Goal: Task Accomplishment & Management: Use online tool/utility

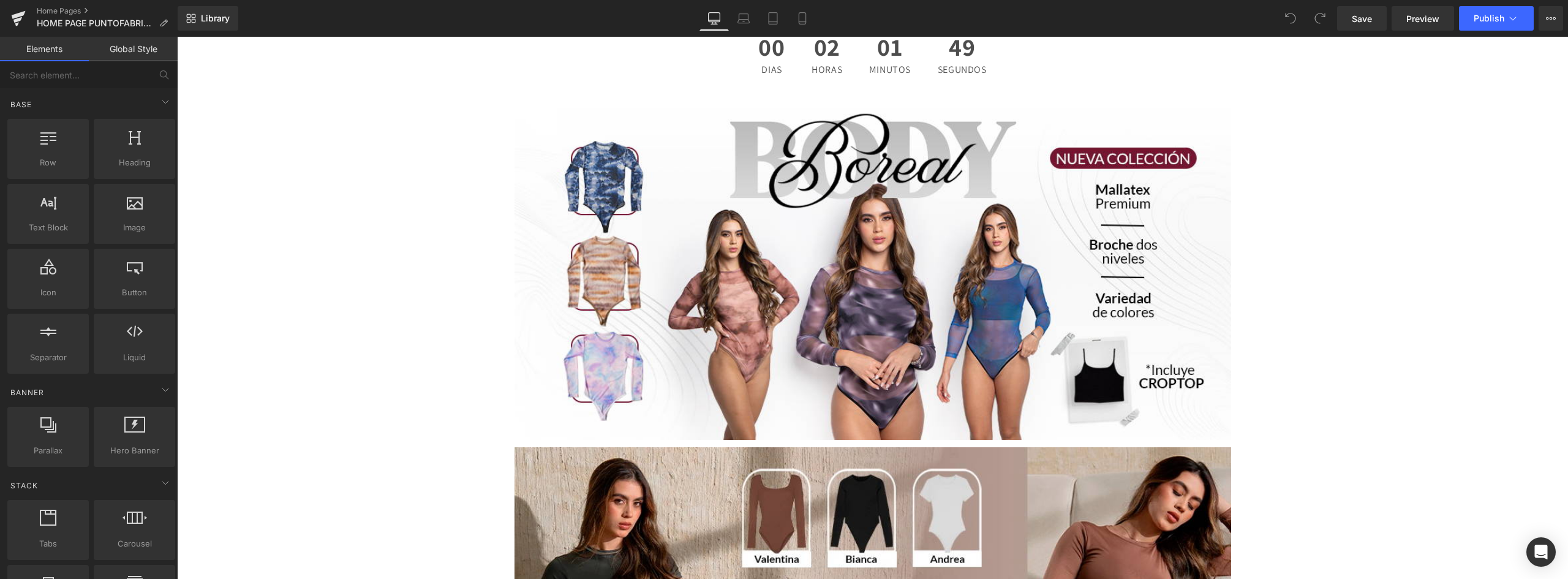
scroll to position [61, 0]
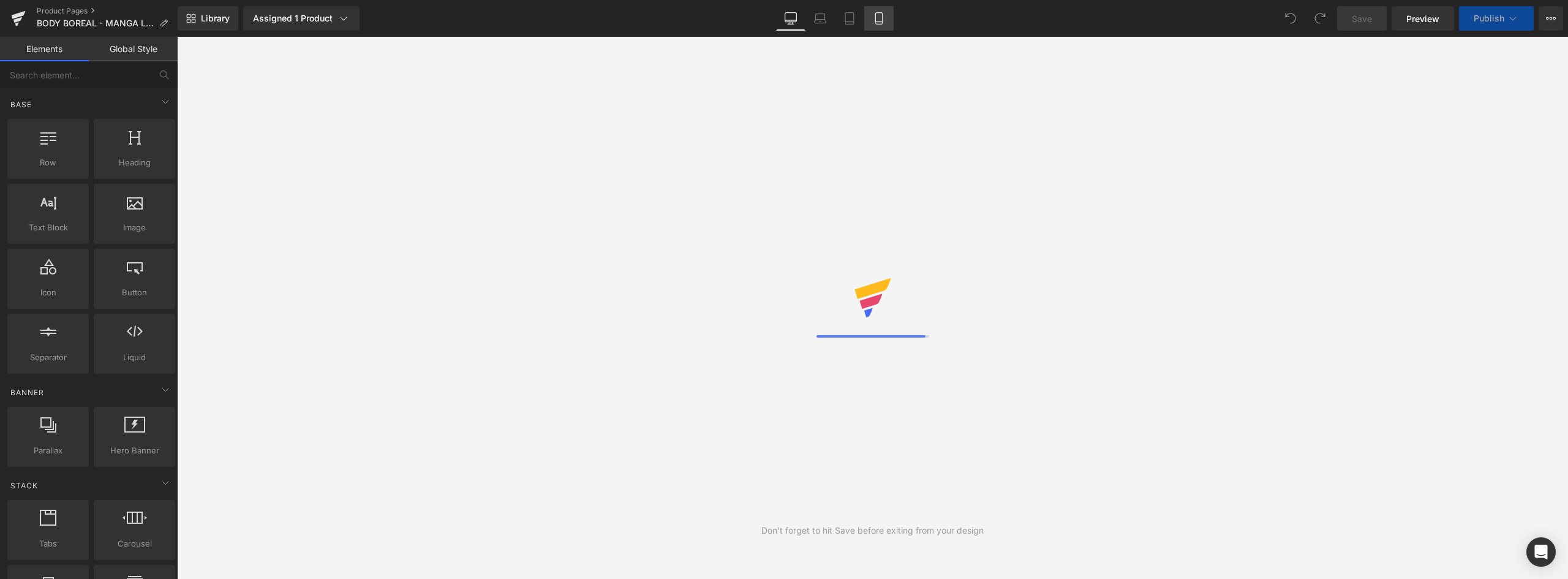
click at [876, 16] on icon at bounding box center [879, 18] width 7 height 11
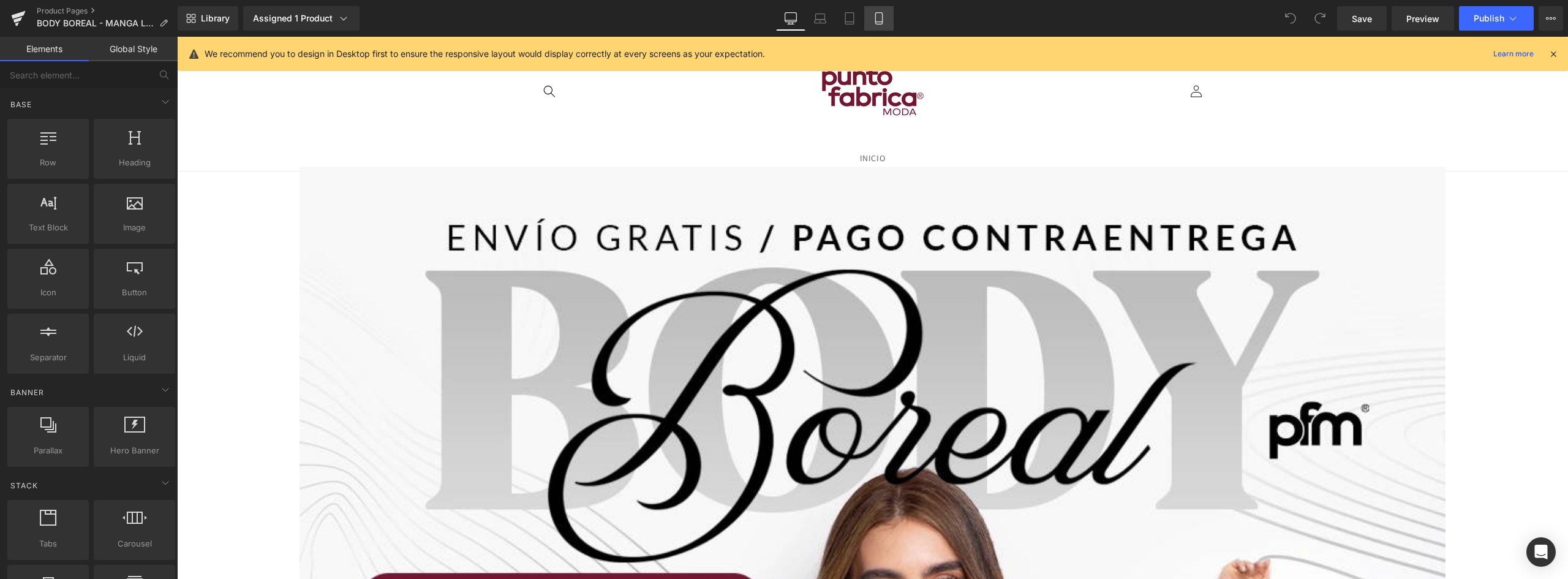
click at [880, 15] on icon at bounding box center [879, 18] width 12 height 12
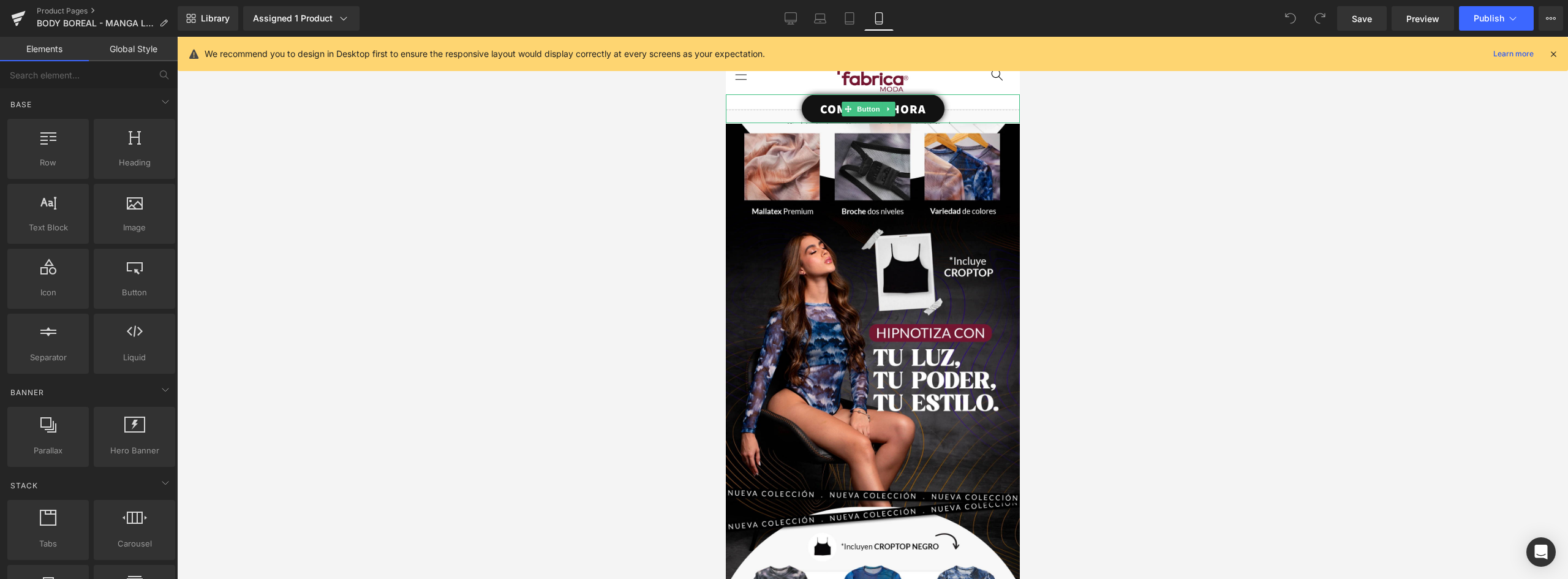
click at [956, 109] on div "COMPRAR AHORA" at bounding box center [872, 109] width 294 height 29
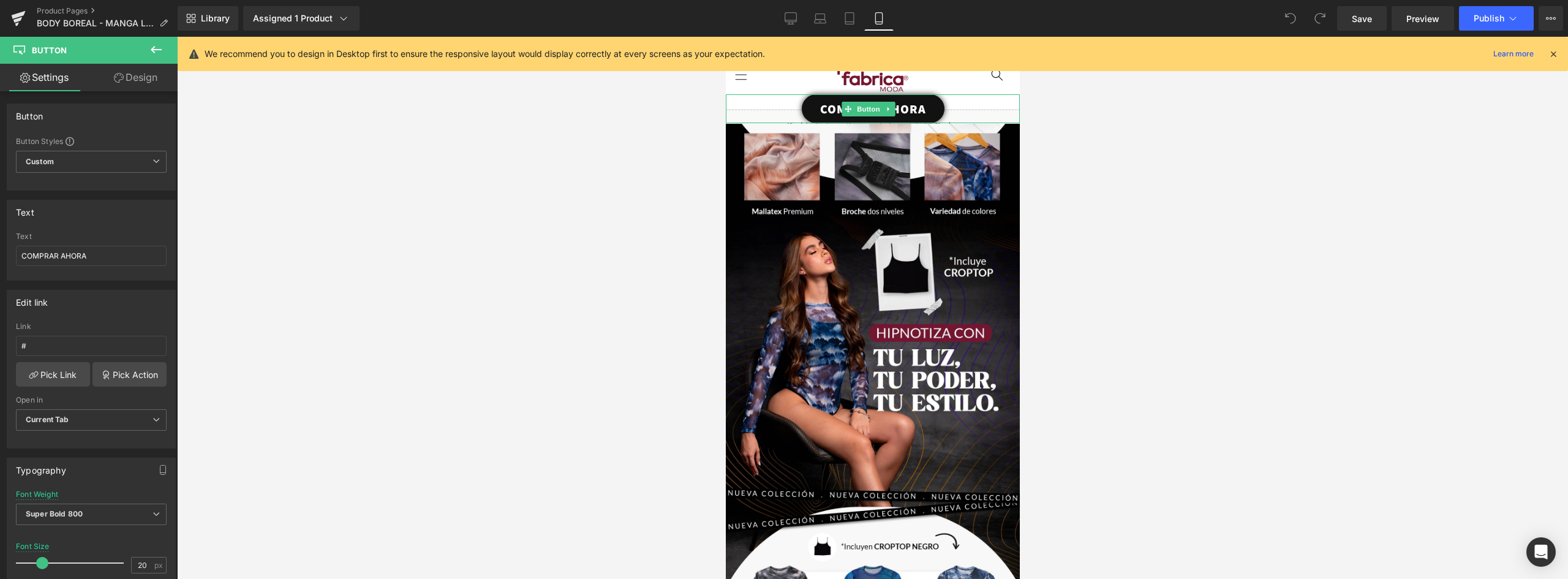
click at [812, 103] on link "COMPRAR AHORA" at bounding box center [872, 109] width 143 height 29
drag, startPoint x: 138, startPoint y: 71, endPoint x: 102, endPoint y: 139, distance: 76.9
click at [137, 71] on link "Design" at bounding box center [135, 77] width 88 height 28
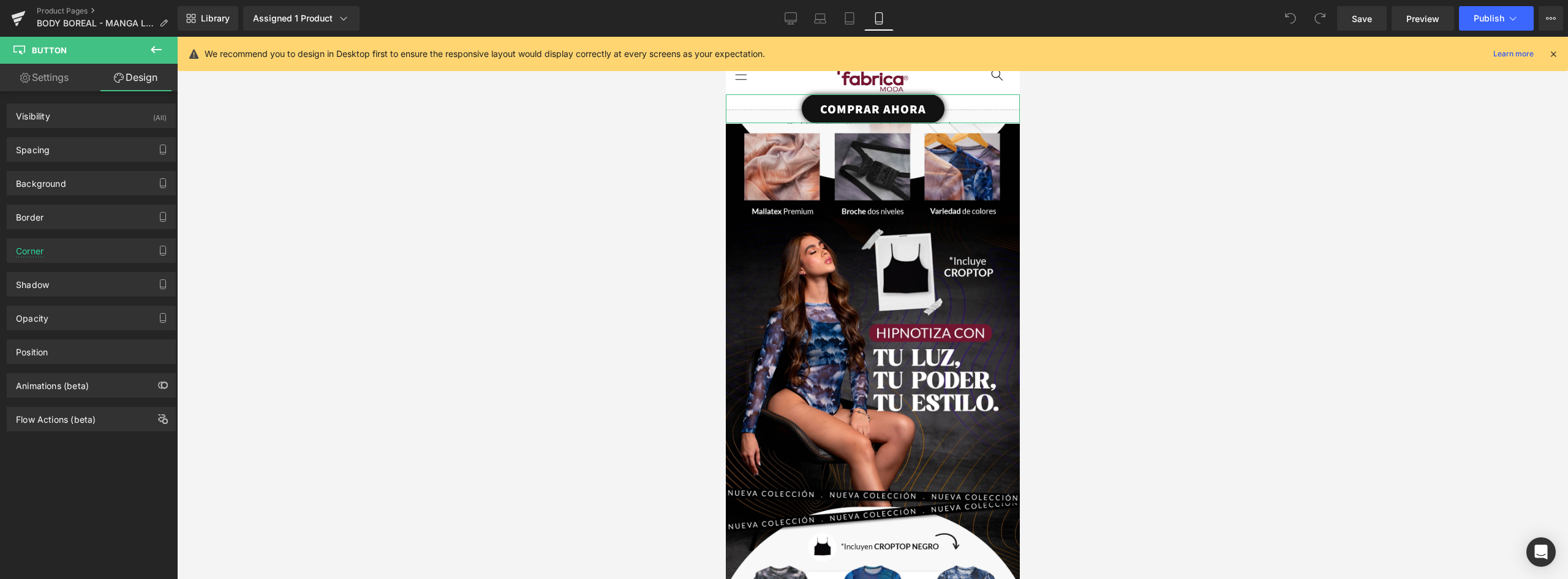
type input "-75"
type input "0"
type input "35"
type input "0"
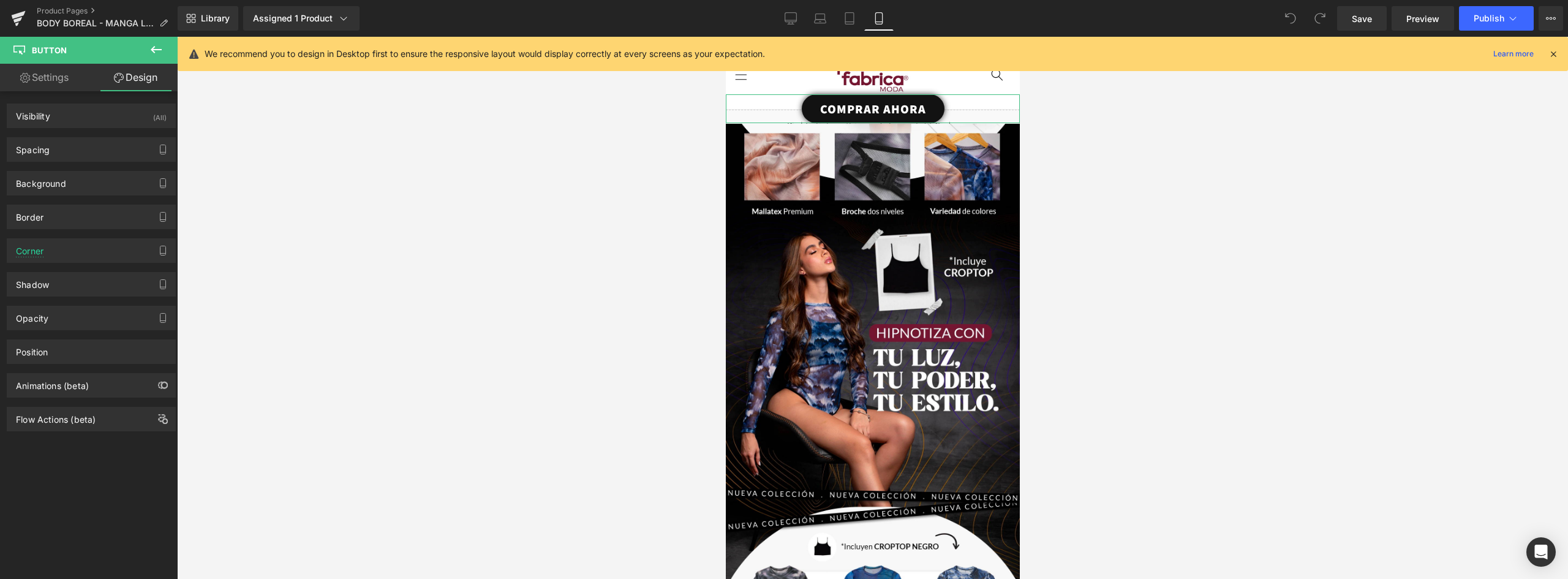
type input "30"
type input "0"
type input "30"
click at [85, 145] on div "Spacing" at bounding box center [91, 149] width 168 height 23
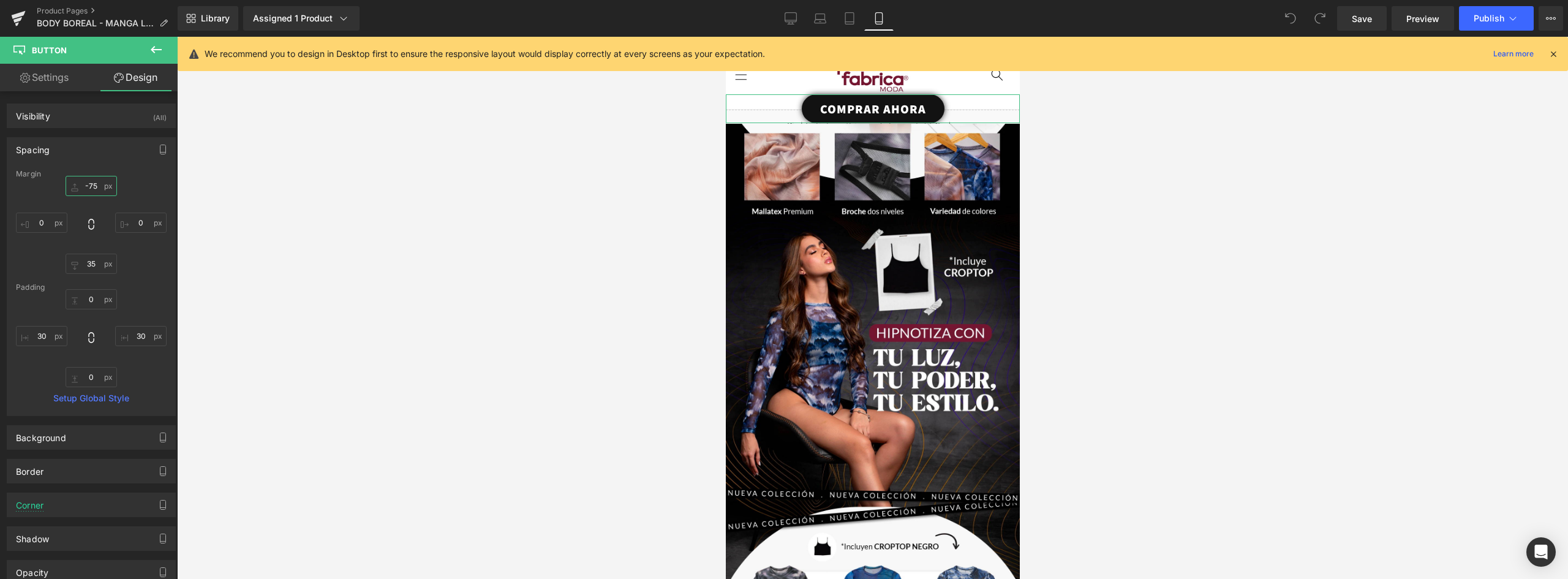
click at [95, 181] on input "-75" at bounding box center [91, 186] width 51 height 20
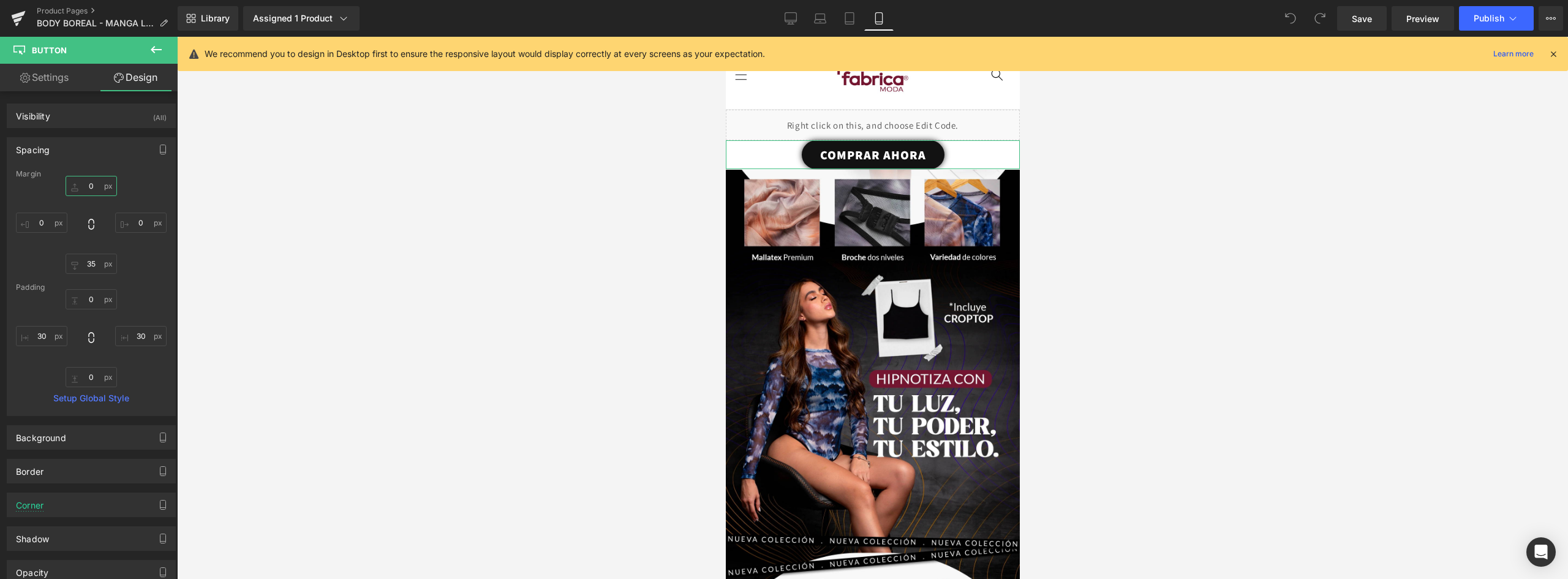
type input "0"
click at [891, 116] on div "Liquid" at bounding box center [872, 124] width 294 height 30
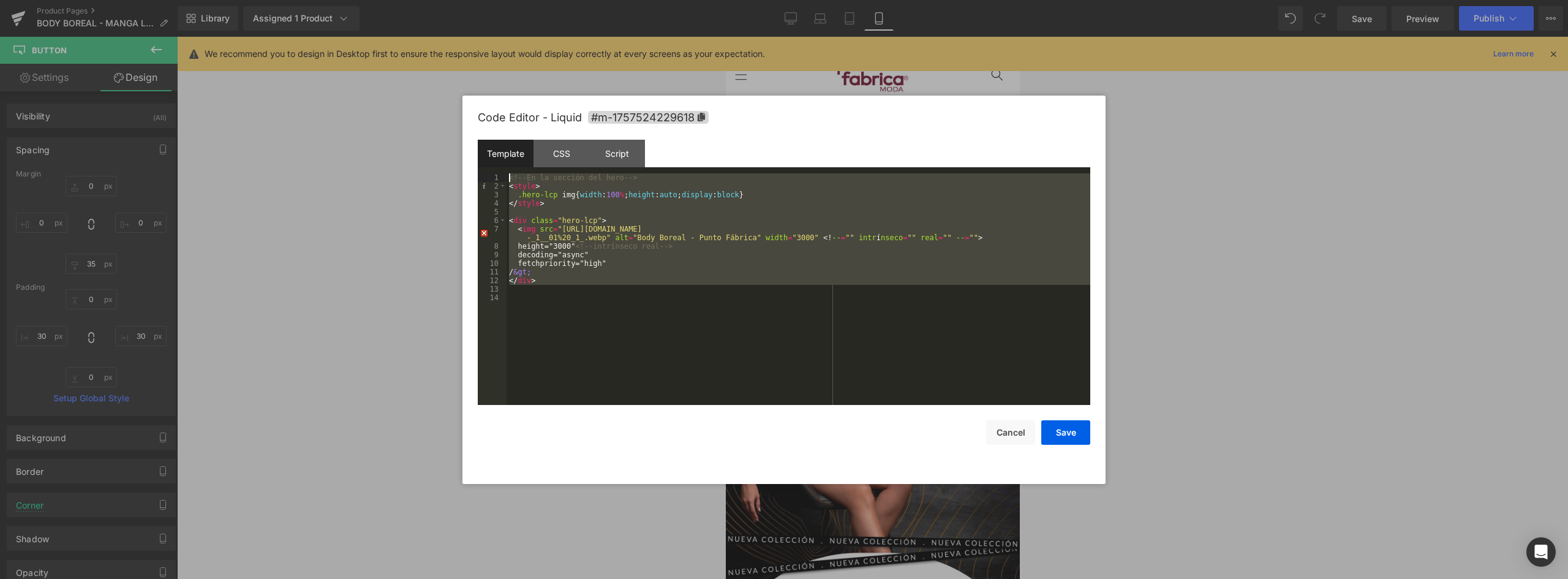
drag, startPoint x: 573, startPoint y: 293, endPoint x: 476, endPoint y: 152, distance: 171.1
click at [476, 152] on div "Code Editor - Liquid #m-1757524229618 Template CSS Script Data 1 2 3 4 5 6 7 8 …" at bounding box center [784, 289] width 643 height 388
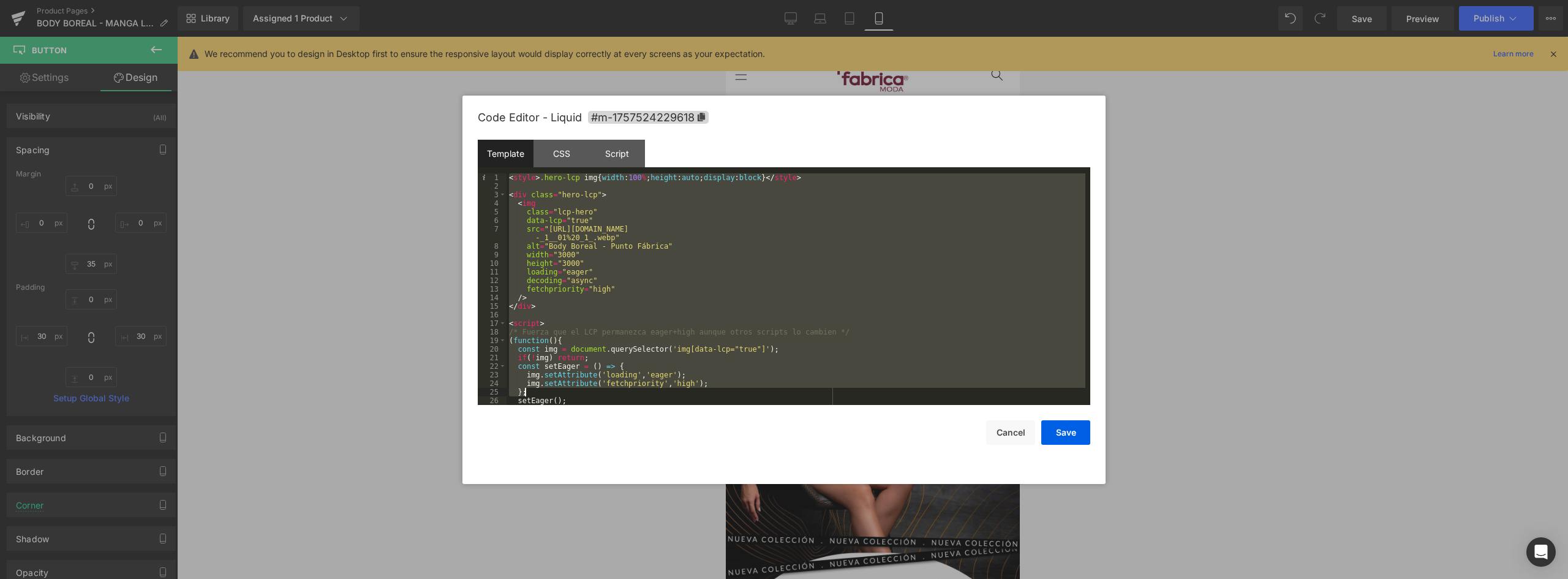
scroll to position [51, 0]
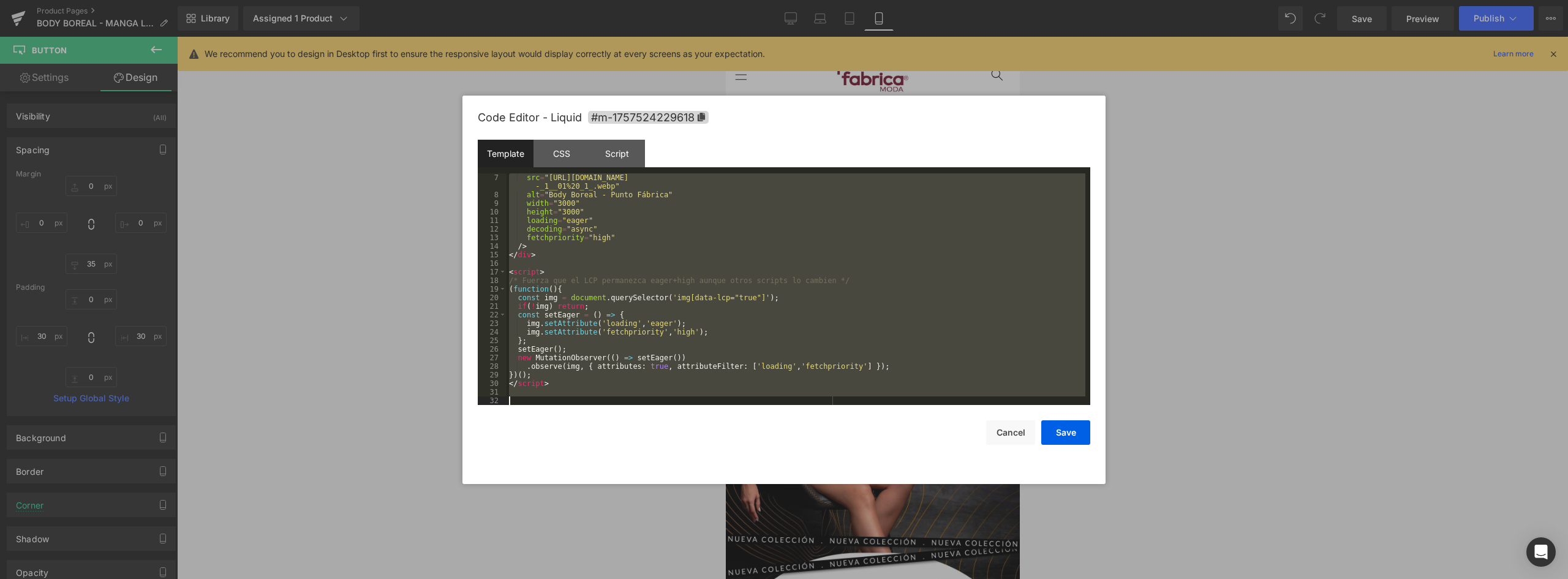
drag, startPoint x: 509, startPoint y: 176, endPoint x: 734, endPoint y: 447, distance: 352.2
click at [734, 447] on div "Code Editor - Liquid #m-1757524229618 Template CSS Script Data 7 8 9 10 11 12 1…" at bounding box center [784, 289] width 613 height 388
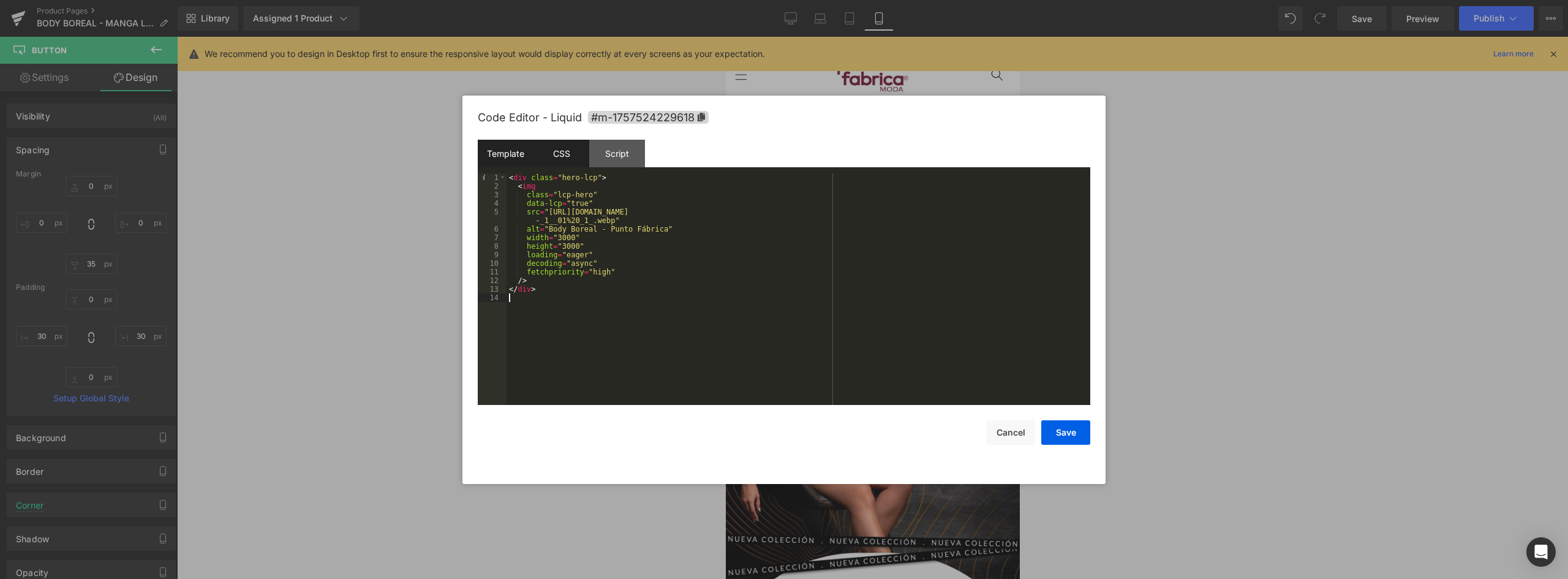
click at [562, 148] on div "CSS" at bounding box center [561, 153] width 56 height 28
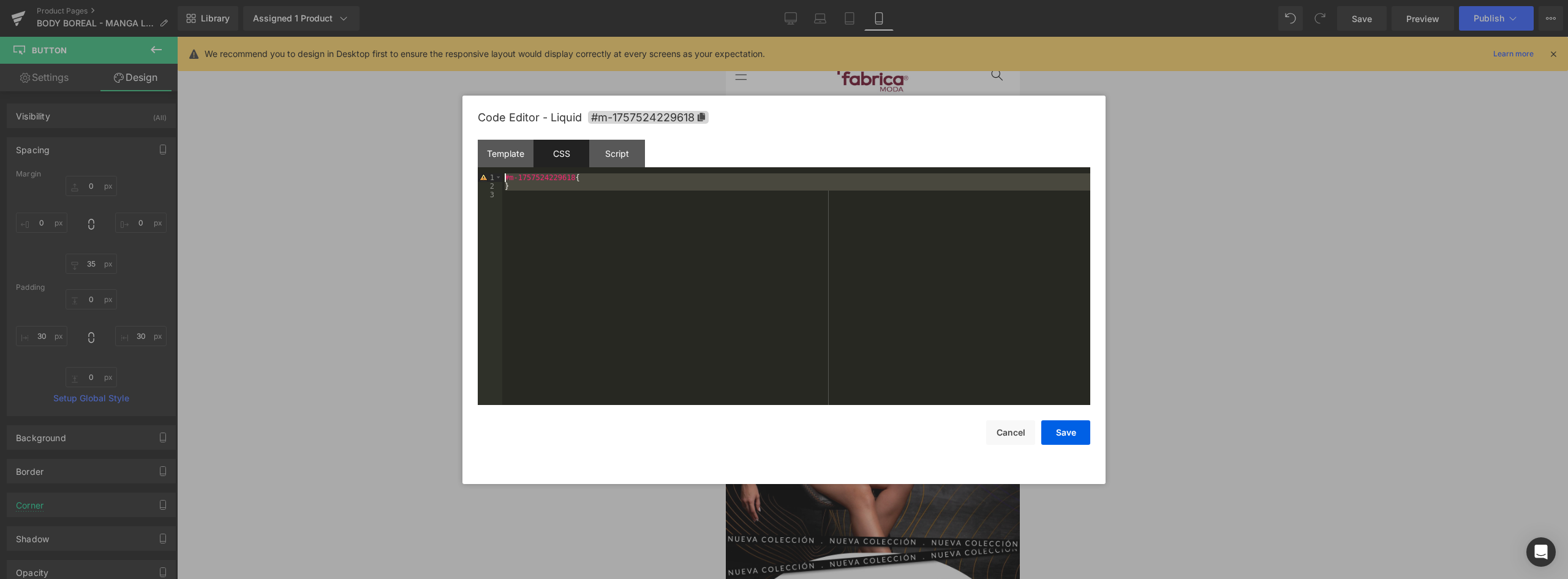
drag, startPoint x: 606, startPoint y: 193, endPoint x: 434, endPoint y: 159, distance: 175.3
click at [434, 159] on body "You are previewing how the will restyle your page. You can not edit Elements in…" at bounding box center [784, 289] width 1568 height 579
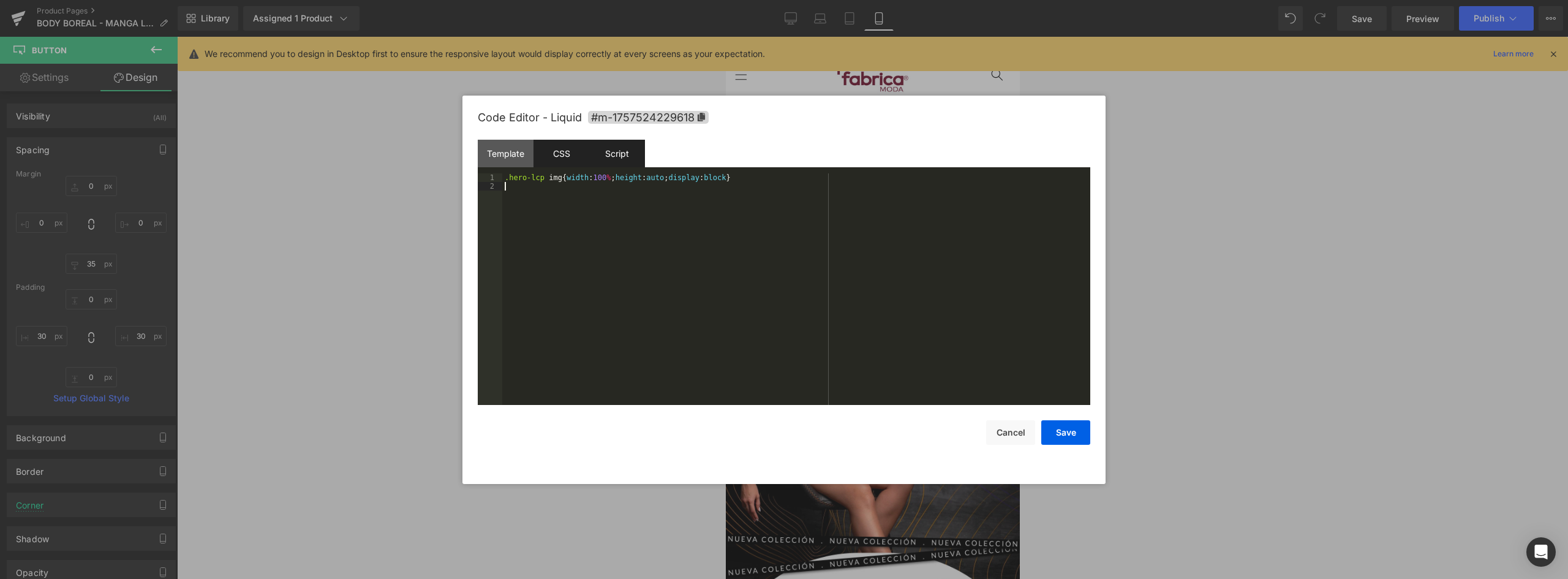
click at [615, 156] on div "Script" at bounding box center [617, 153] width 56 height 28
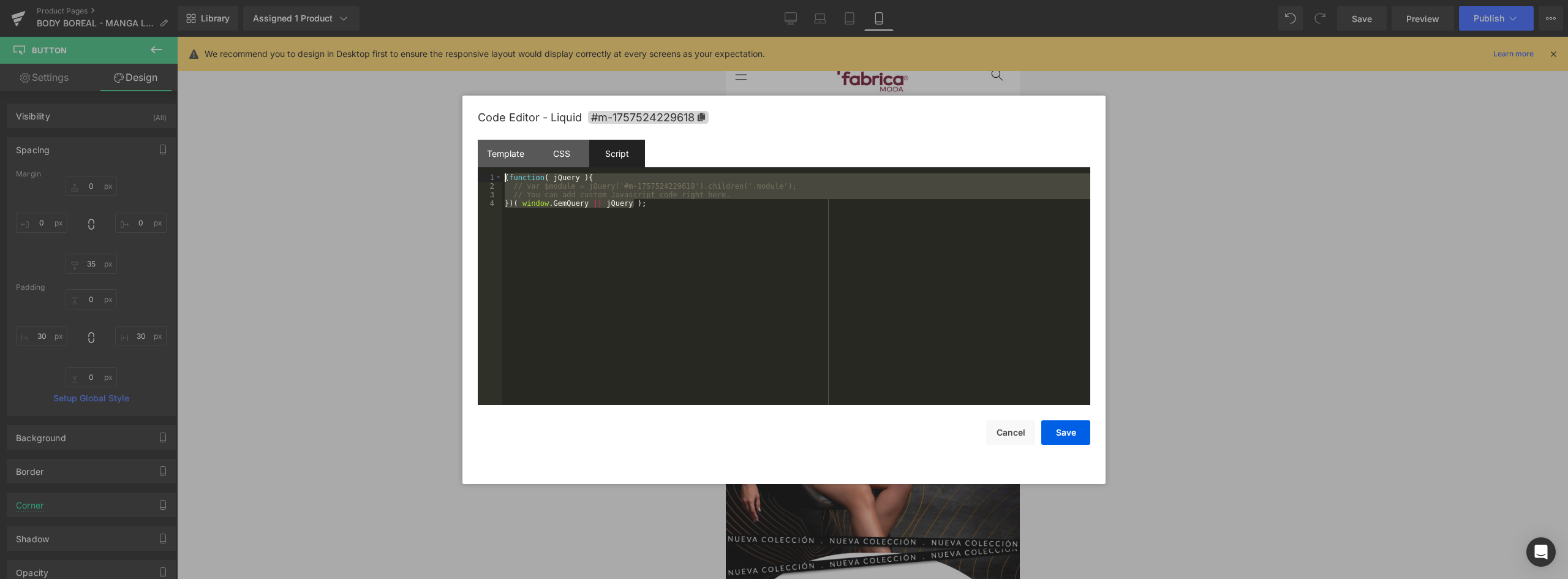
drag, startPoint x: 682, startPoint y: 224, endPoint x: 444, endPoint y: 154, distance: 248.1
click at [444, 154] on body "You are previewing how the will restyle your page. You can not edit Elements in…" at bounding box center [784, 289] width 1568 height 579
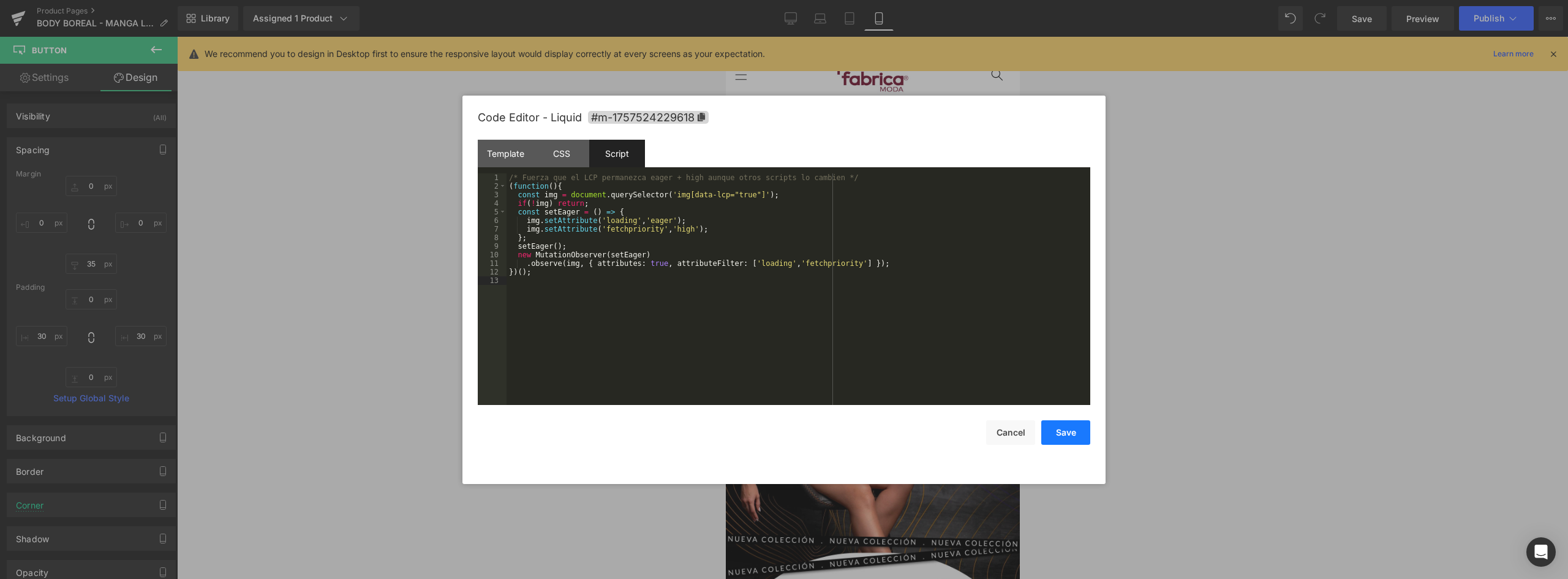
click at [1070, 432] on button "Save" at bounding box center [1066, 432] width 49 height 24
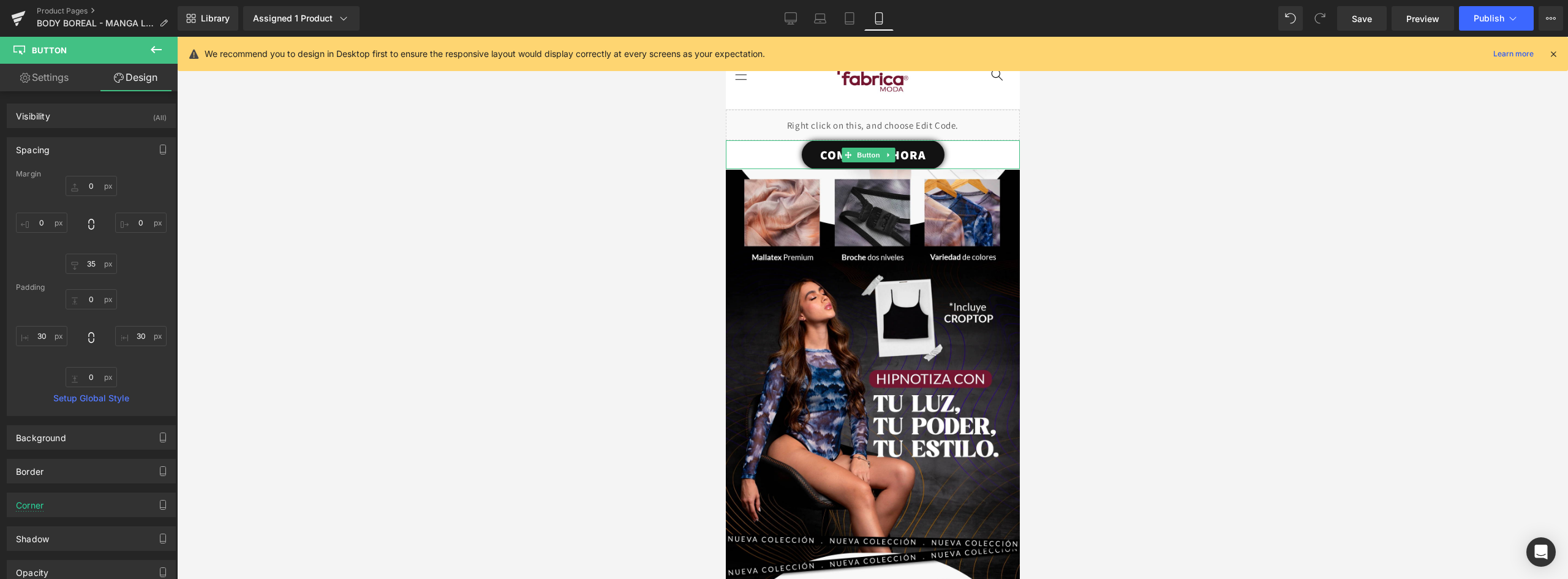
click at [926, 153] on link "COMPRAR AHORA" at bounding box center [872, 155] width 143 height 29
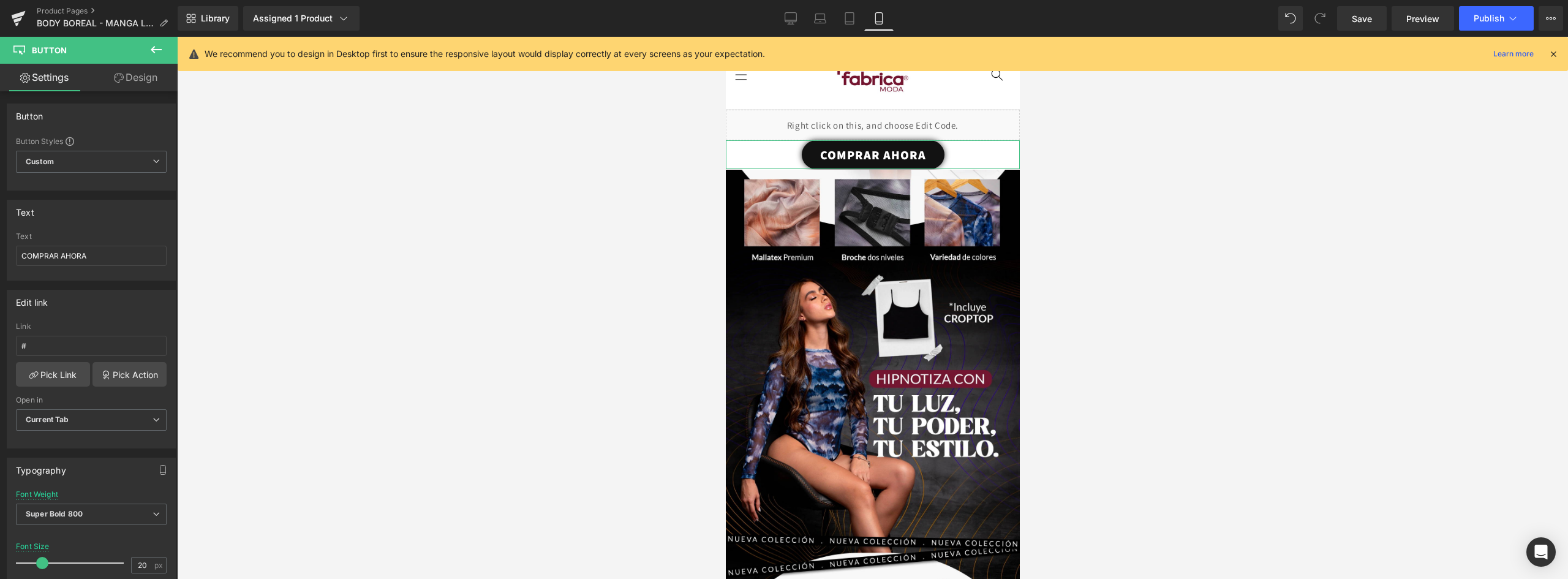
click at [145, 68] on link "Design" at bounding box center [135, 77] width 88 height 28
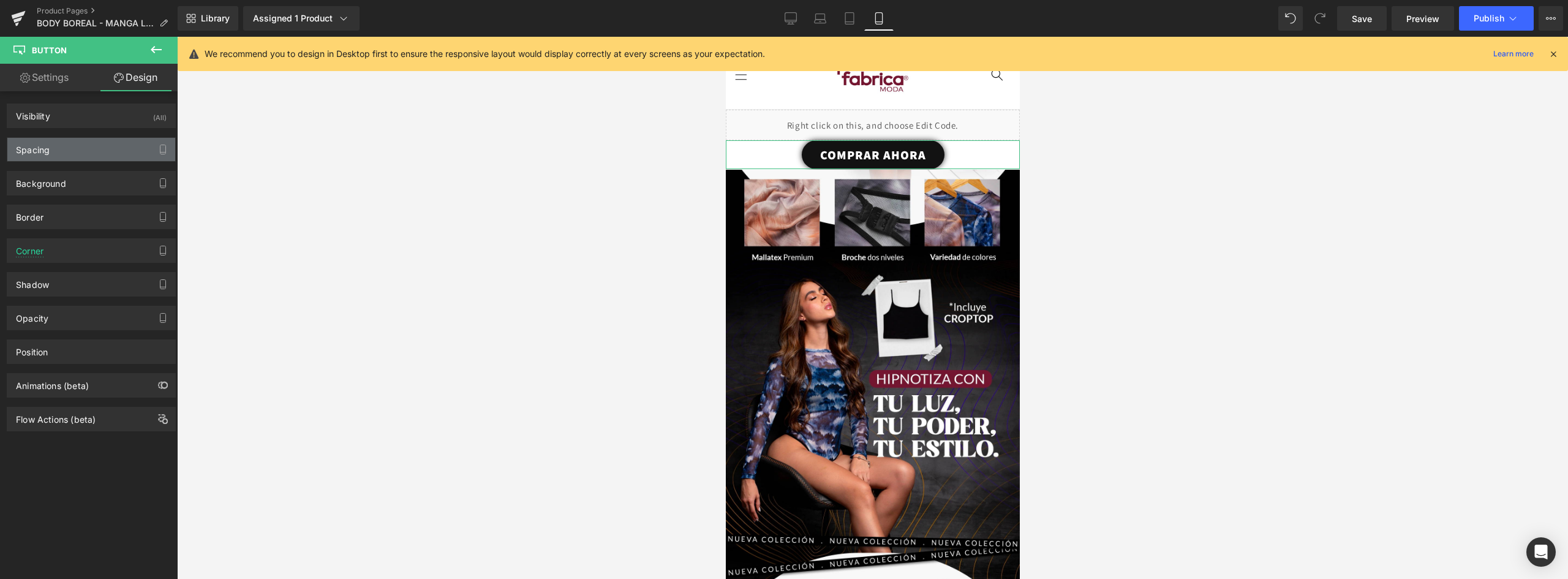
click at [53, 156] on div "Spacing" at bounding box center [91, 149] width 168 height 23
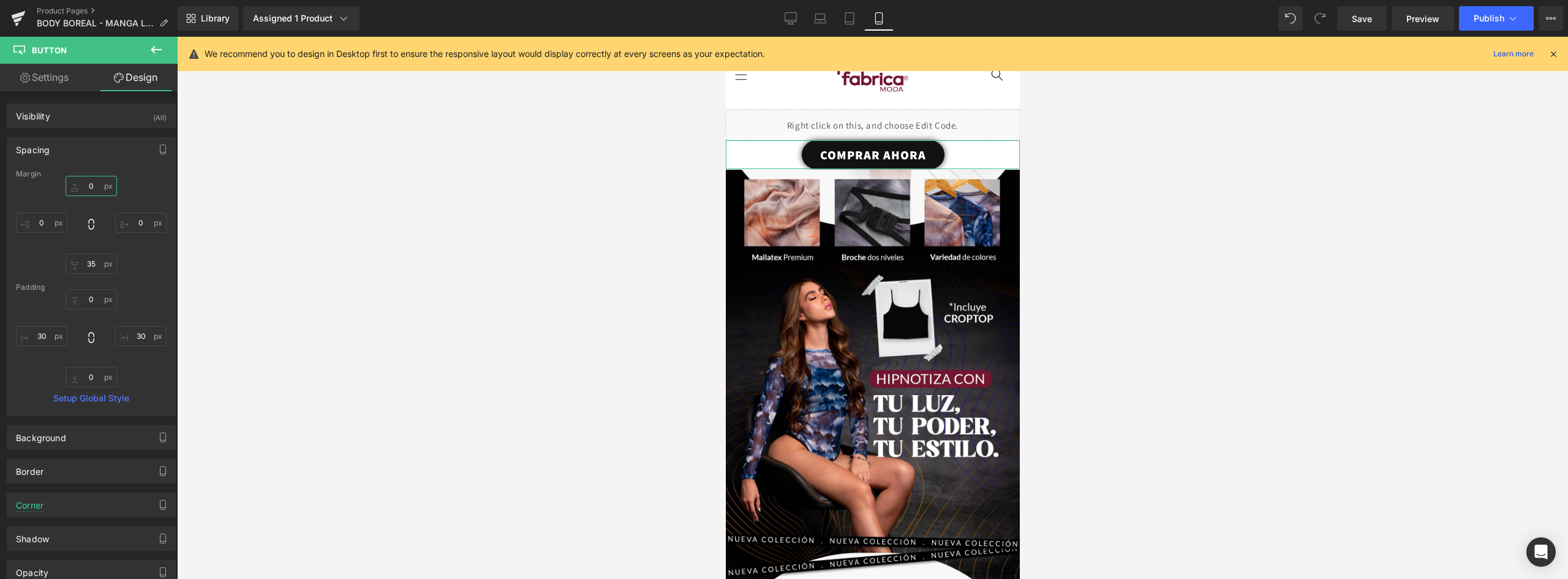
click at [95, 187] on input "0" at bounding box center [91, 186] width 51 height 20
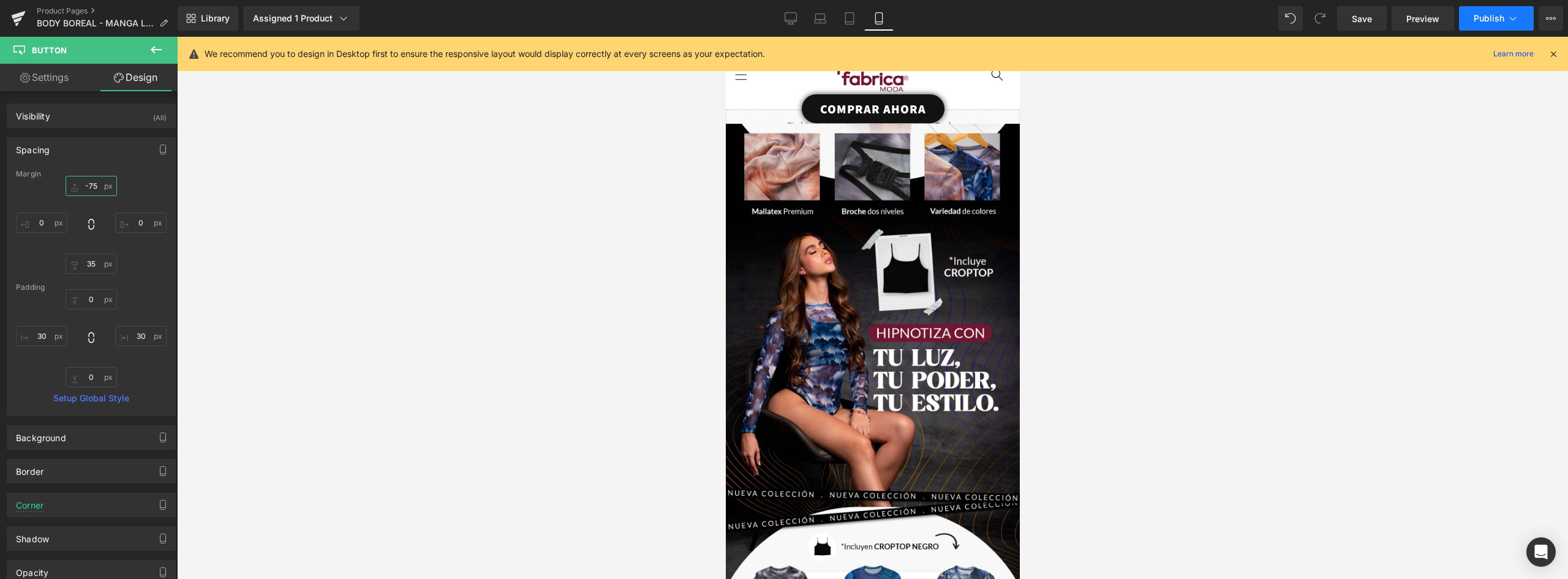
type input "-75"
click at [1482, 20] on span "Publish" at bounding box center [1489, 18] width 30 height 10
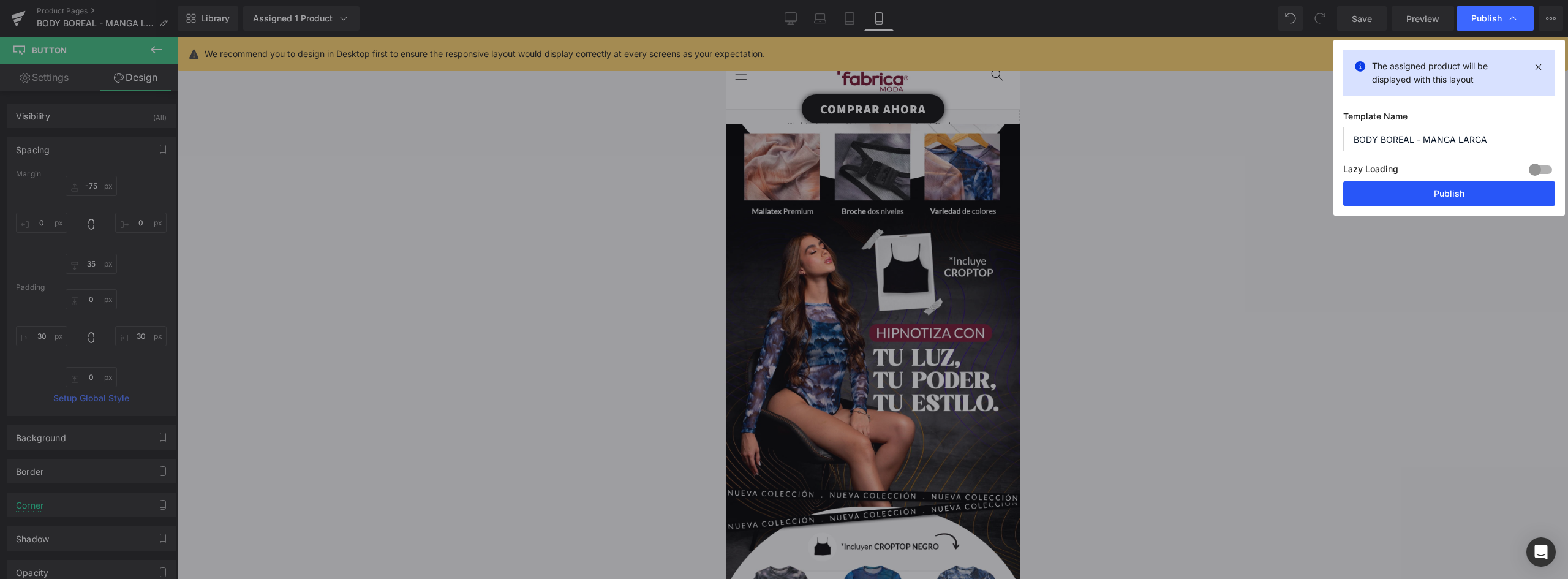
click at [1469, 186] on button "Publish" at bounding box center [1450, 193] width 212 height 24
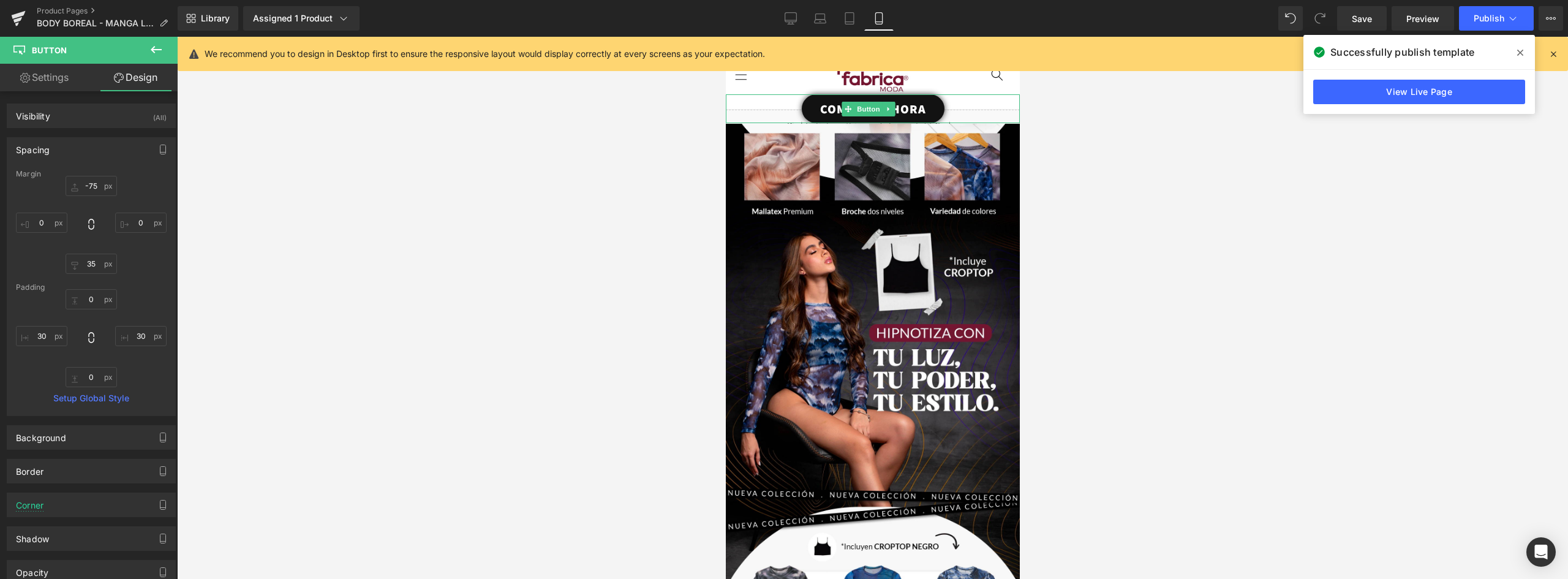
click at [930, 110] on link "COMPRAR AHORA" at bounding box center [872, 109] width 143 height 29
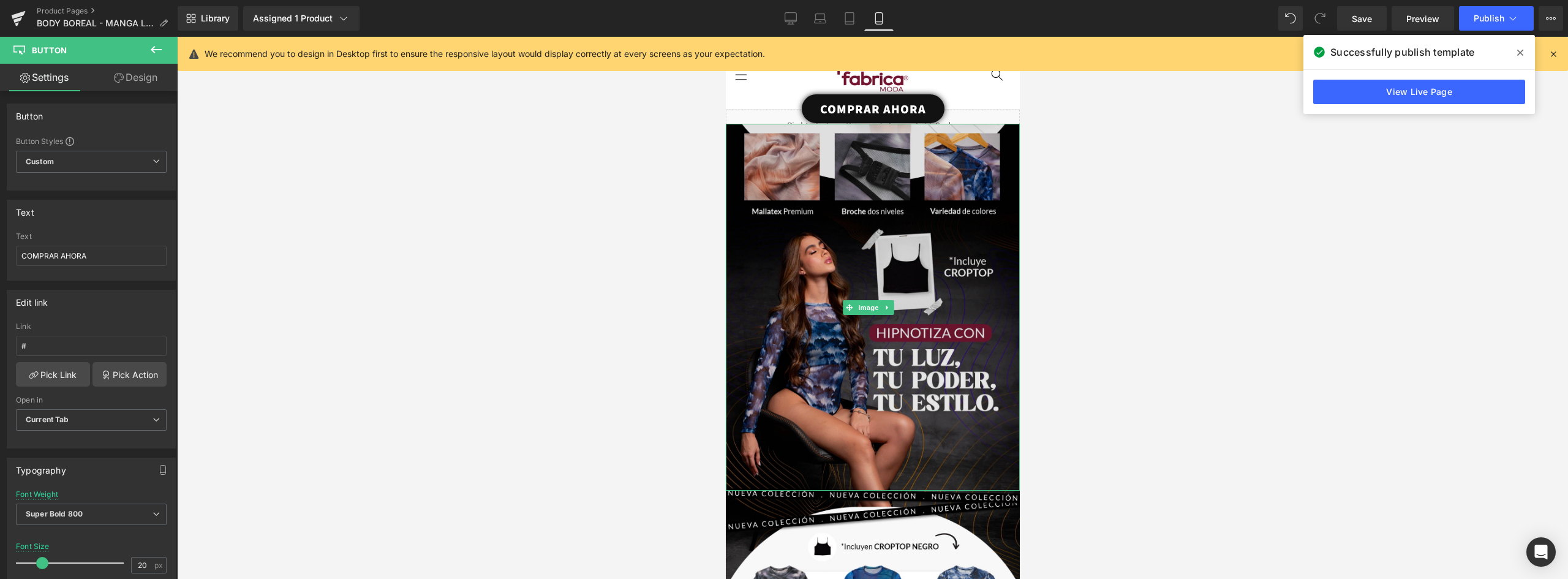
click at [785, 201] on img at bounding box center [872, 307] width 294 height 367
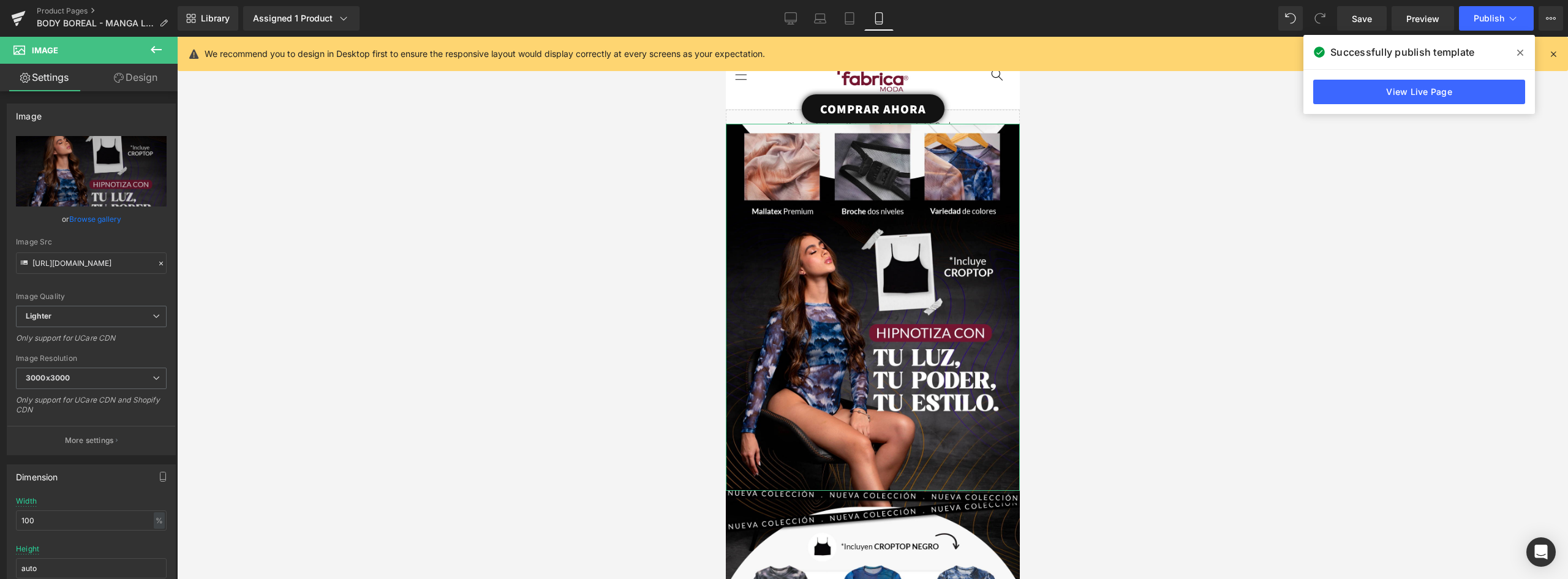
click at [145, 80] on link "Design" at bounding box center [135, 77] width 88 height 28
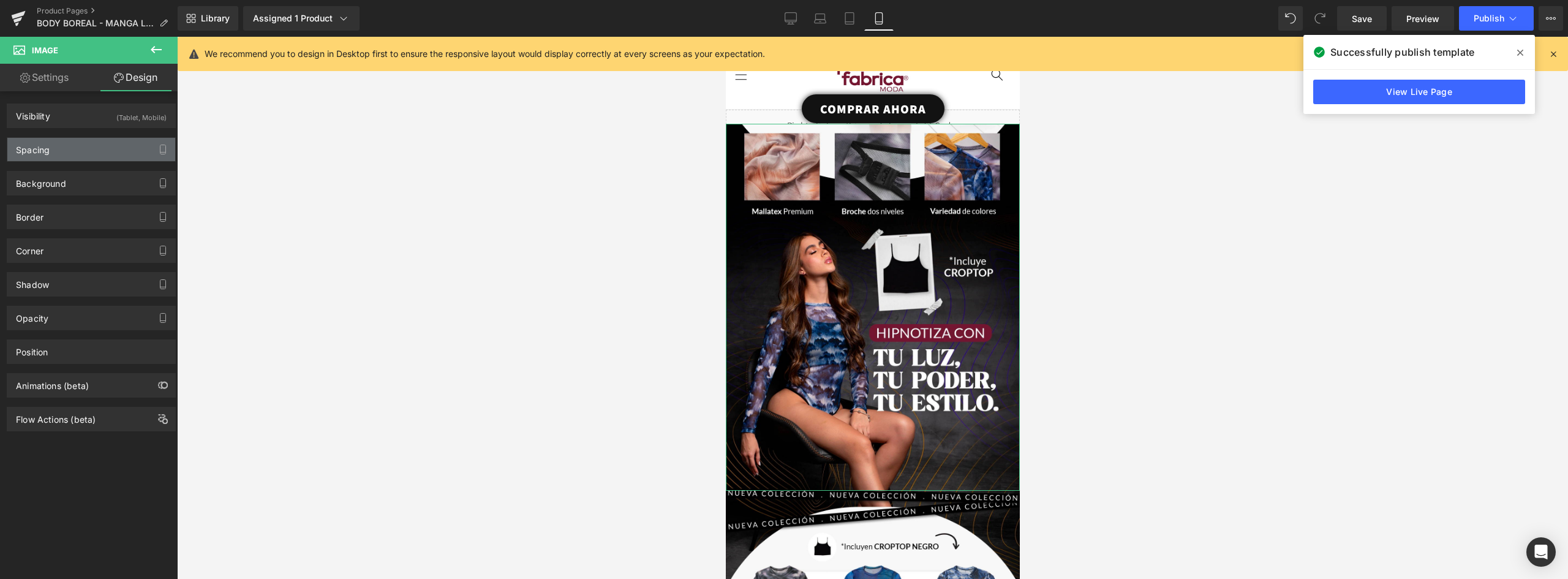
click at [61, 145] on div "Spacing" at bounding box center [91, 149] width 168 height 23
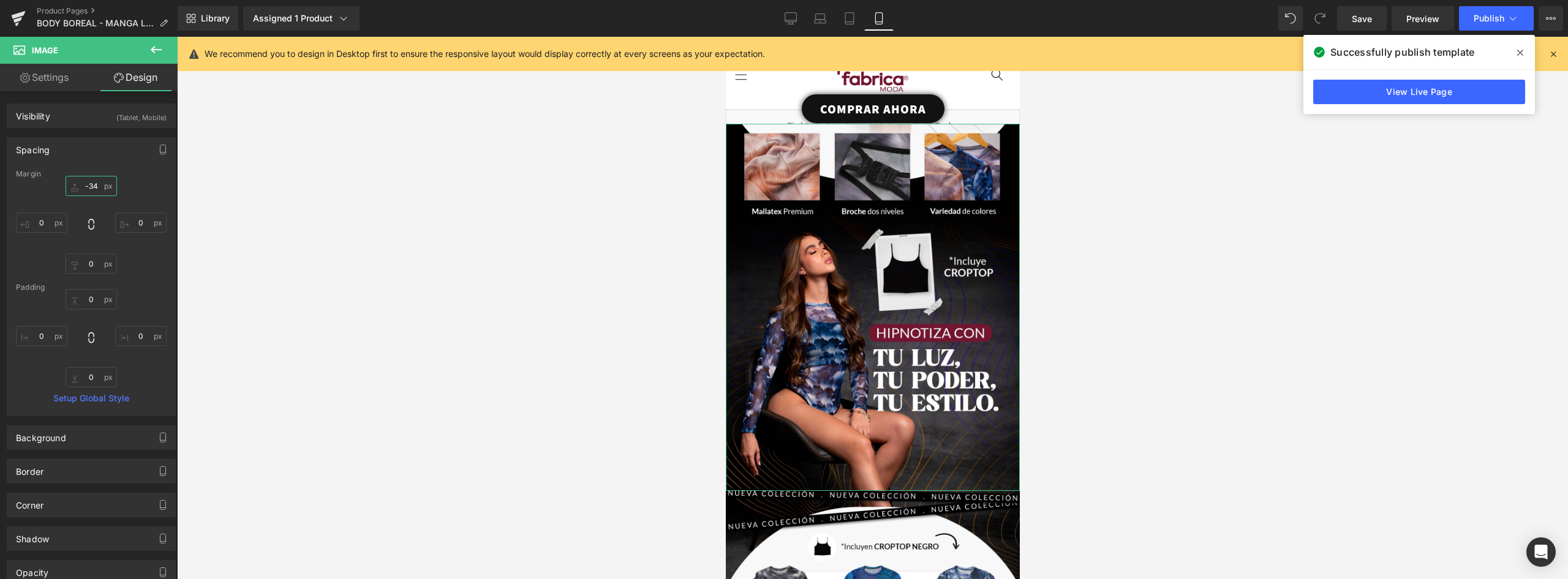
click at [103, 186] on input "-34" at bounding box center [91, 186] width 51 height 20
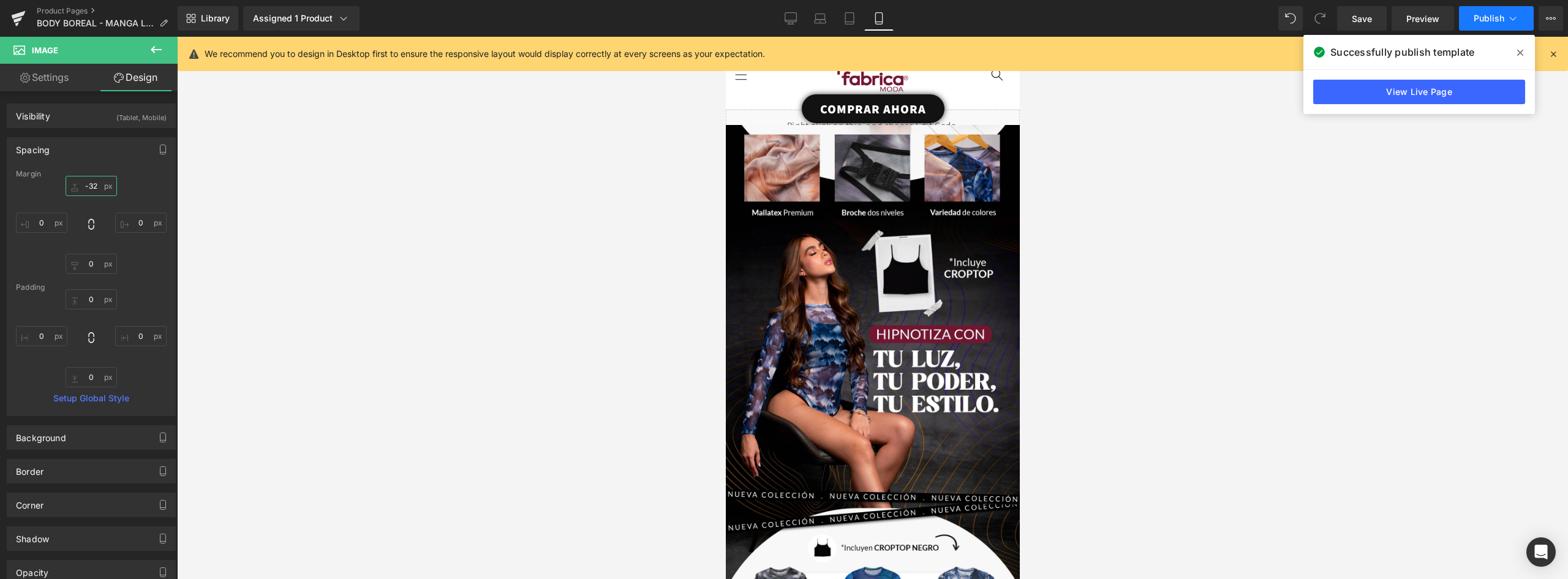
type input "-32"
click at [1502, 19] on span "Publish" at bounding box center [1489, 18] width 30 height 10
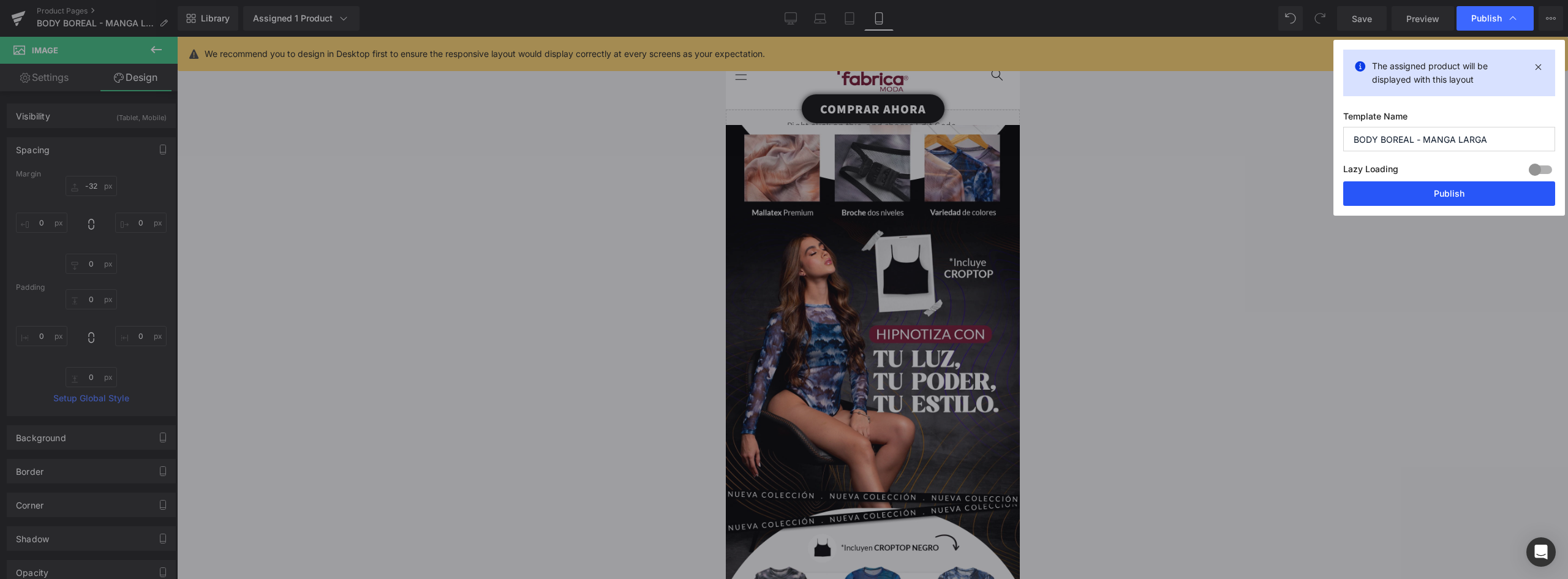
click at [1461, 192] on button "Publish" at bounding box center [1450, 193] width 212 height 24
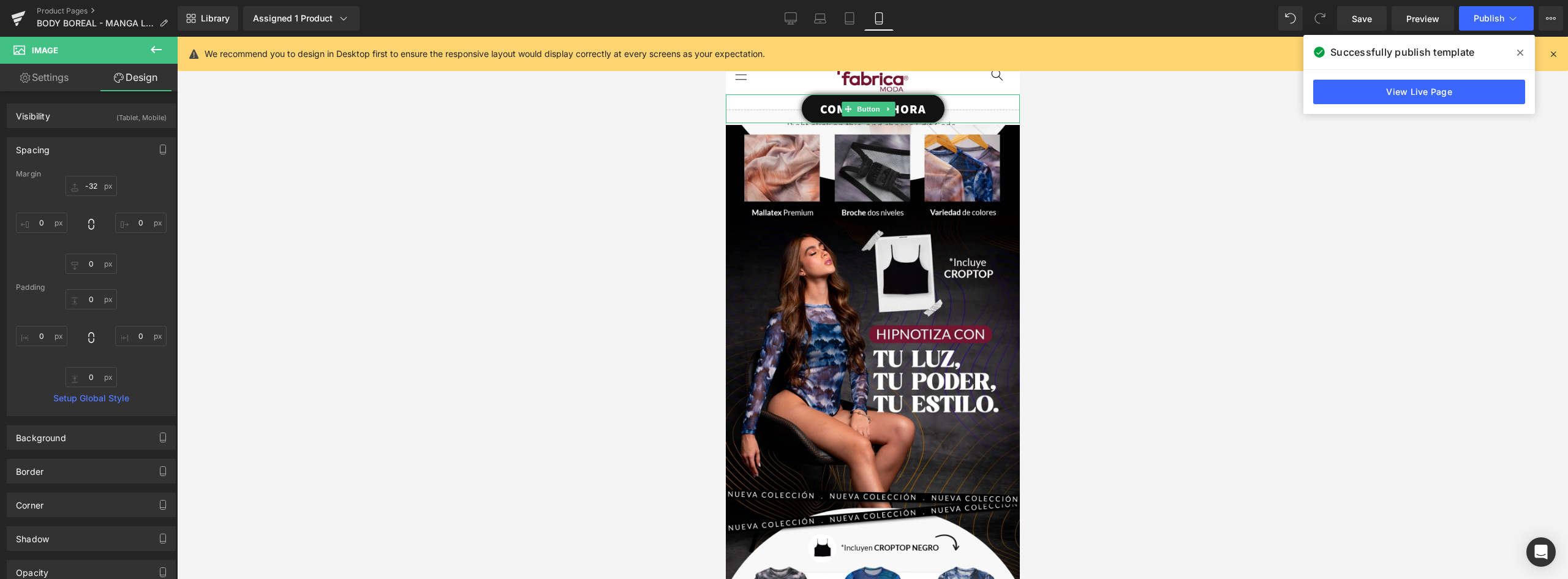
click at [932, 102] on link "COMPRAR AHORA" at bounding box center [872, 109] width 143 height 29
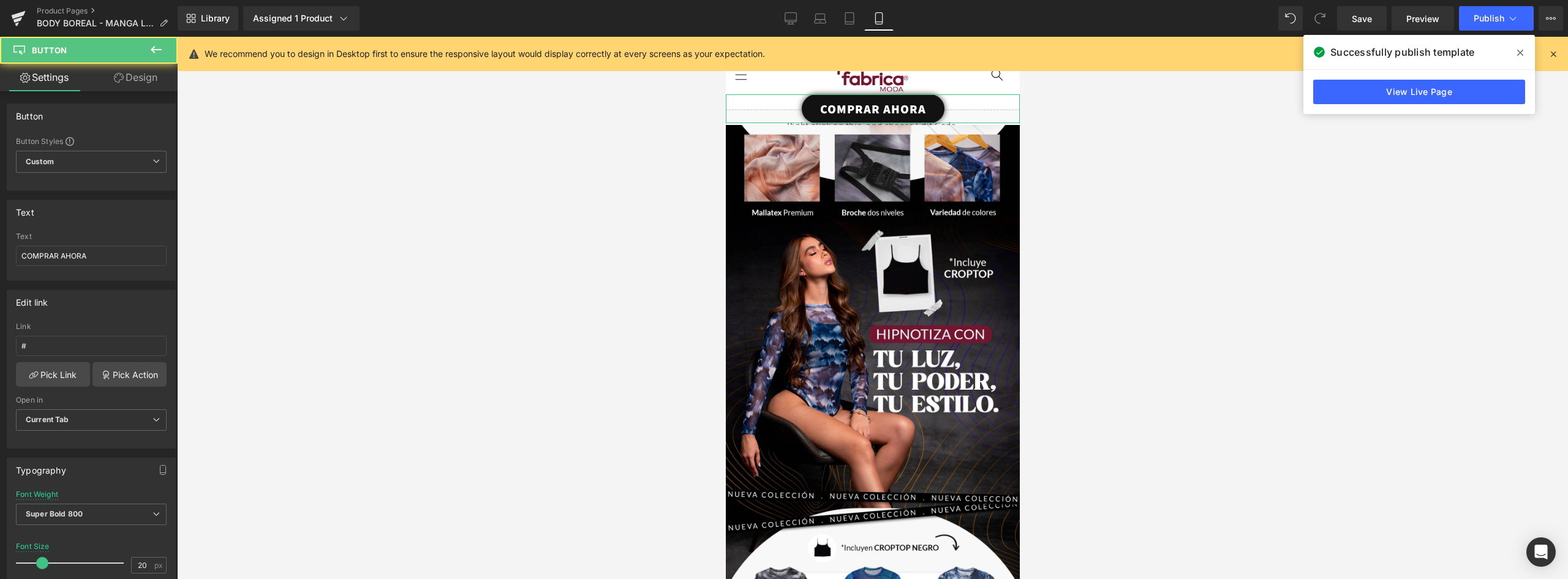
click at [134, 79] on link "Design" at bounding box center [135, 77] width 88 height 28
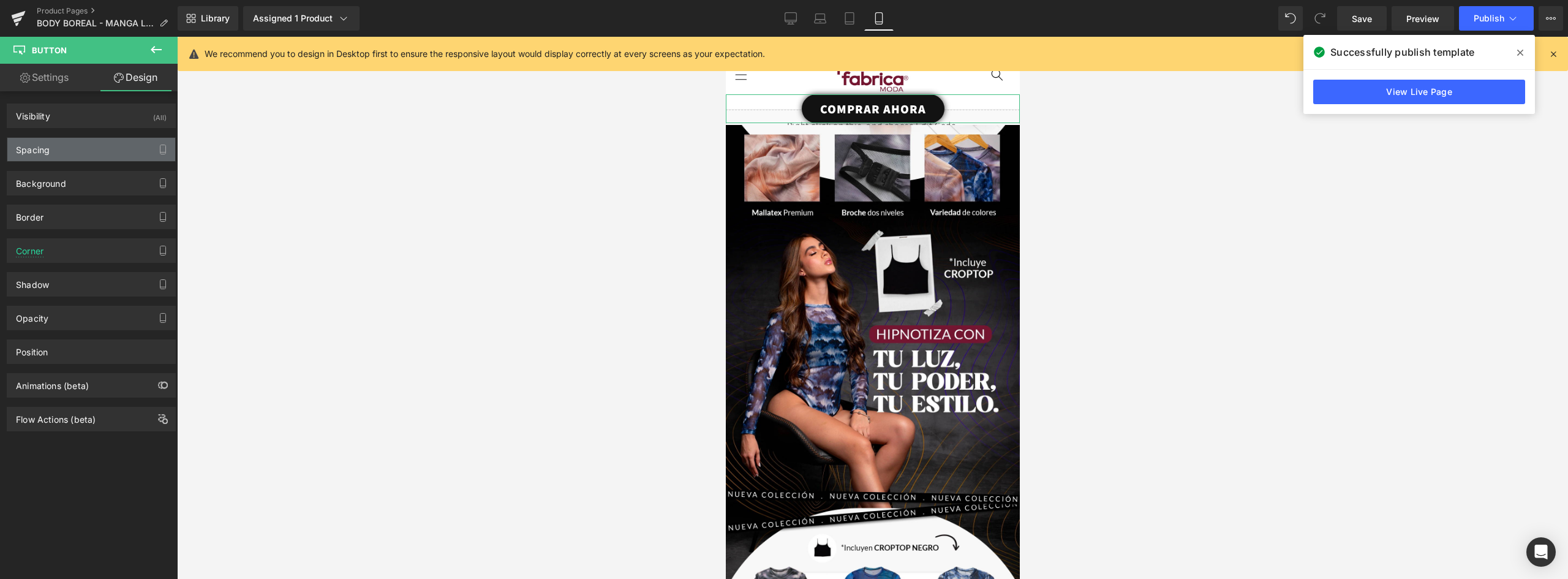
click at [61, 147] on div "Spacing" at bounding box center [91, 149] width 168 height 23
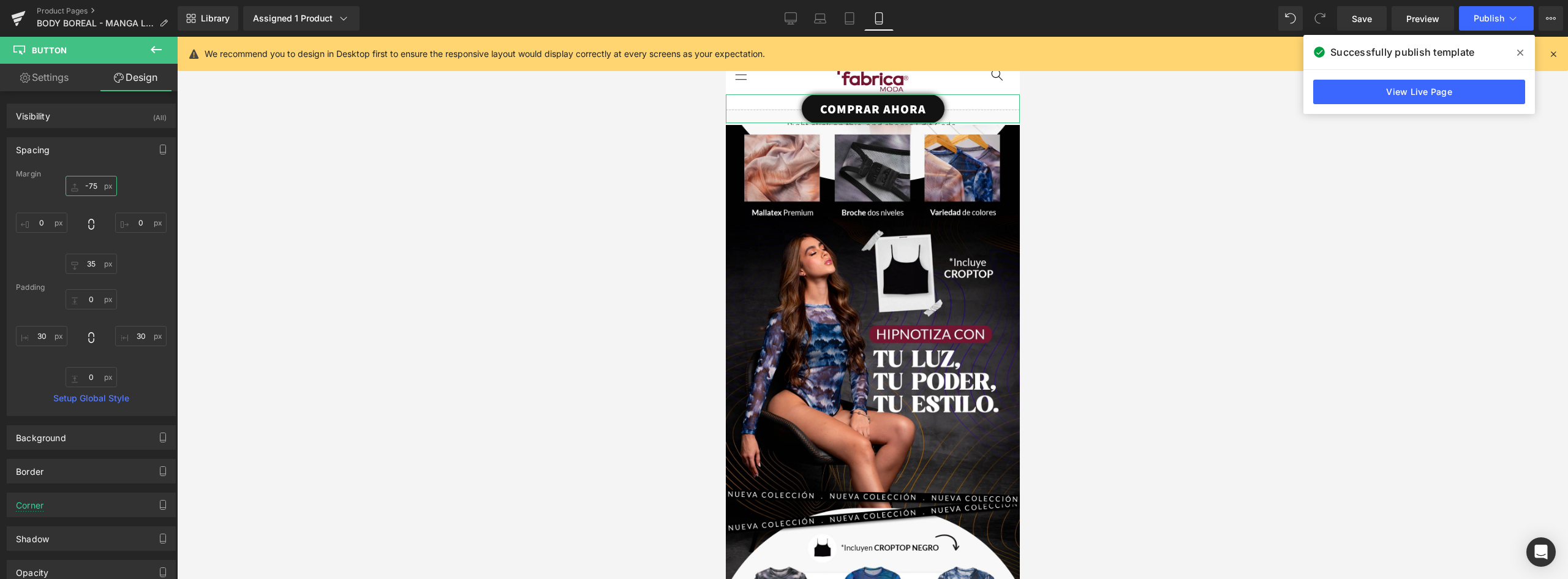
click at [89, 185] on input "-75" at bounding box center [91, 186] width 51 height 20
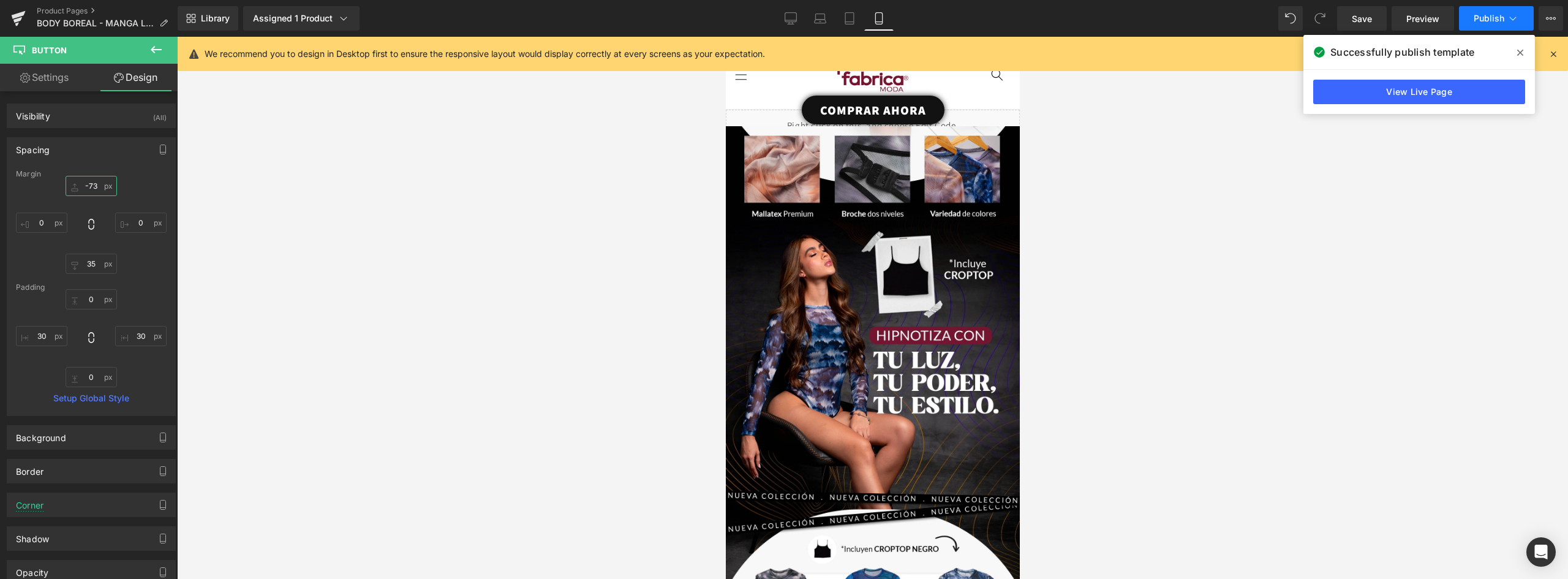
type input "-73"
click at [1509, 17] on icon at bounding box center [1513, 18] width 12 height 12
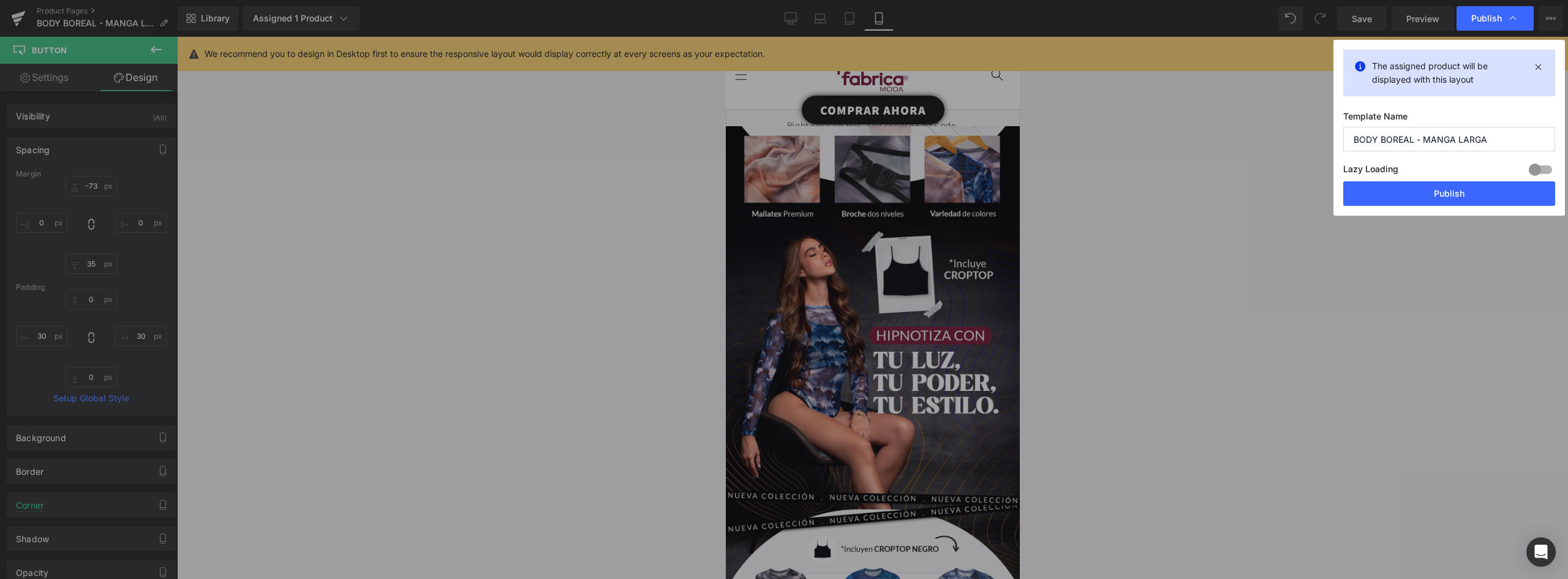
click at [1438, 180] on div "Lazy Loading Build Upgrade plan to unlock" at bounding box center [1450, 171] width 212 height 20
click at [1439, 188] on button "Publish" at bounding box center [1450, 193] width 212 height 24
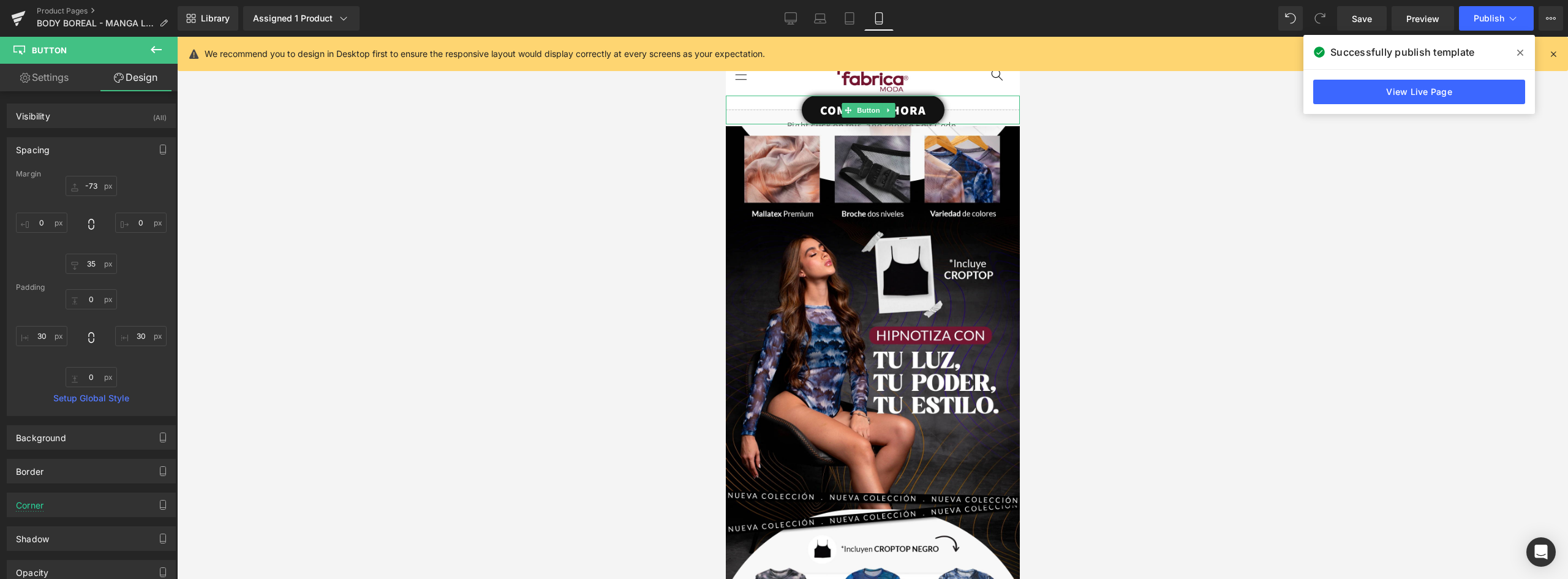
click at [923, 104] on link "COMPRAR AHORA" at bounding box center [872, 109] width 143 height 29
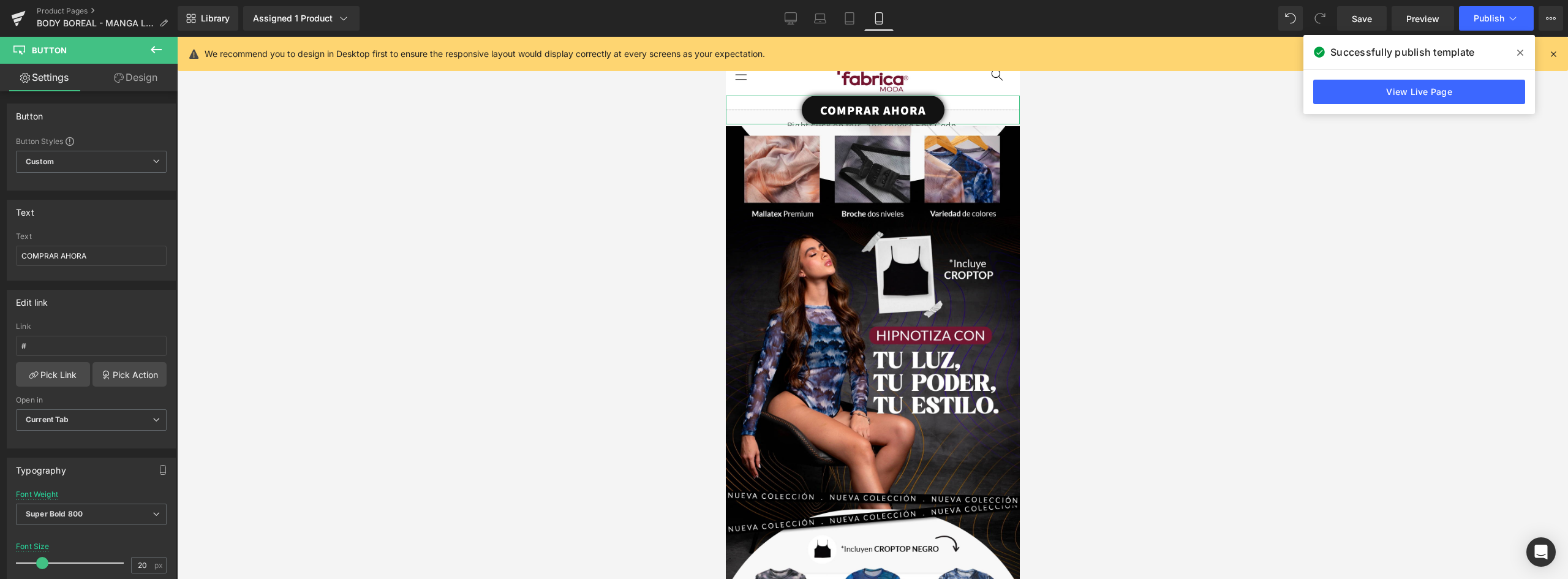
click at [134, 80] on link "Design" at bounding box center [135, 77] width 88 height 28
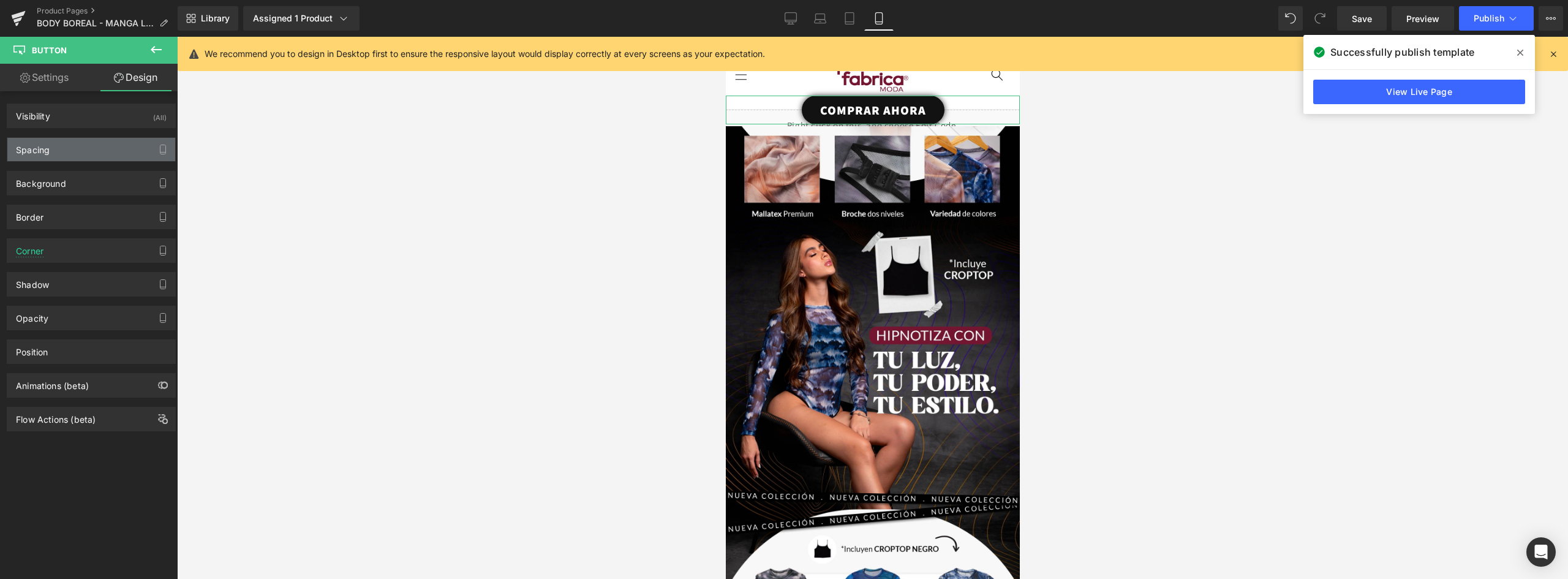
click at [61, 143] on div "Spacing" at bounding box center [91, 149] width 168 height 23
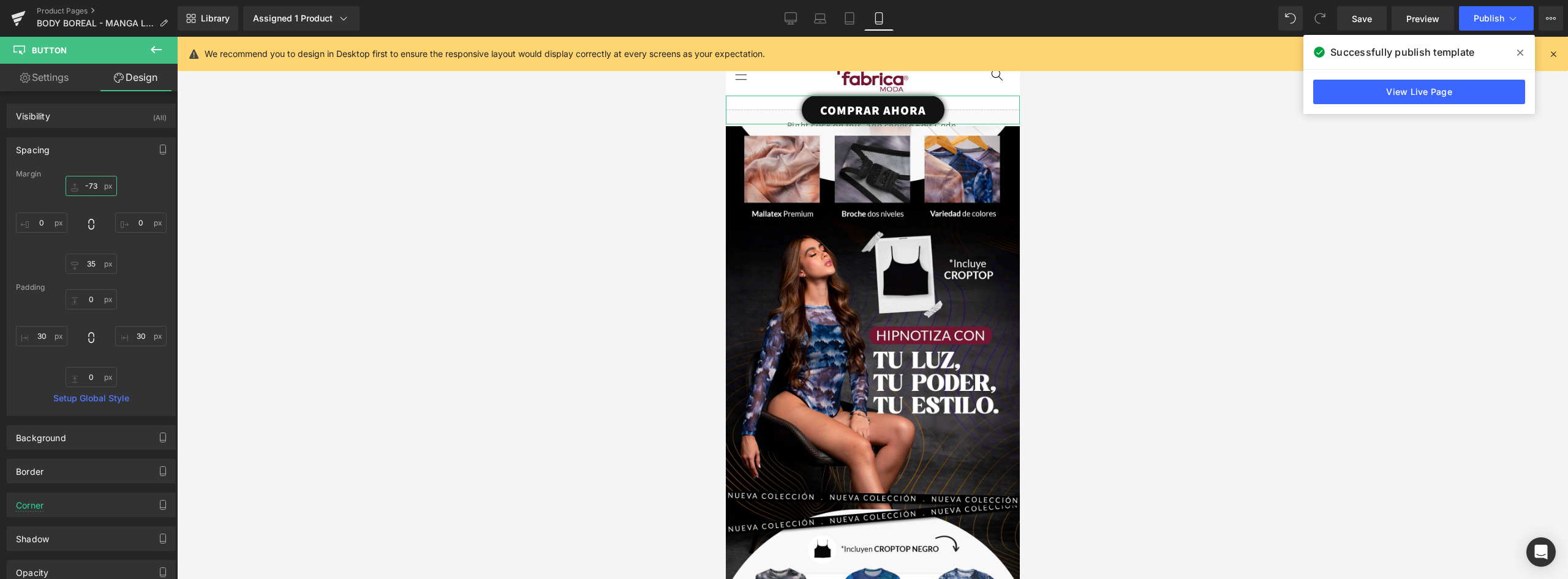
click at [97, 185] on input "-73" at bounding box center [91, 186] width 51 height 20
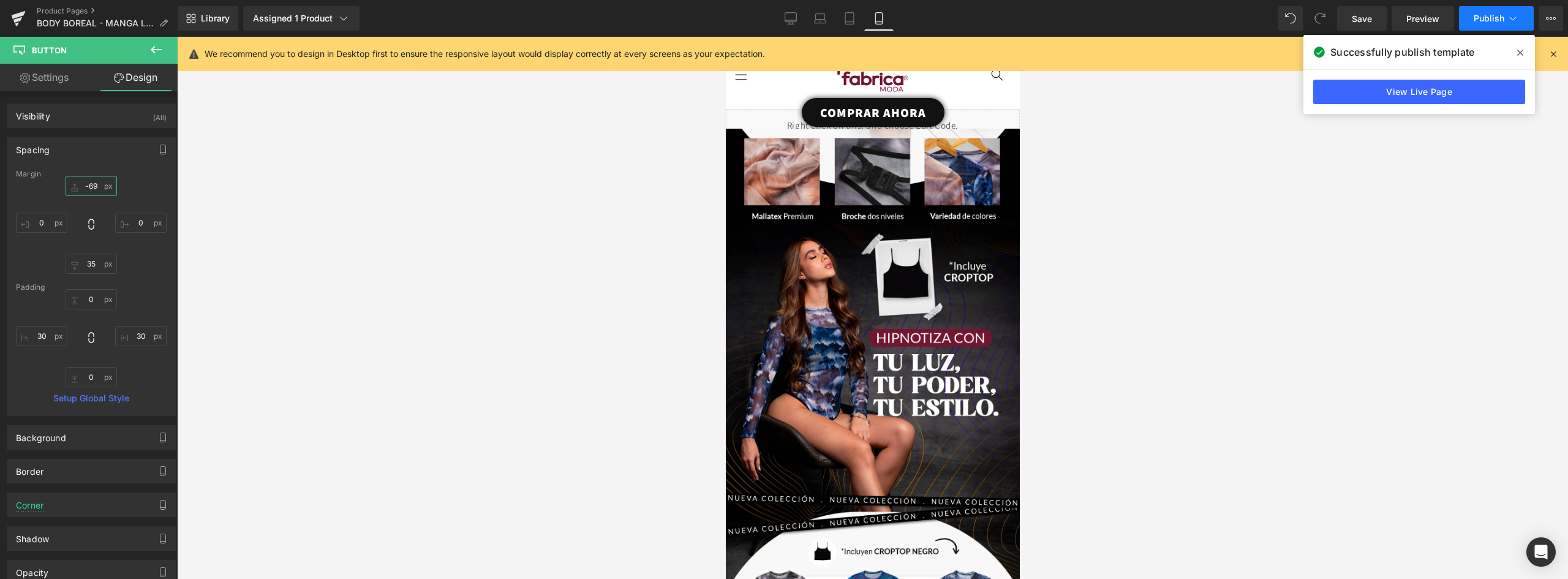
type input "-69"
click at [1500, 19] on span "Publish" at bounding box center [1489, 18] width 30 height 10
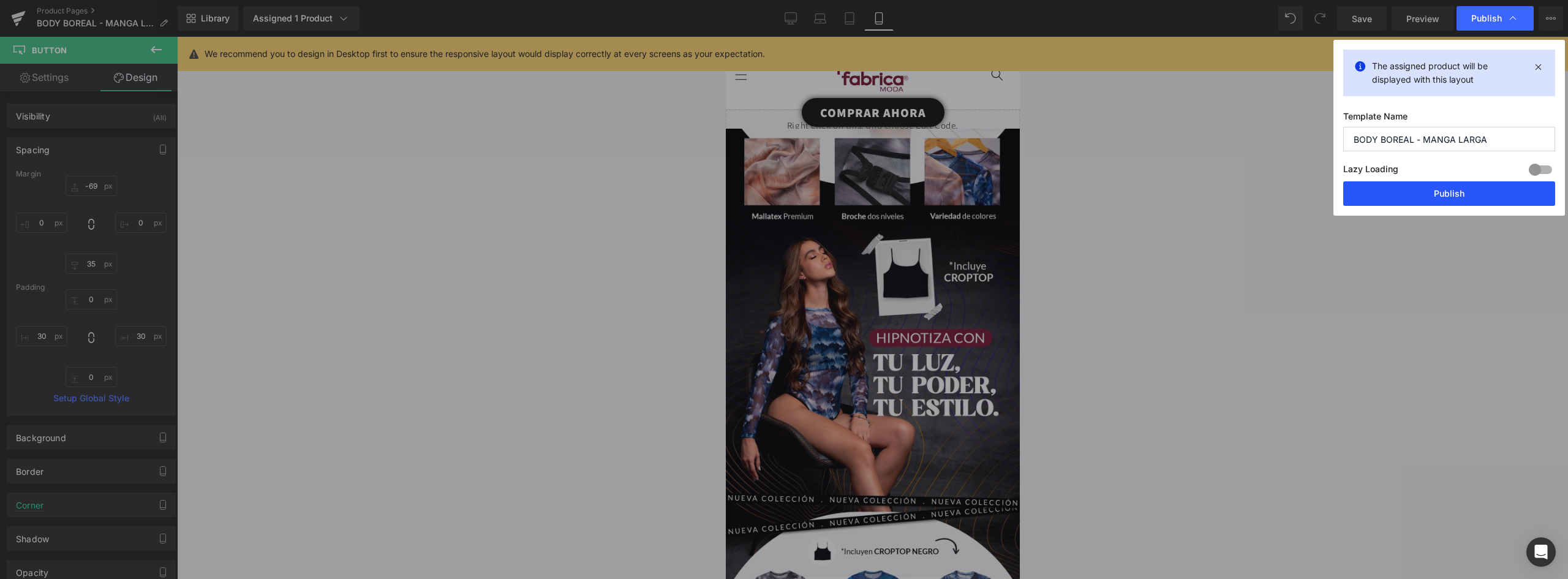
click at [1458, 193] on button "Publish" at bounding box center [1450, 193] width 212 height 24
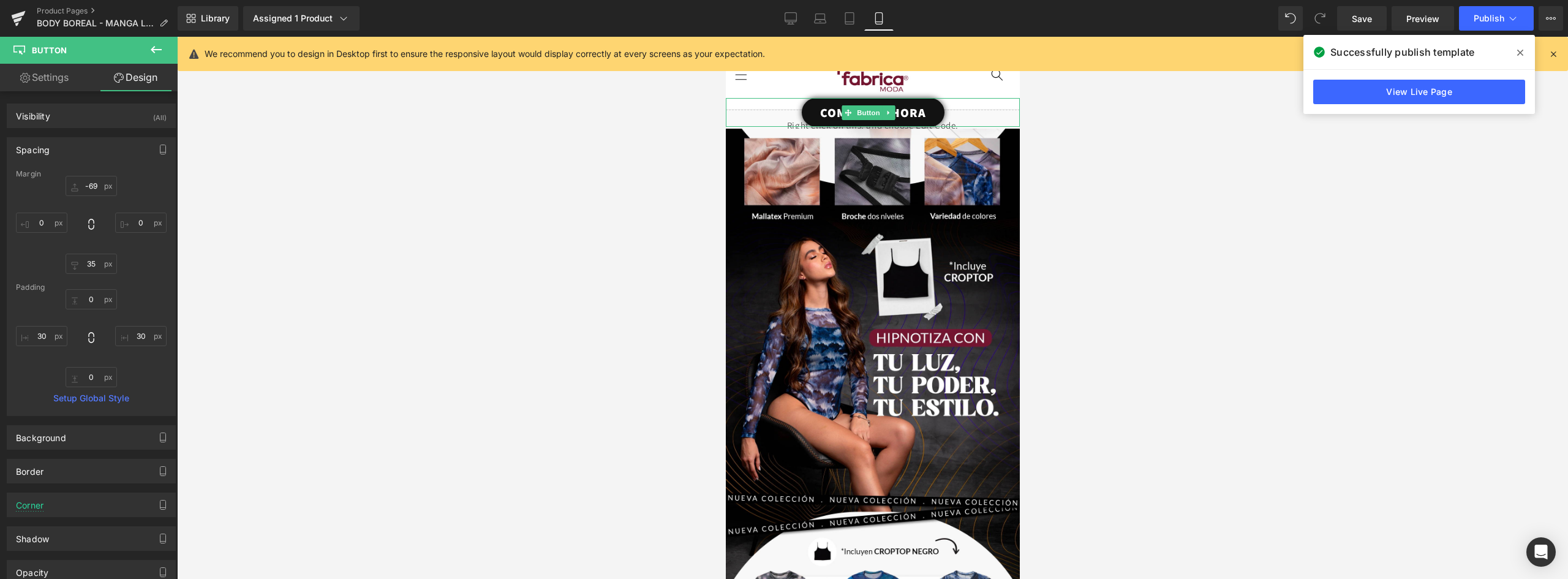
click at [930, 111] on link "COMPRAR AHORA" at bounding box center [872, 112] width 143 height 29
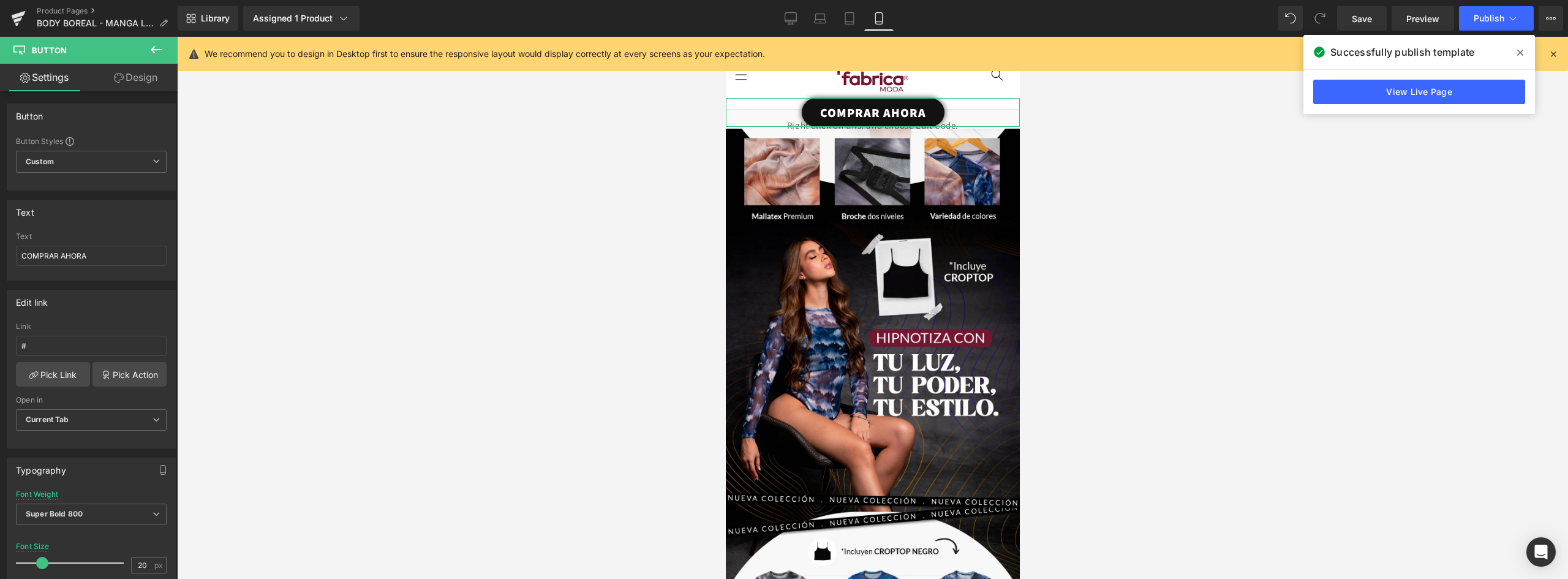
click at [144, 75] on link "Design" at bounding box center [135, 77] width 88 height 28
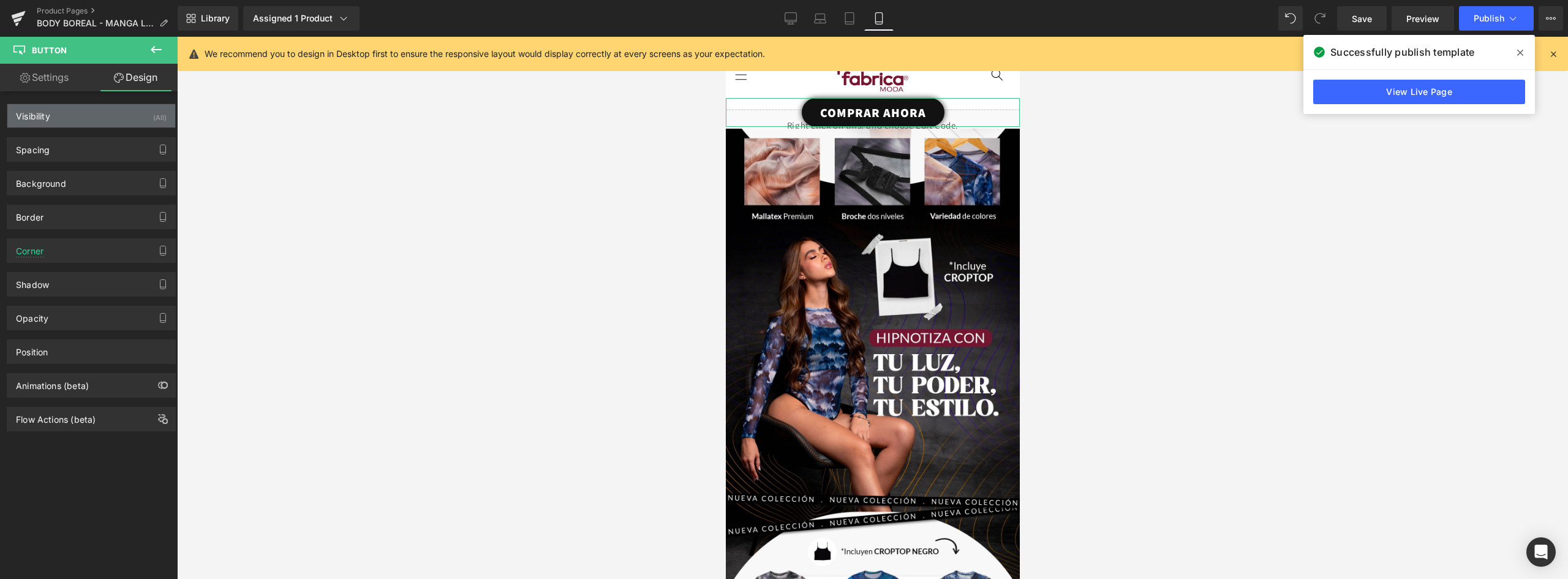
drag, startPoint x: 83, startPoint y: 115, endPoint x: 84, endPoint y: 126, distance: 11.0
click at [83, 115] on div "Visibility (All)" at bounding box center [91, 116] width 168 height 23
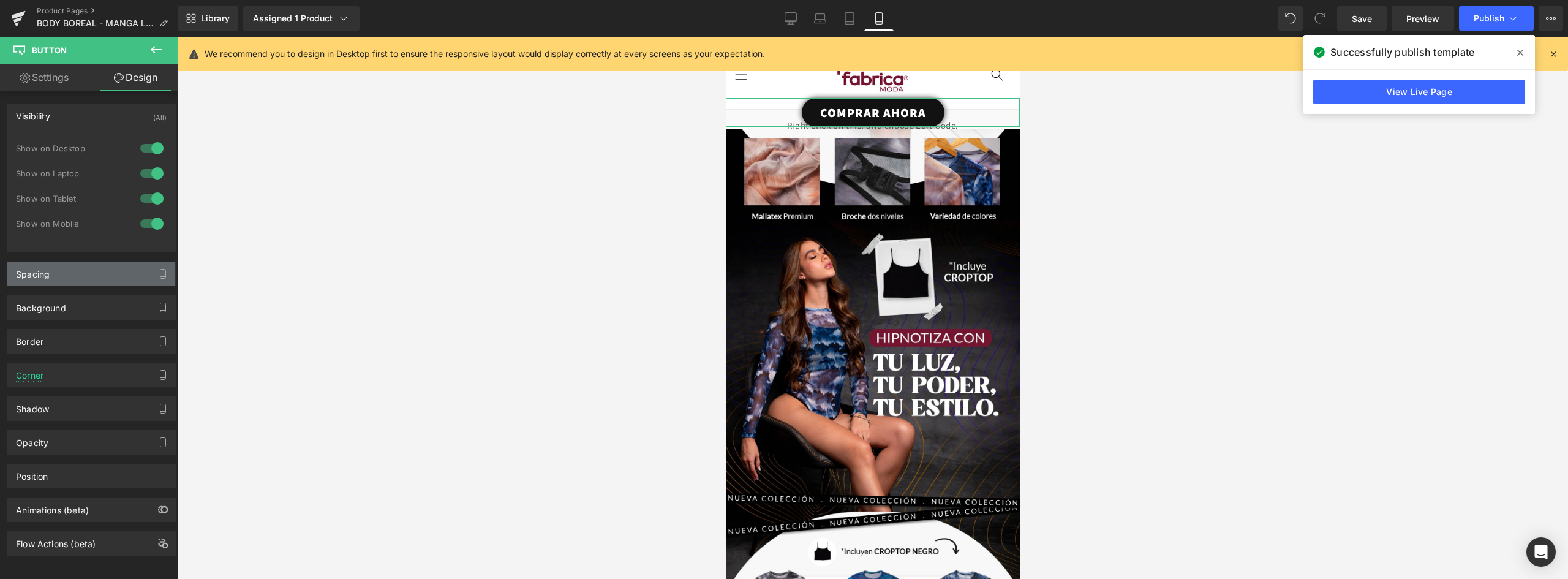
click at [75, 272] on div "Spacing" at bounding box center [91, 274] width 168 height 23
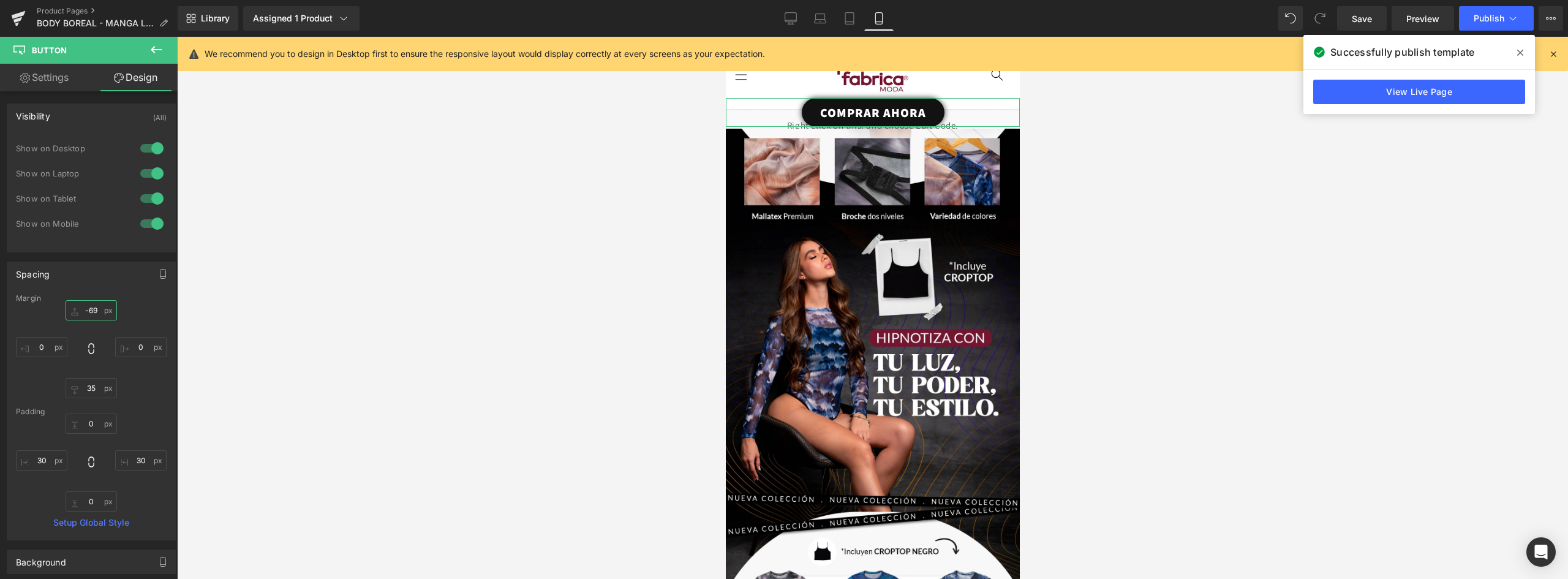
click at [96, 309] on input "-69" at bounding box center [91, 310] width 51 height 20
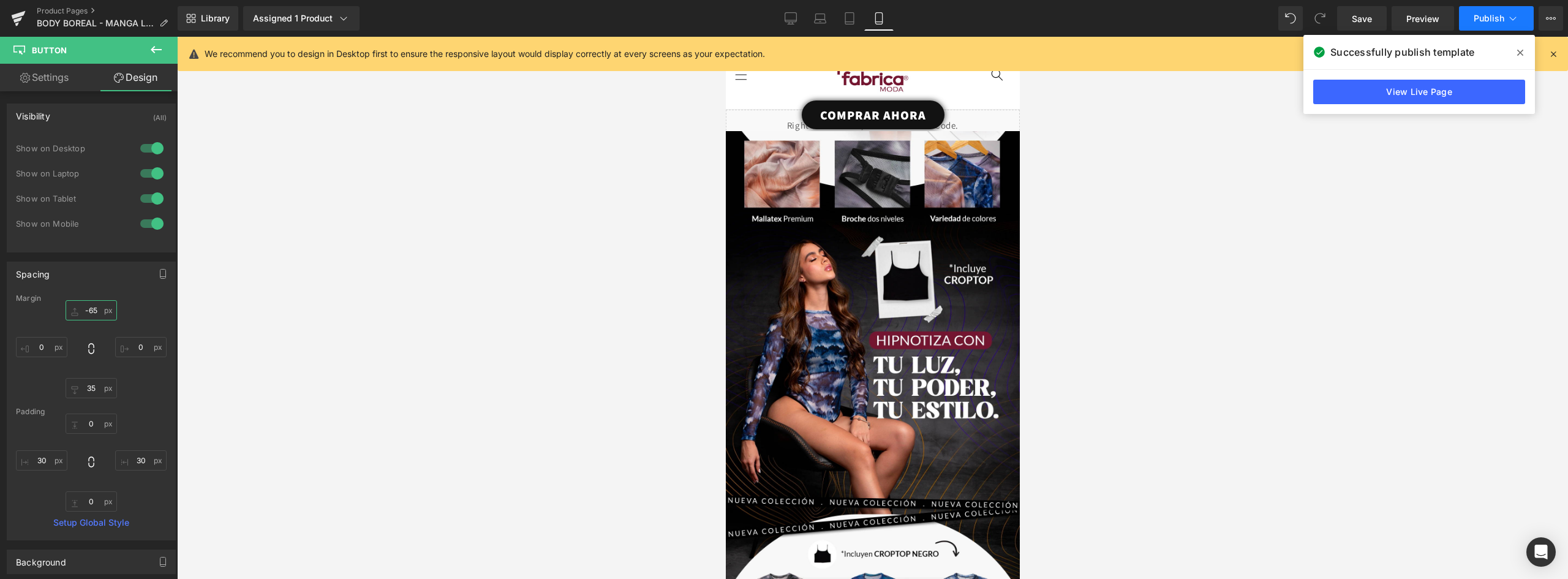
type input "-65"
click at [1486, 18] on span "Publish" at bounding box center [1489, 18] width 30 height 10
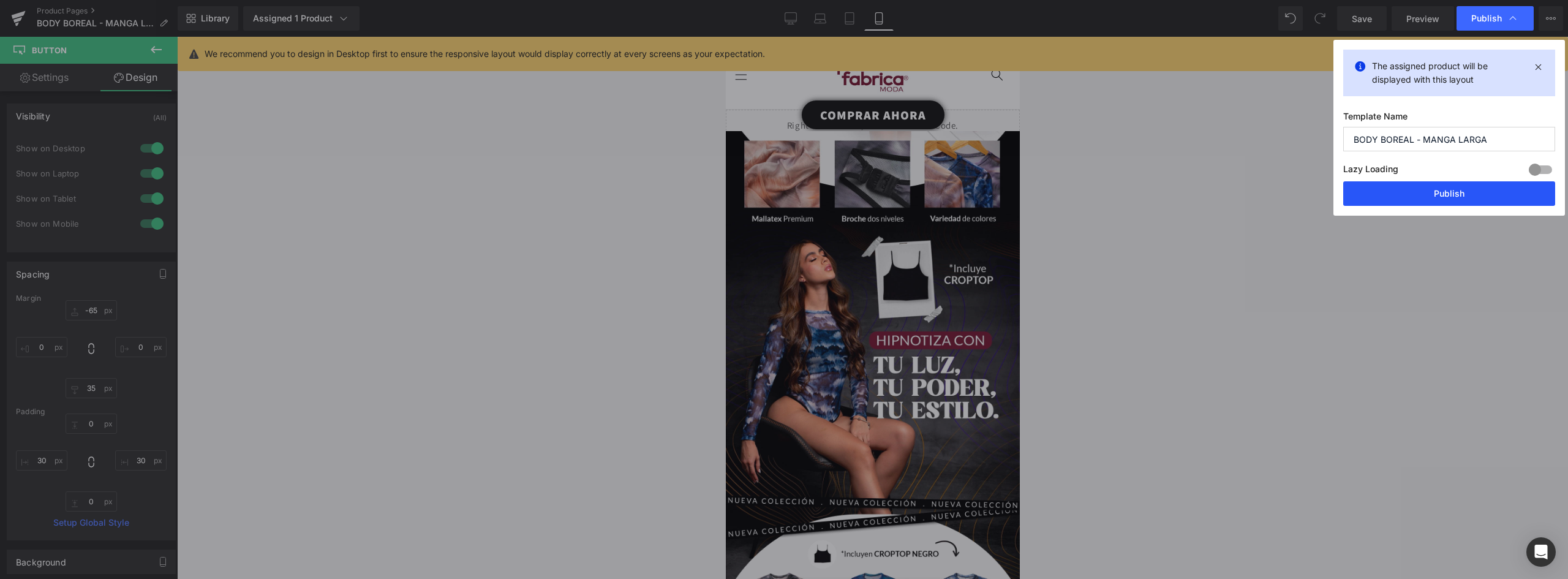
click at [1459, 189] on button "Publish" at bounding box center [1450, 193] width 212 height 24
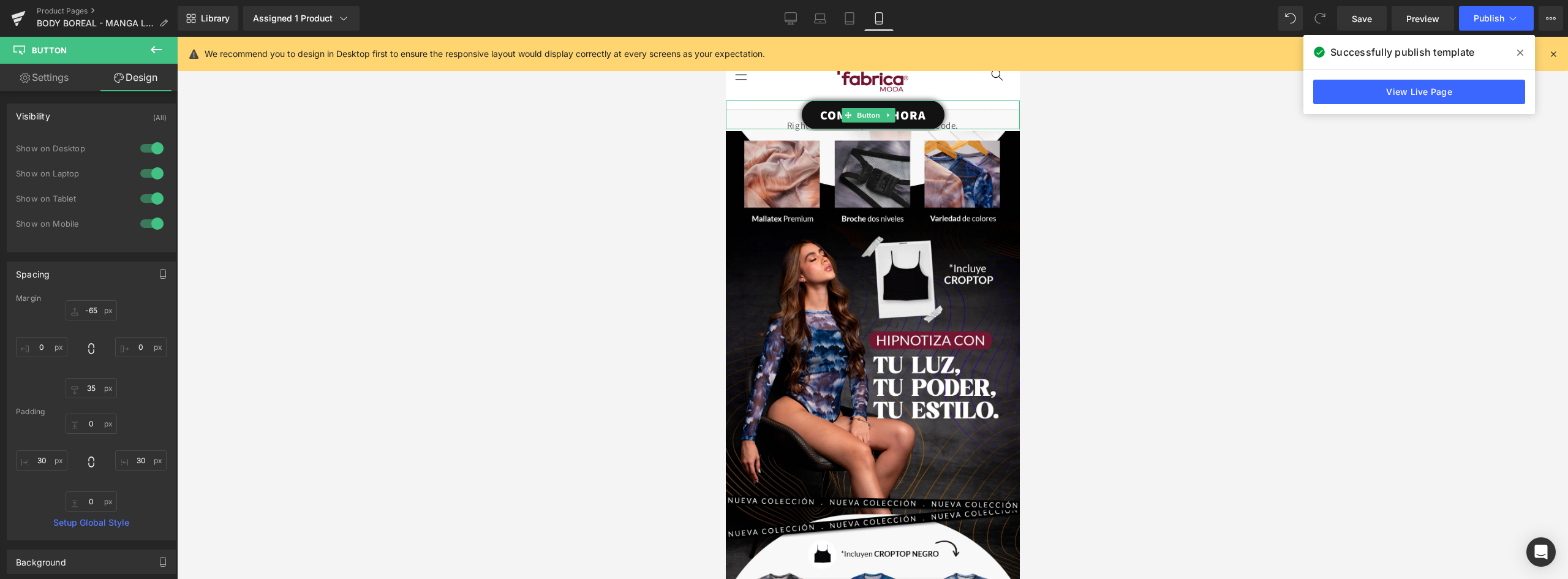
drag, startPoint x: 933, startPoint y: 111, endPoint x: 924, endPoint y: 112, distance: 9.1
click at [933, 111] on link "COMPRAR AHORA" at bounding box center [872, 115] width 143 height 29
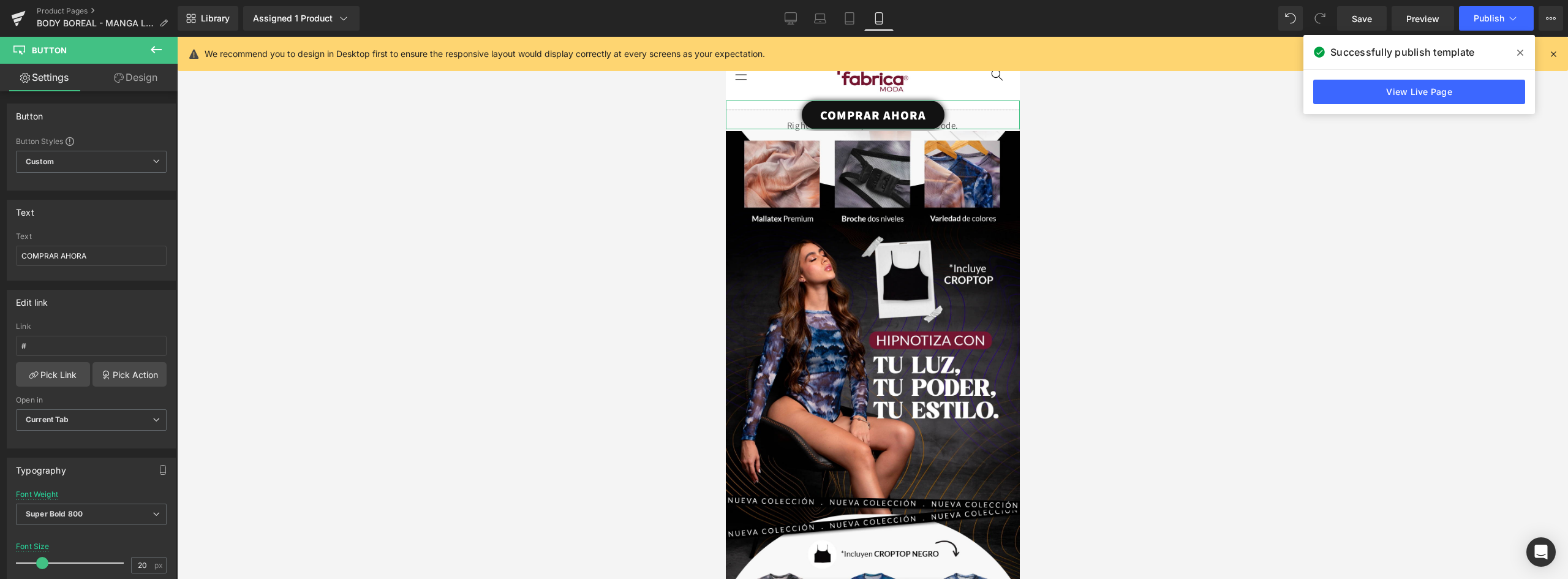
click at [141, 76] on link "Design" at bounding box center [135, 77] width 88 height 28
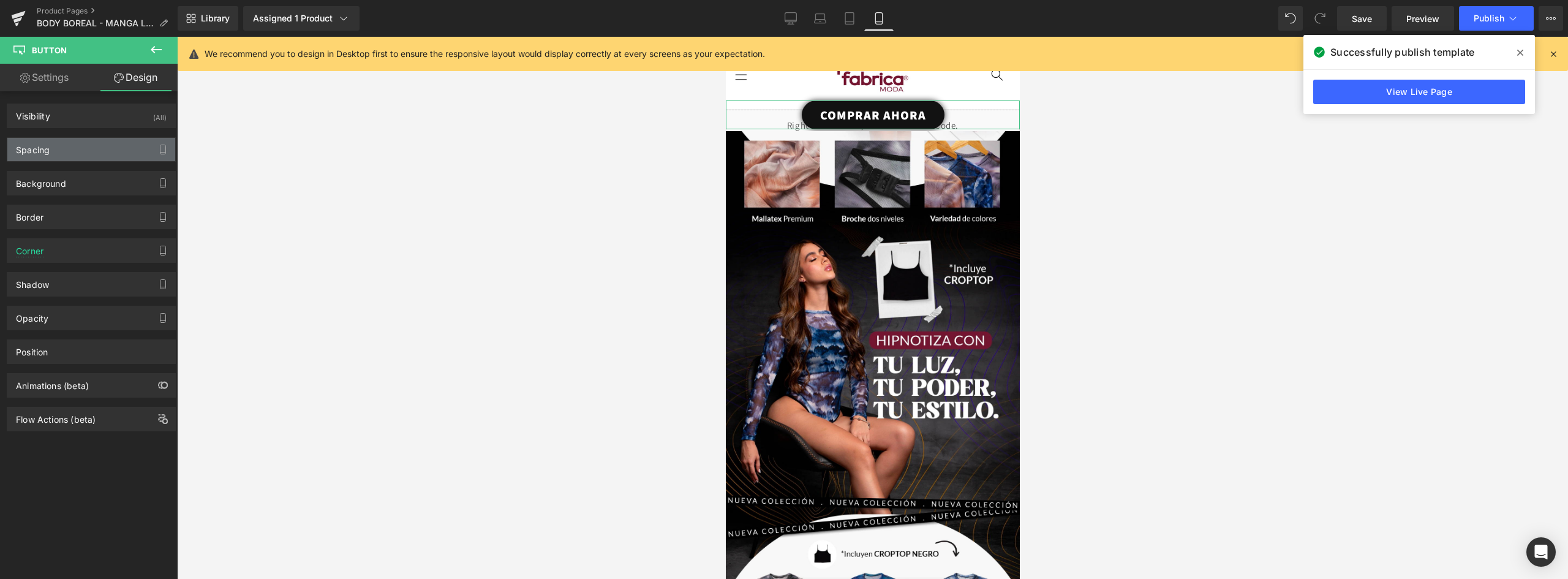
click at [65, 153] on div "Spacing" at bounding box center [91, 149] width 168 height 23
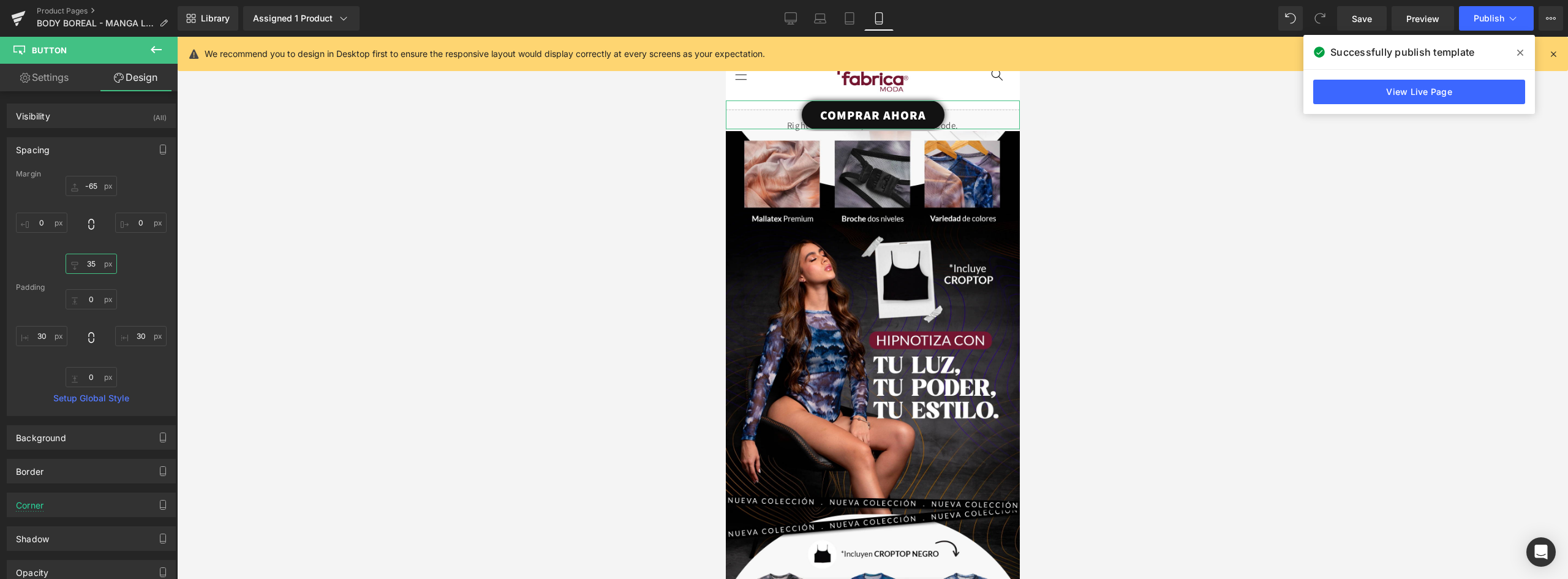
click at [87, 261] on input "35" at bounding box center [91, 263] width 51 height 20
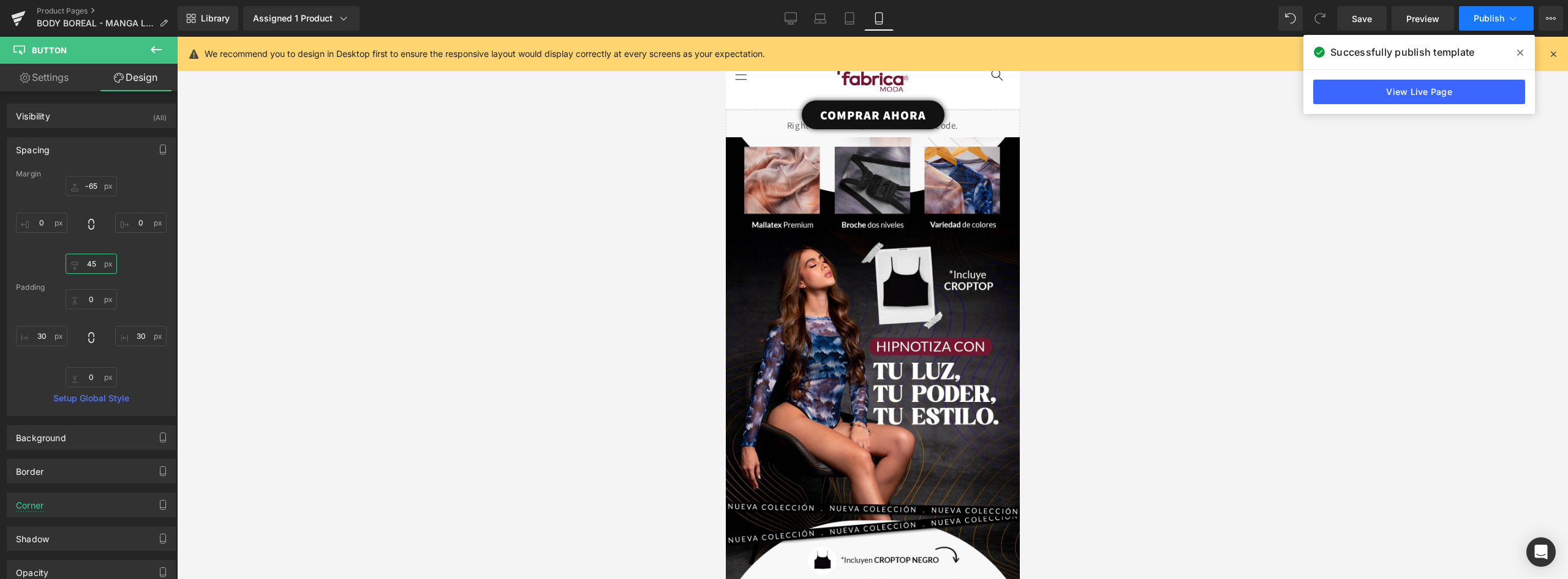
type input "45"
click at [1505, 16] on button "Publish" at bounding box center [1496, 18] width 75 height 24
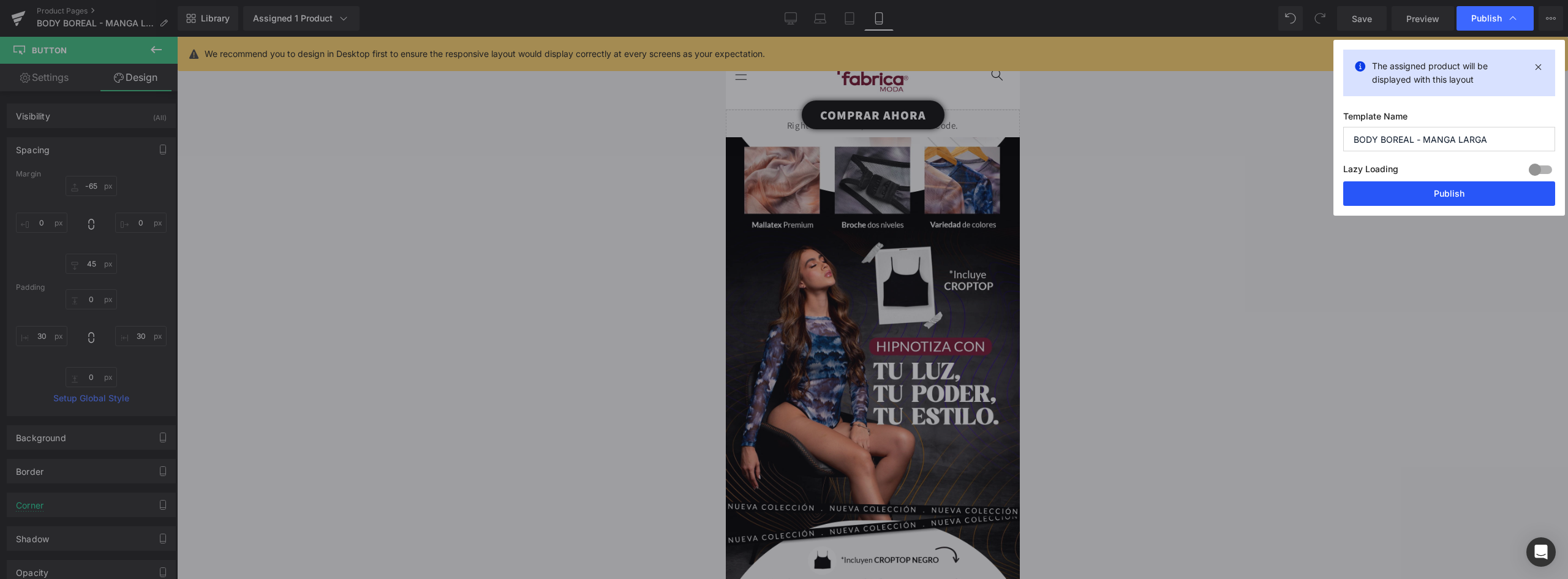
click at [1477, 196] on button "Publish" at bounding box center [1450, 193] width 212 height 24
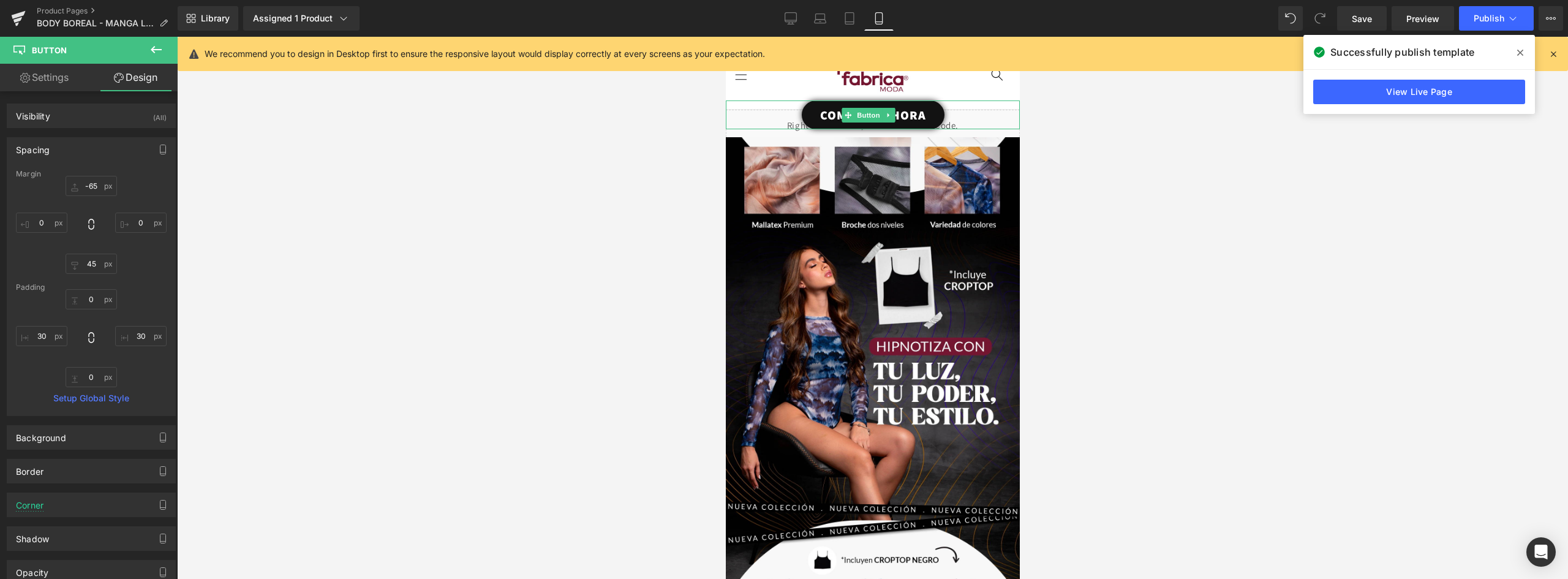
click at [930, 107] on link "COMPRAR AHORA" at bounding box center [872, 115] width 143 height 29
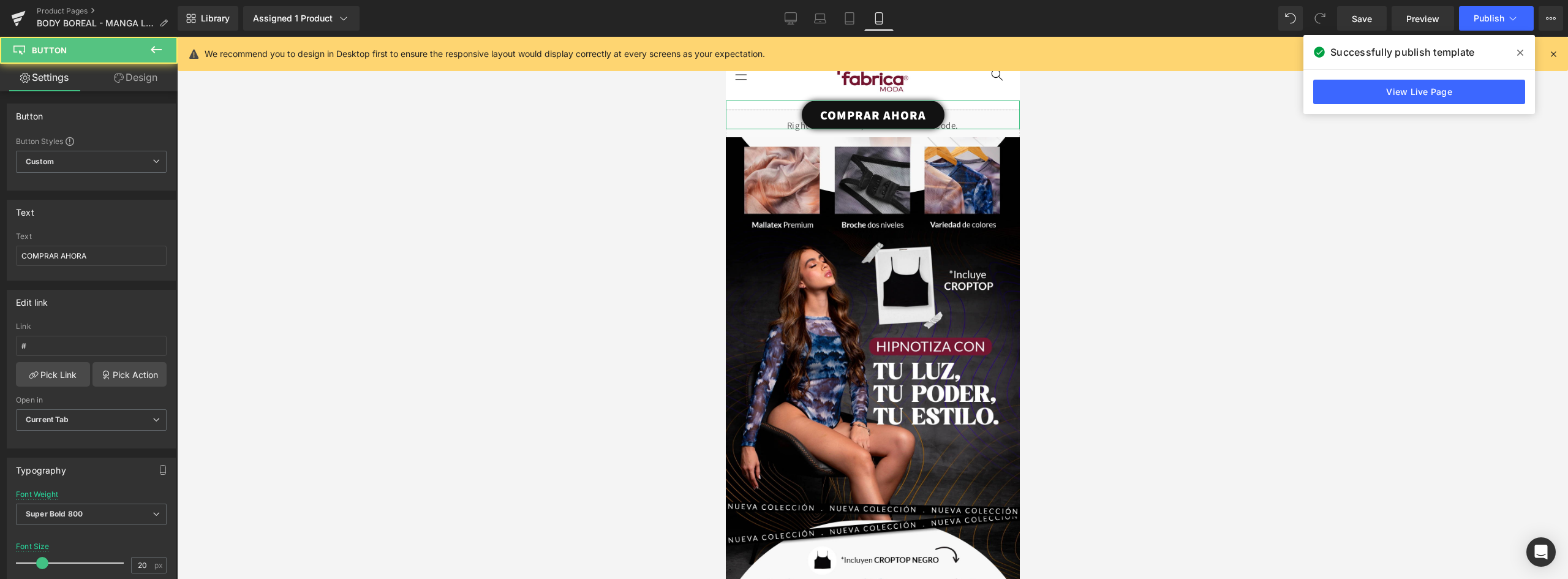
click at [147, 82] on link "Design" at bounding box center [135, 77] width 88 height 28
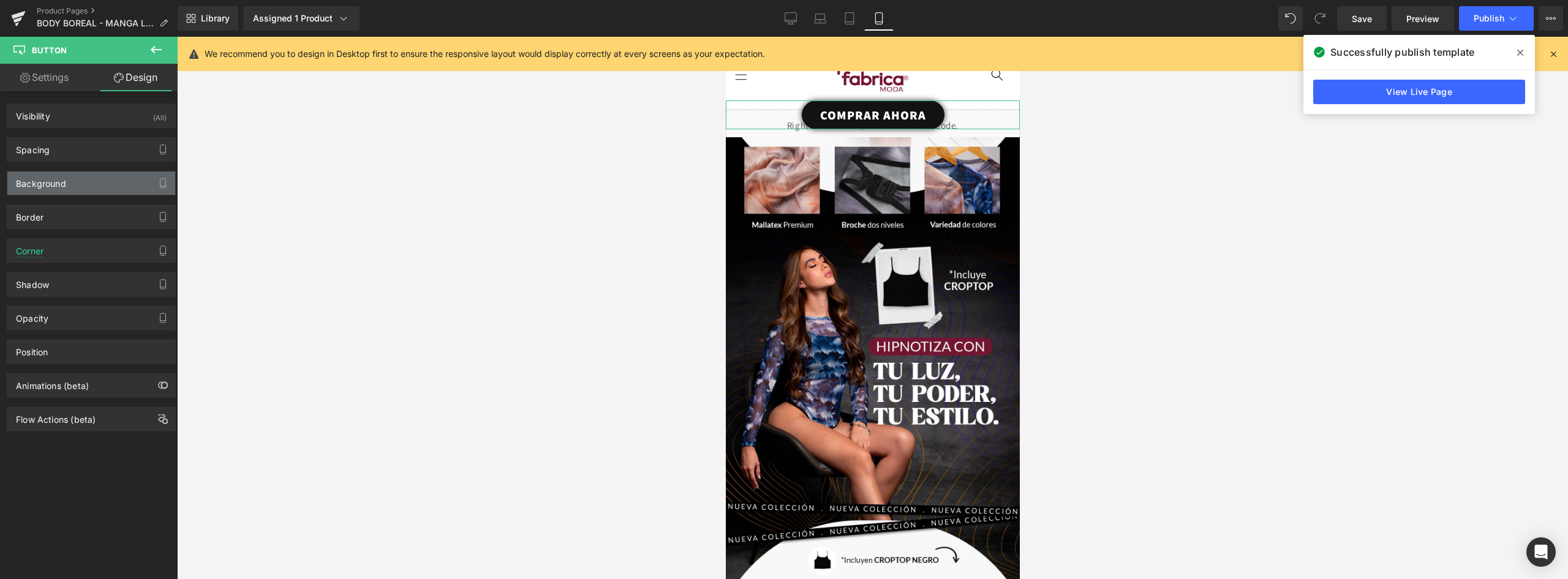
type input "-65"
type input "0"
type input "45"
type input "0"
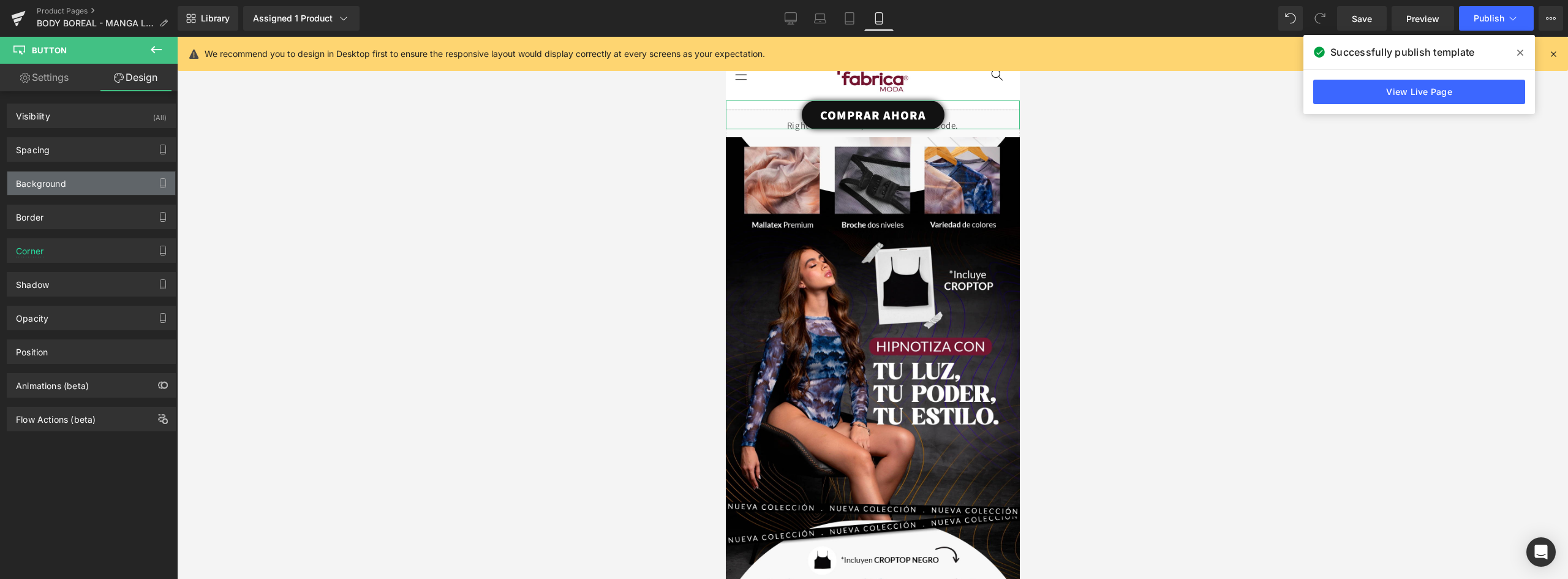
type input "30"
type input "0"
type input "30"
click at [75, 151] on div "Spacing" at bounding box center [91, 149] width 168 height 23
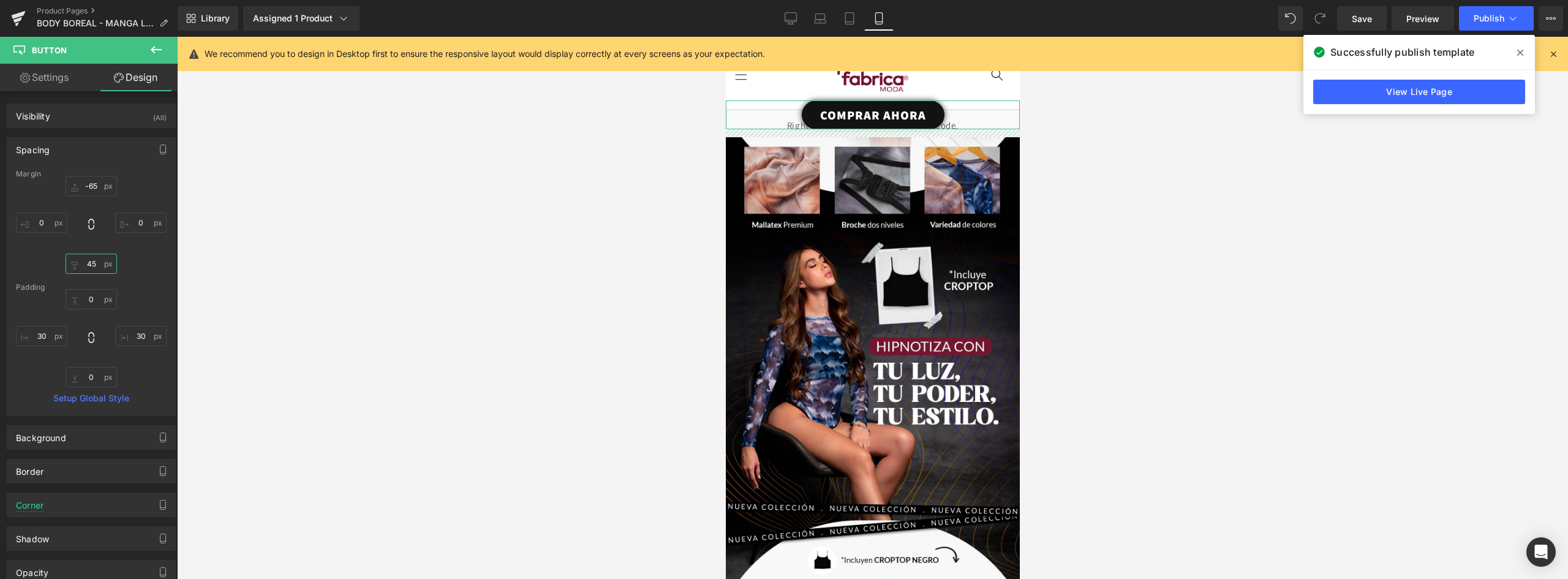
click at [90, 264] on input "45" at bounding box center [91, 263] width 51 height 20
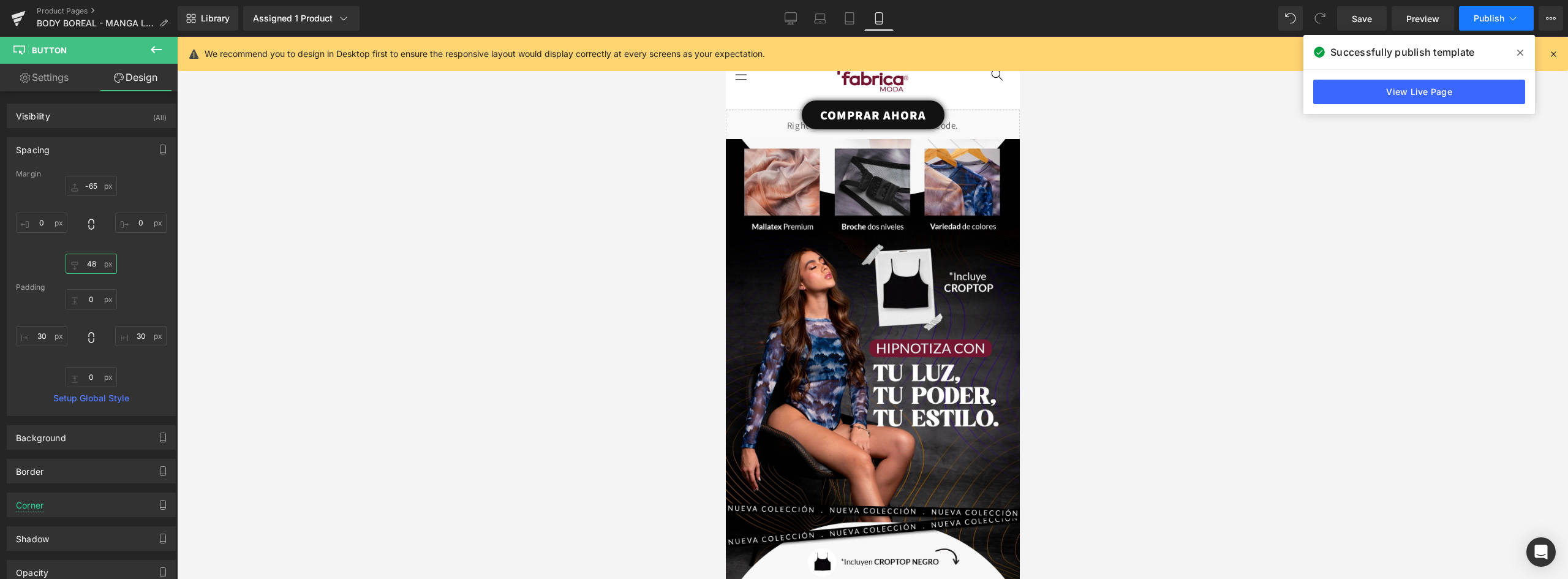
type input "48"
click at [1490, 20] on span "Publish" at bounding box center [1489, 18] width 30 height 10
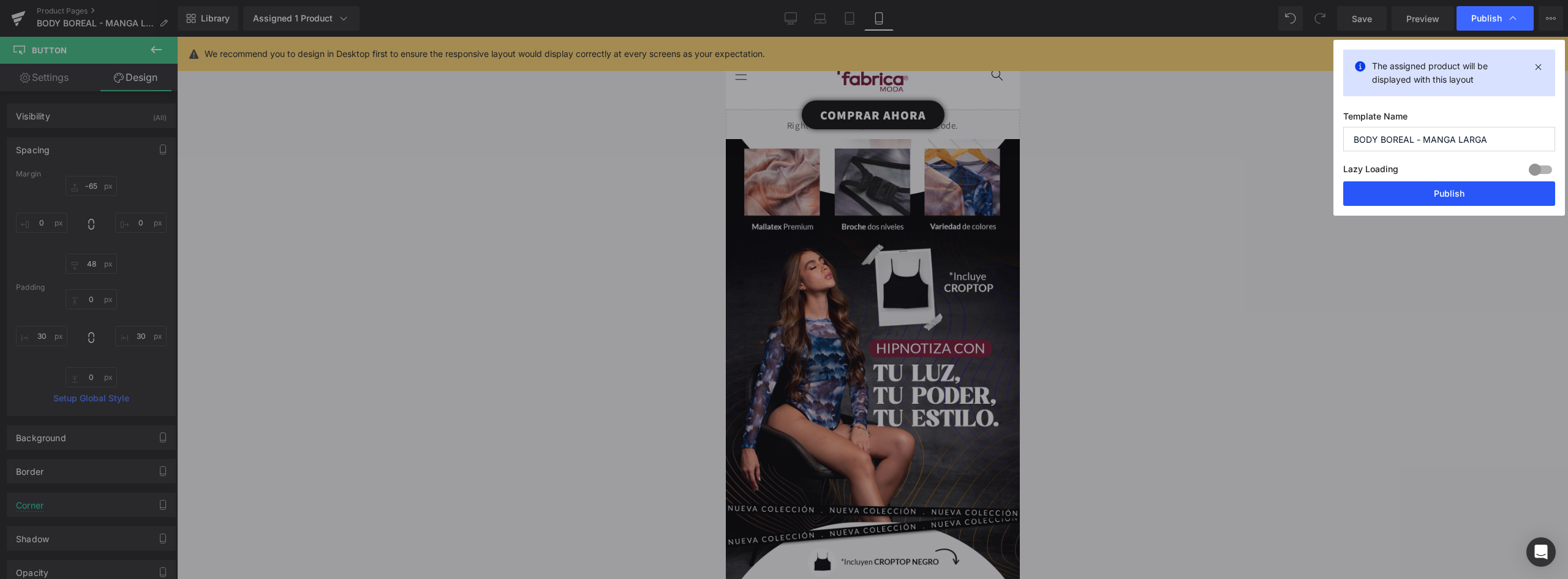
click at [1482, 190] on button "Publish" at bounding box center [1450, 193] width 212 height 24
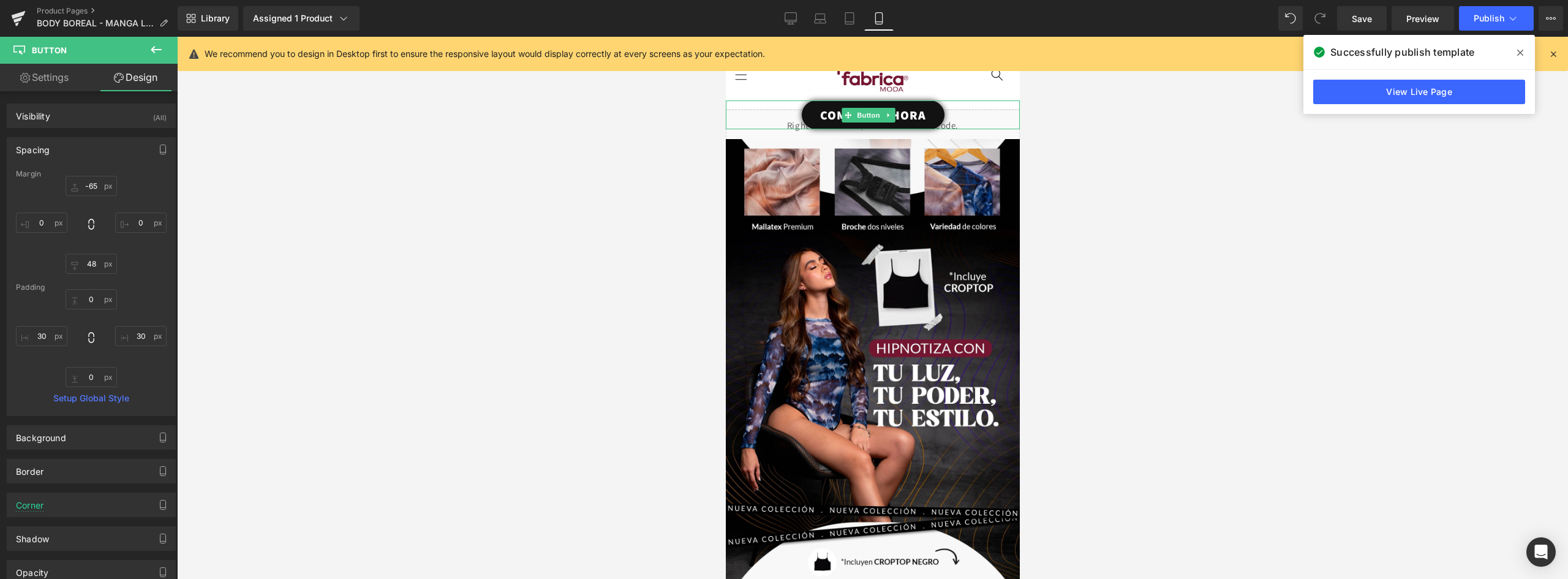
click at [926, 107] on link "COMPRAR AHORA" at bounding box center [872, 115] width 143 height 29
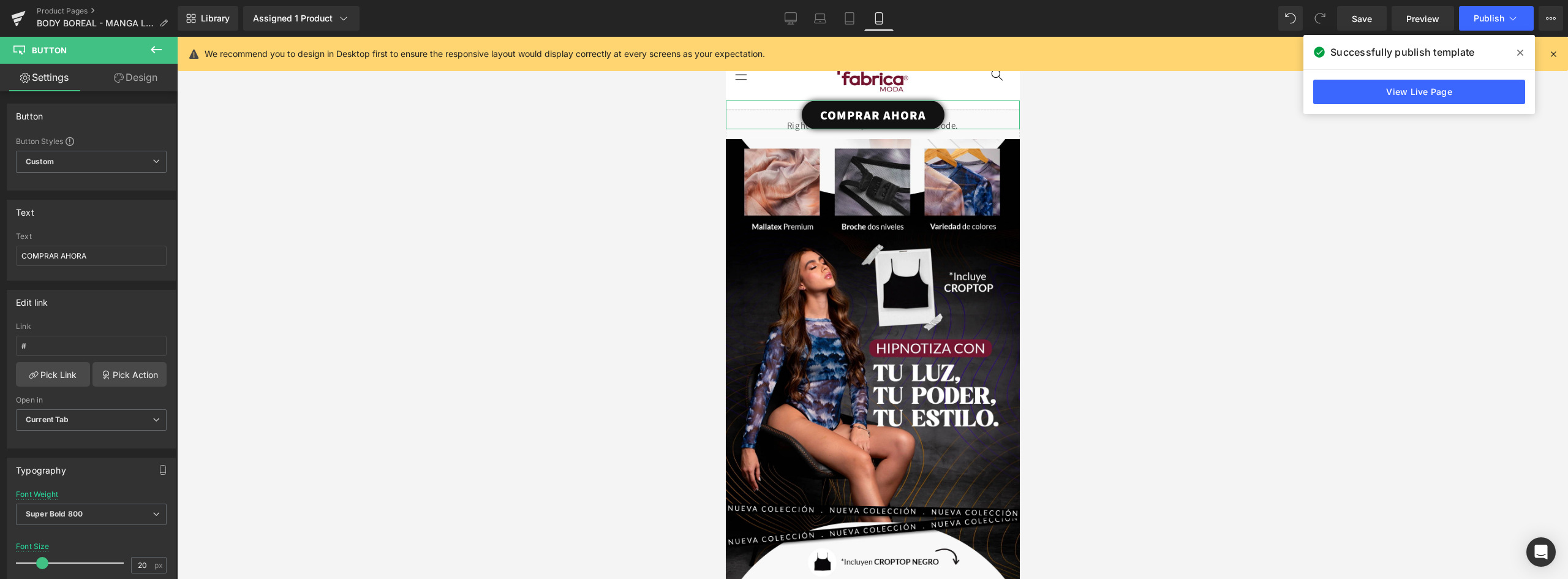
click at [149, 82] on link "Design" at bounding box center [135, 77] width 88 height 28
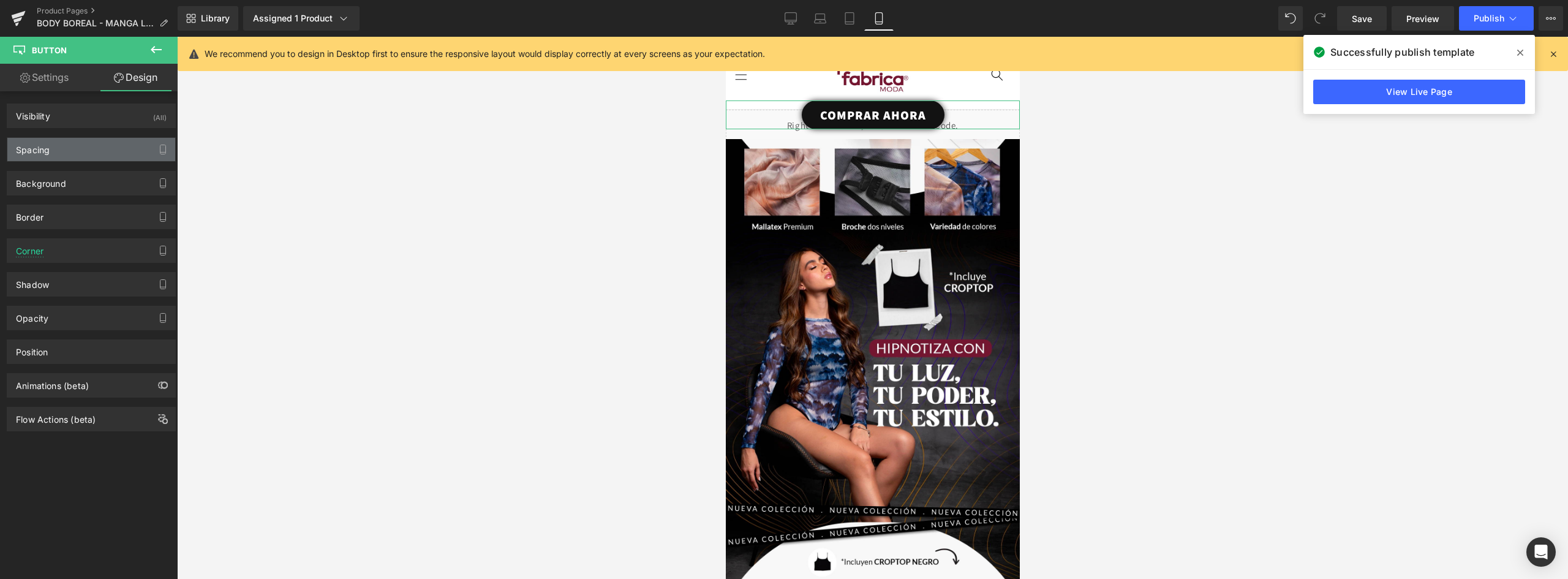
click at [65, 151] on div "Spacing" at bounding box center [91, 149] width 168 height 23
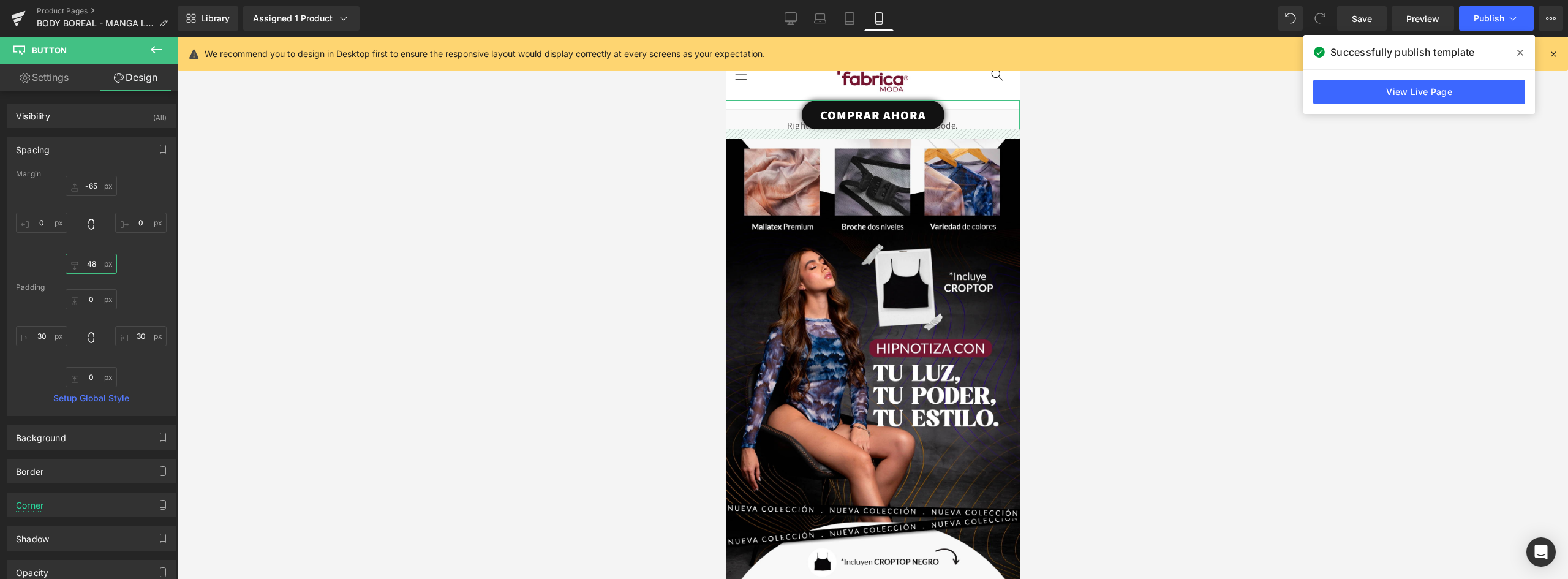
click at [90, 262] on input "48" at bounding box center [91, 263] width 51 height 20
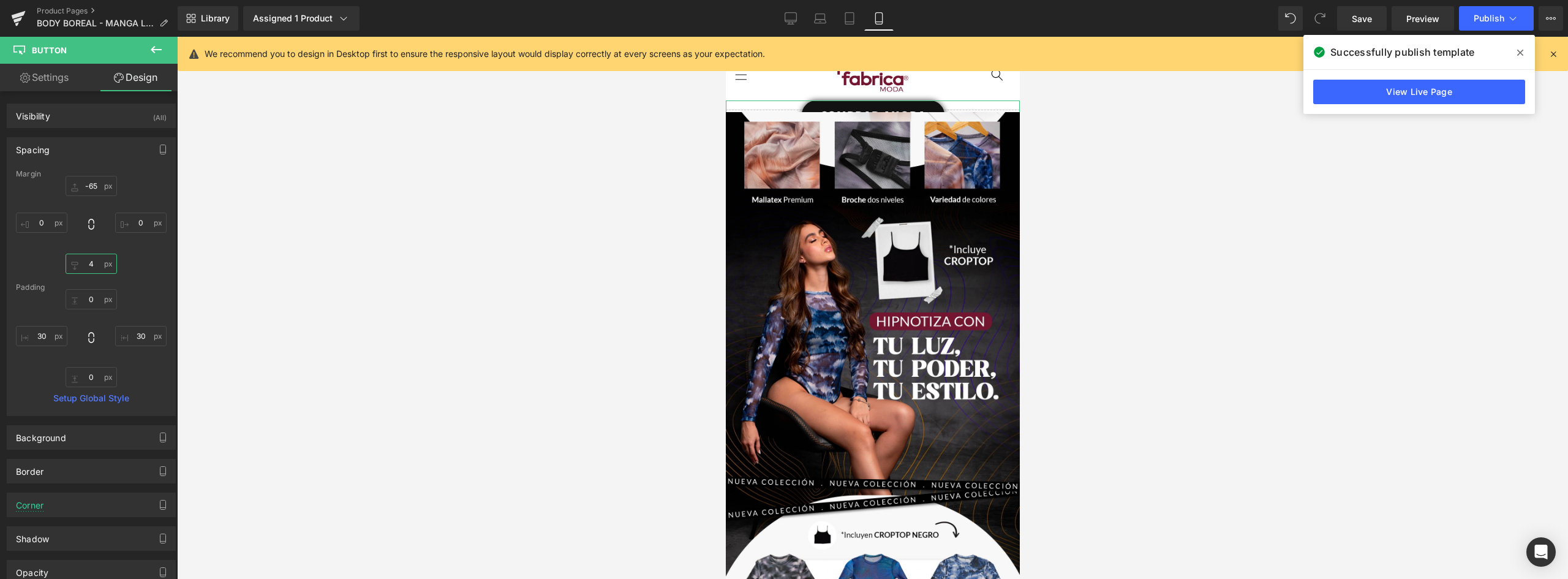
type input "49"
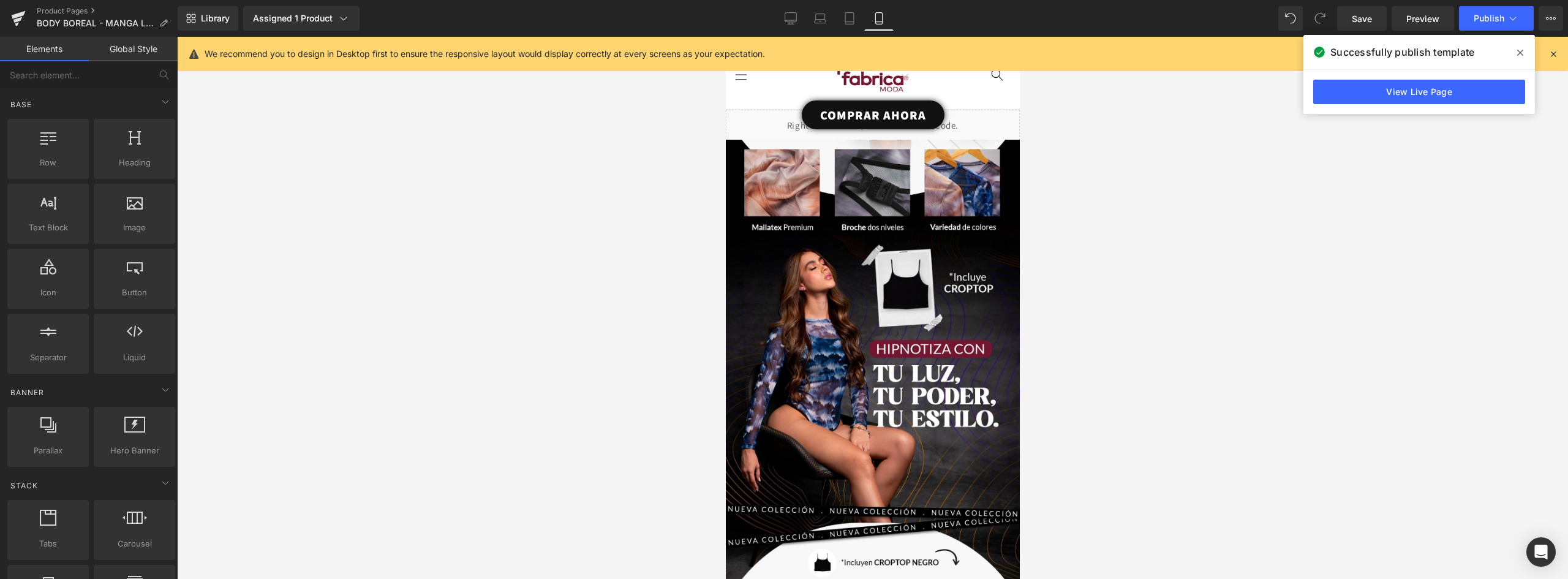
click at [403, 303] on div at bounding box center [872, 307] width 1391 height 542
click at [1490, 17] on span "Publish" at bounding box center [1489, 18] width 30 height 10
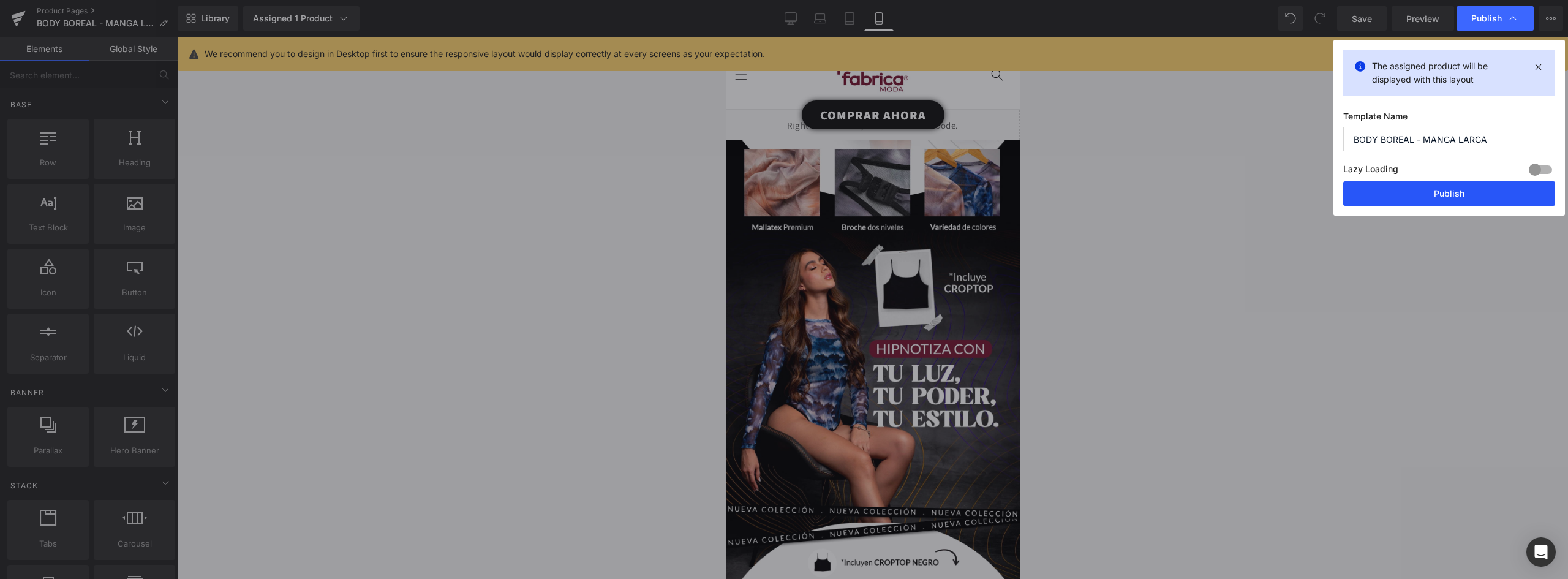
click at [1486, 195] on button "Publish" at bounding box center [1450, 193] width 212 height 24
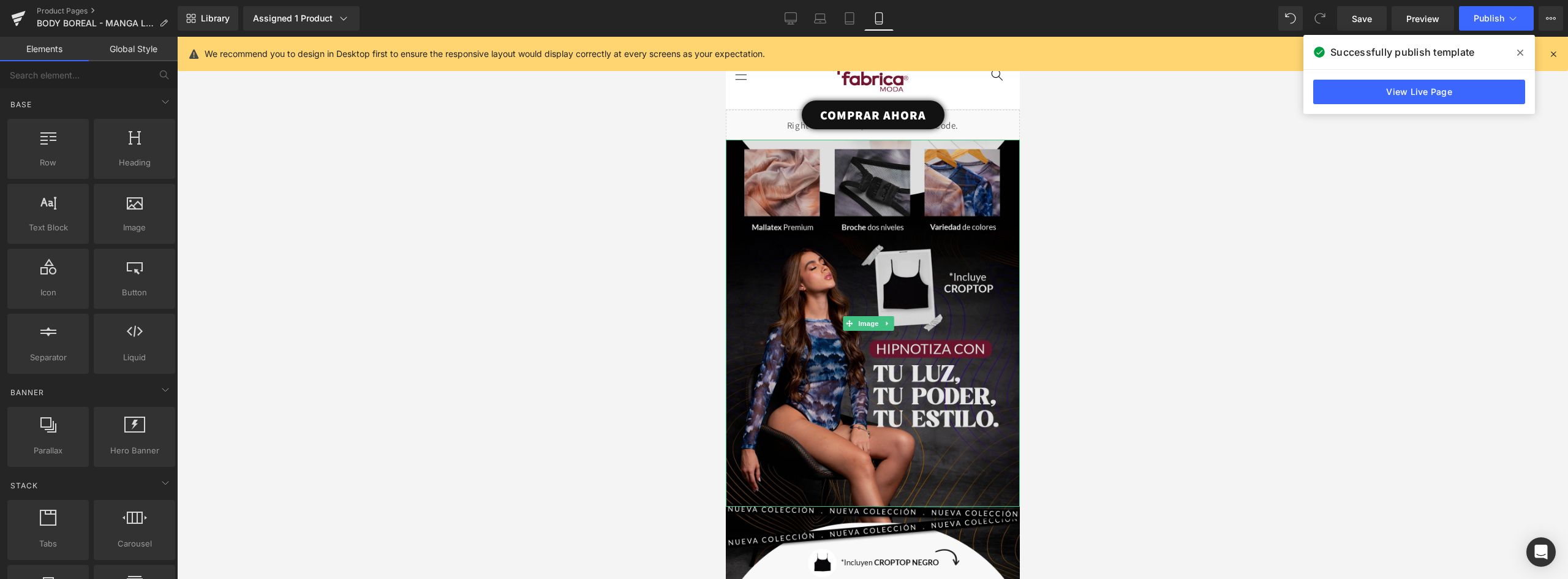
click at [804, 224] on img at bounding box center [872, 323] width 294 height 367
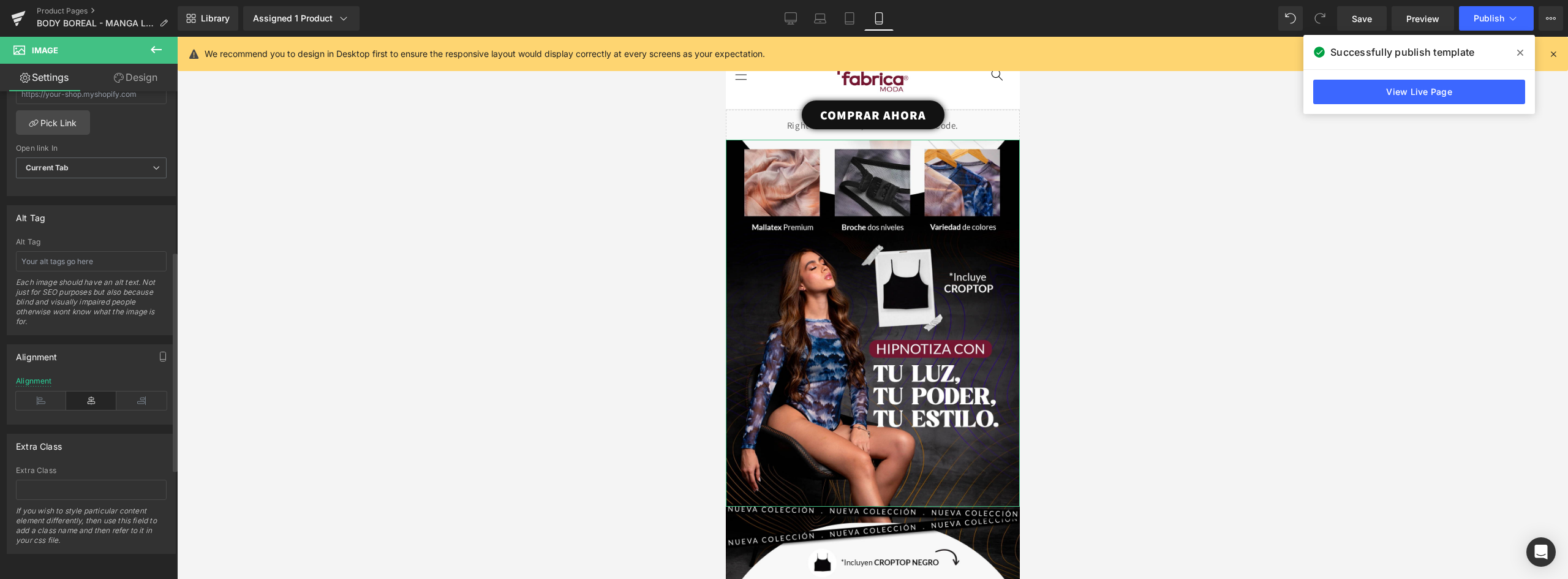
scroll to position [355, 0]
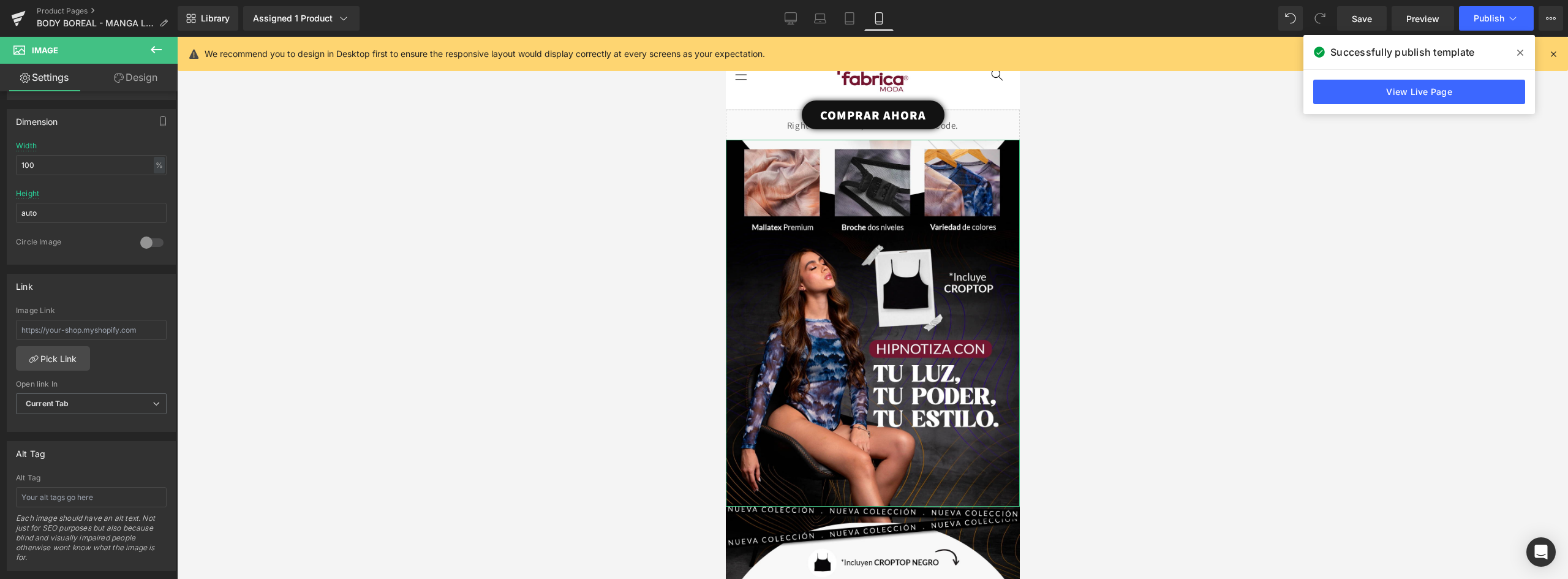
click at [141, 84] on link "Design" at bounding box center [135, 77] width 88 height 28
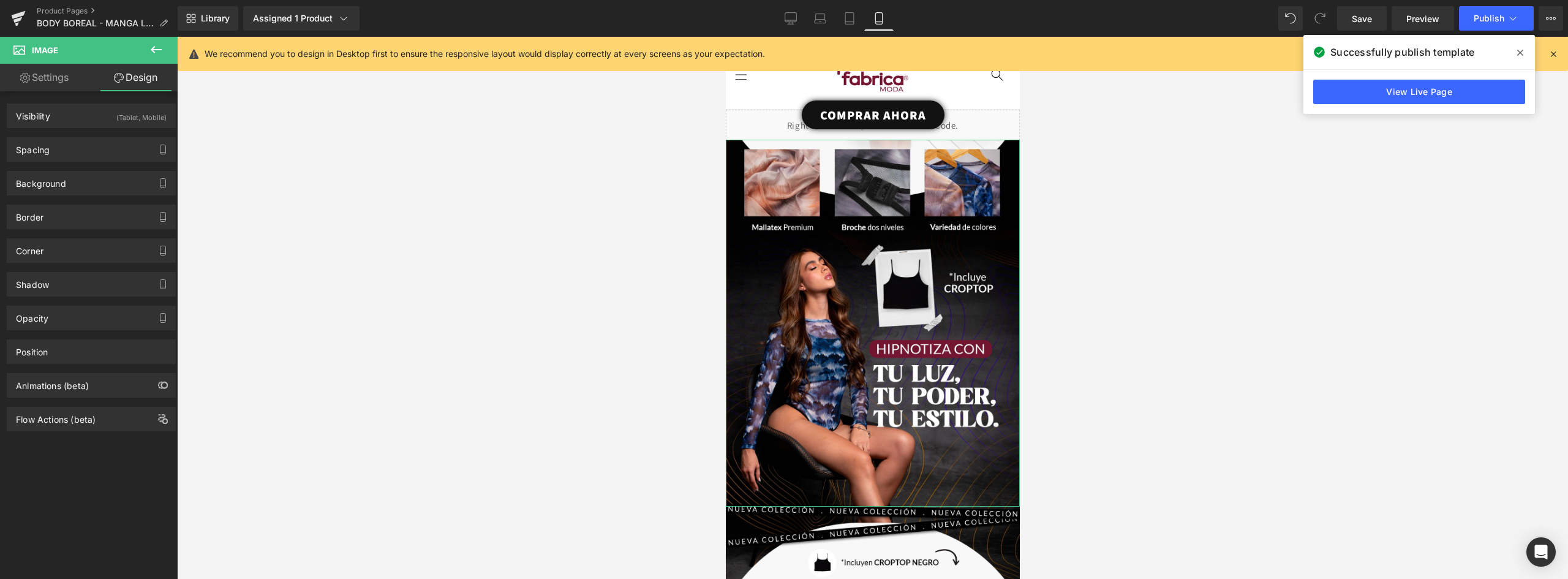
click at [45, 80] on link "Settings" at bounding box center [44, 77] width 88 height 28
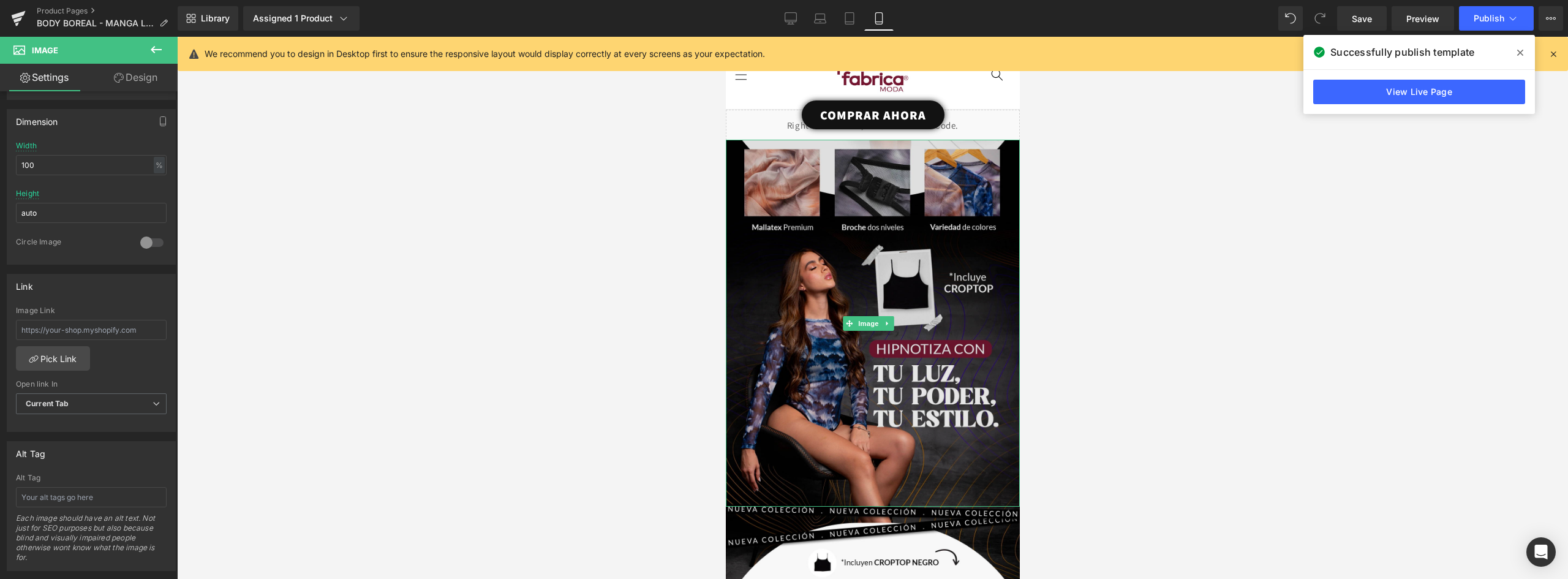
click at [889, 344] on img at bounding box center [872, 323] width 294 height 367
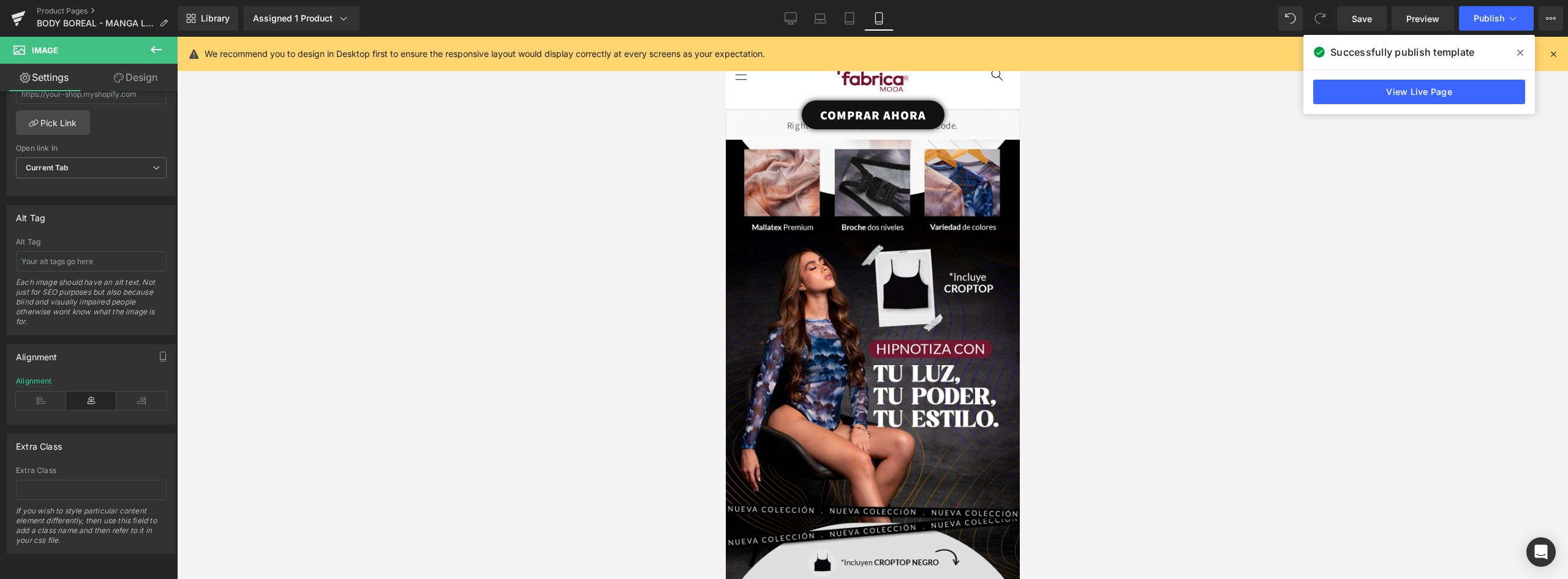
scroll to position [306, 0]
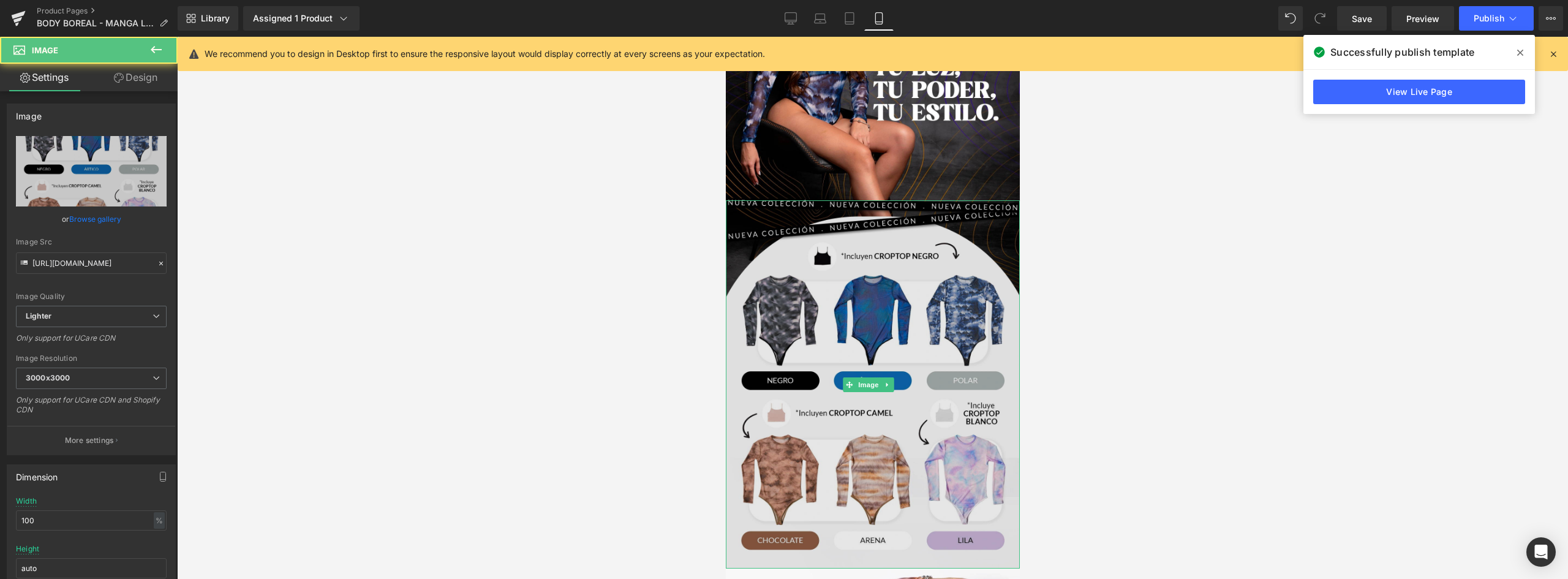
click at [930, 307] on img at bounding box center [872, 384] width 294 height 368
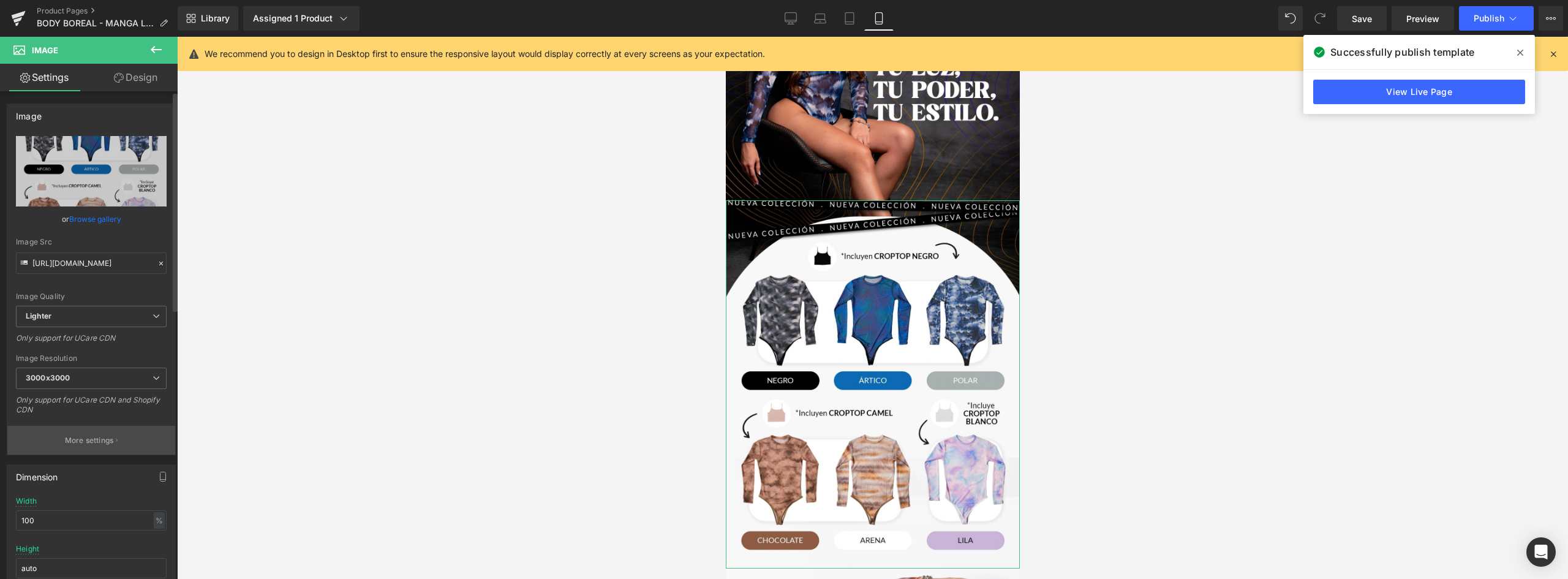
click at [94, 438] on p "More settings" at bounding box center [89, 440] width 49 height 11
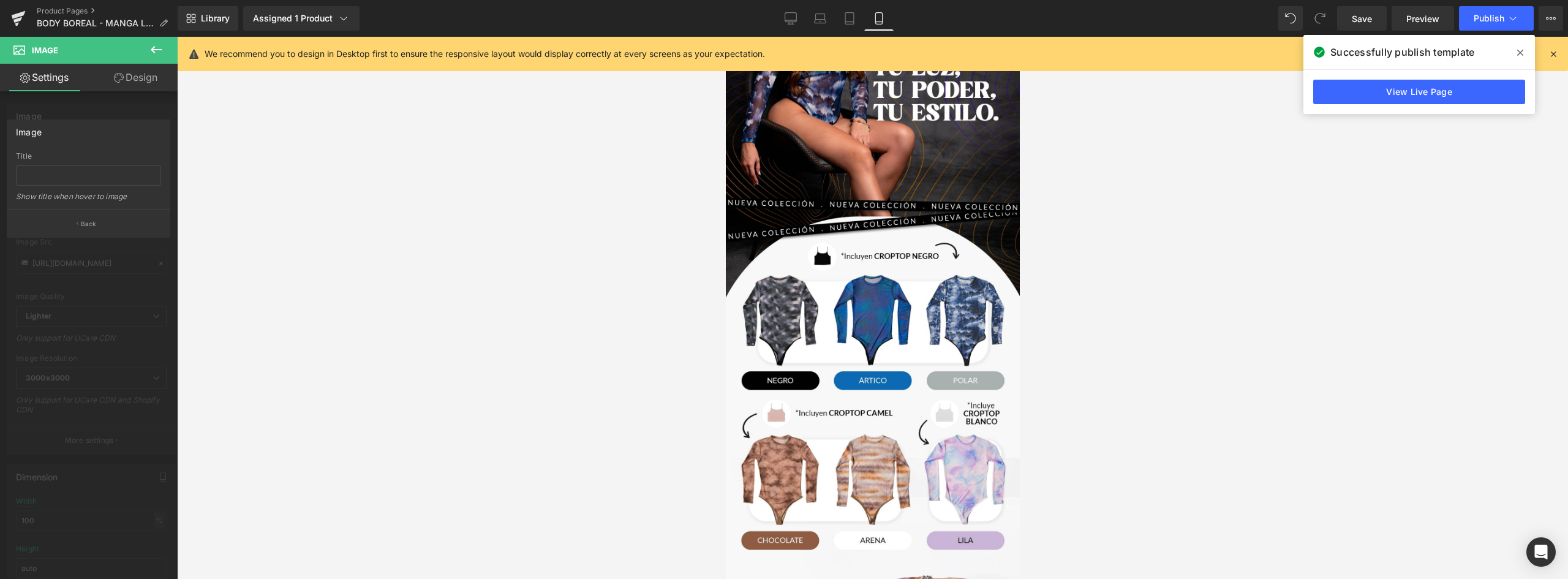
click at [154, 43] on icon at bounding box center [156, 50] width 15 height 15
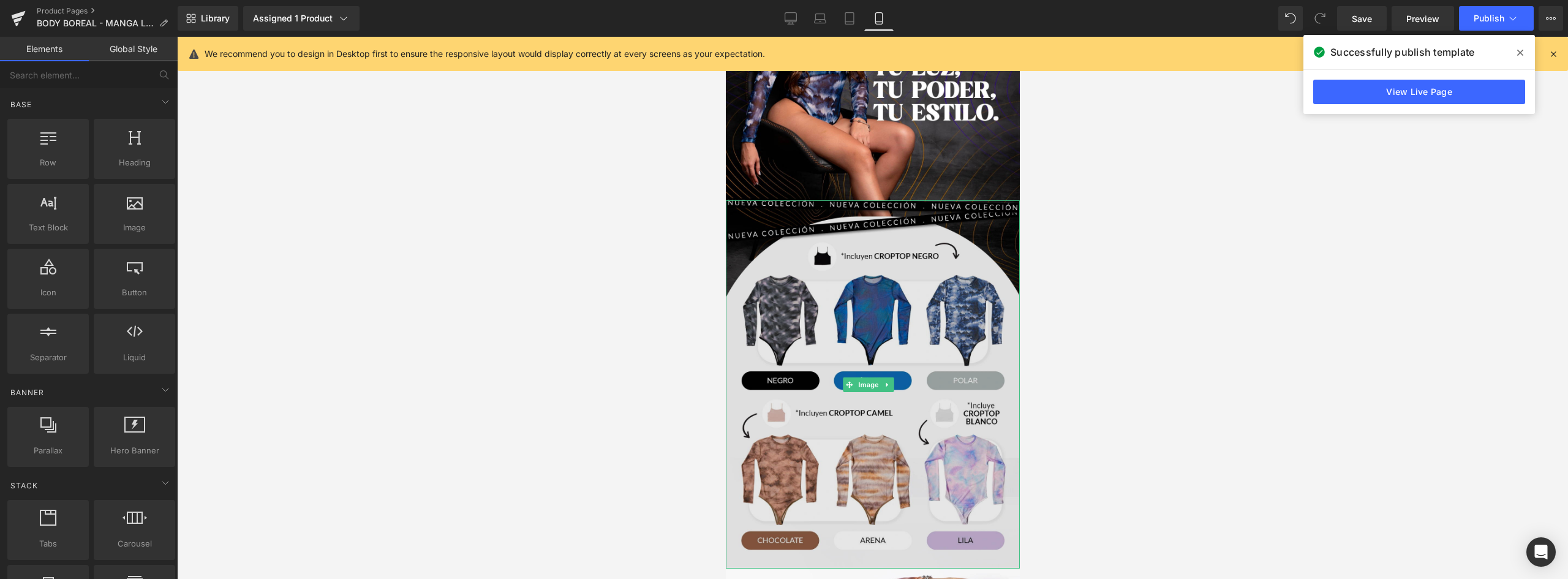
click at [915, 417] on img at bounding box center [872, 384] width 294 height 368
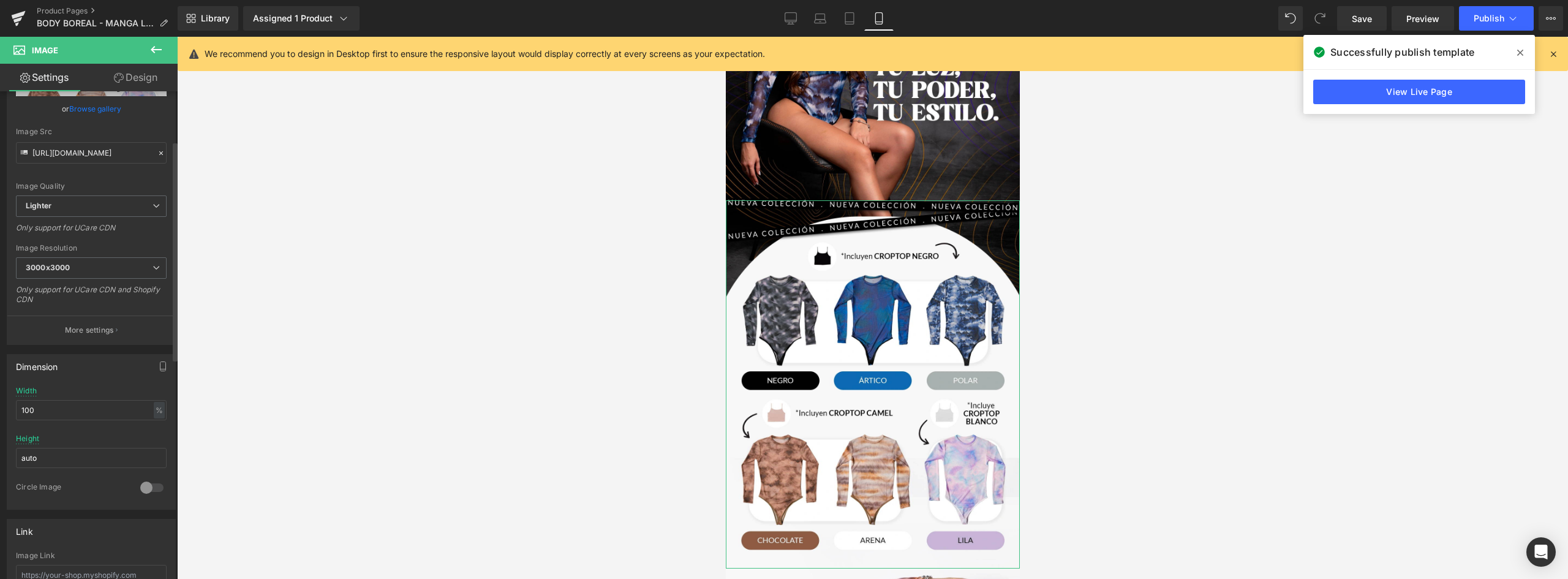
scroll to position [0, 0]
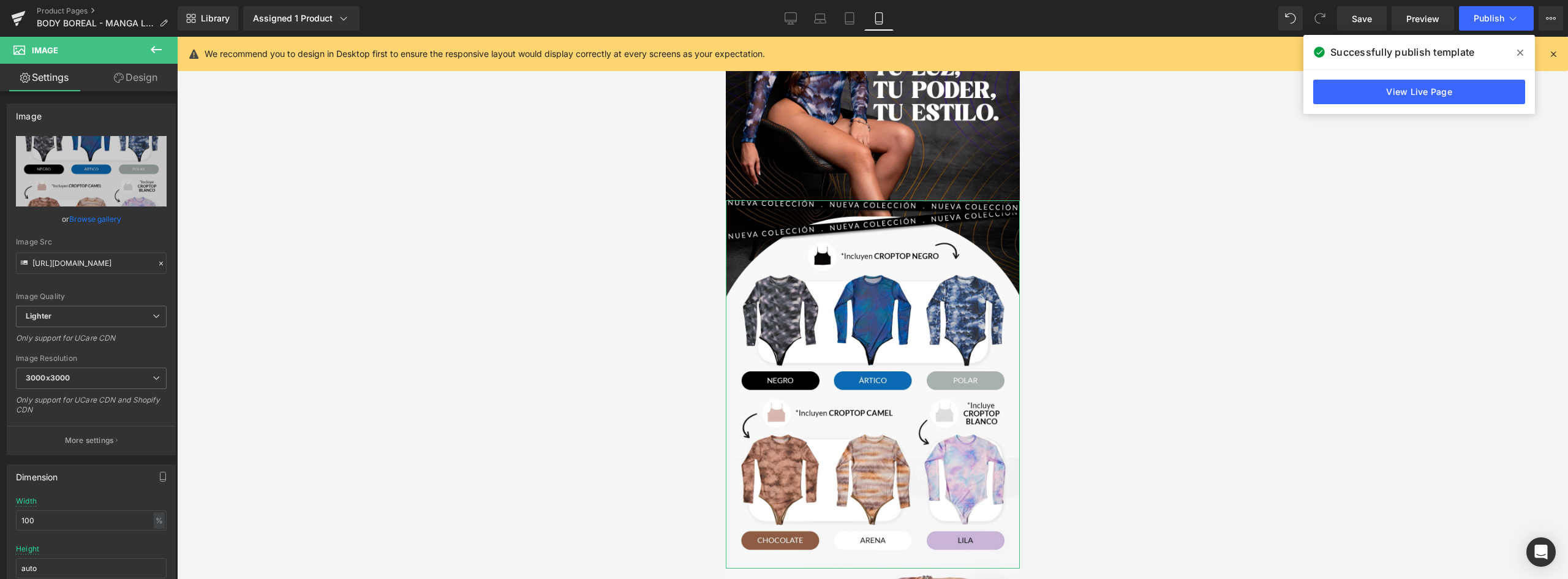
click at [148, 74] on link "Design" at bounding box center [135, 77] width 88 height 28
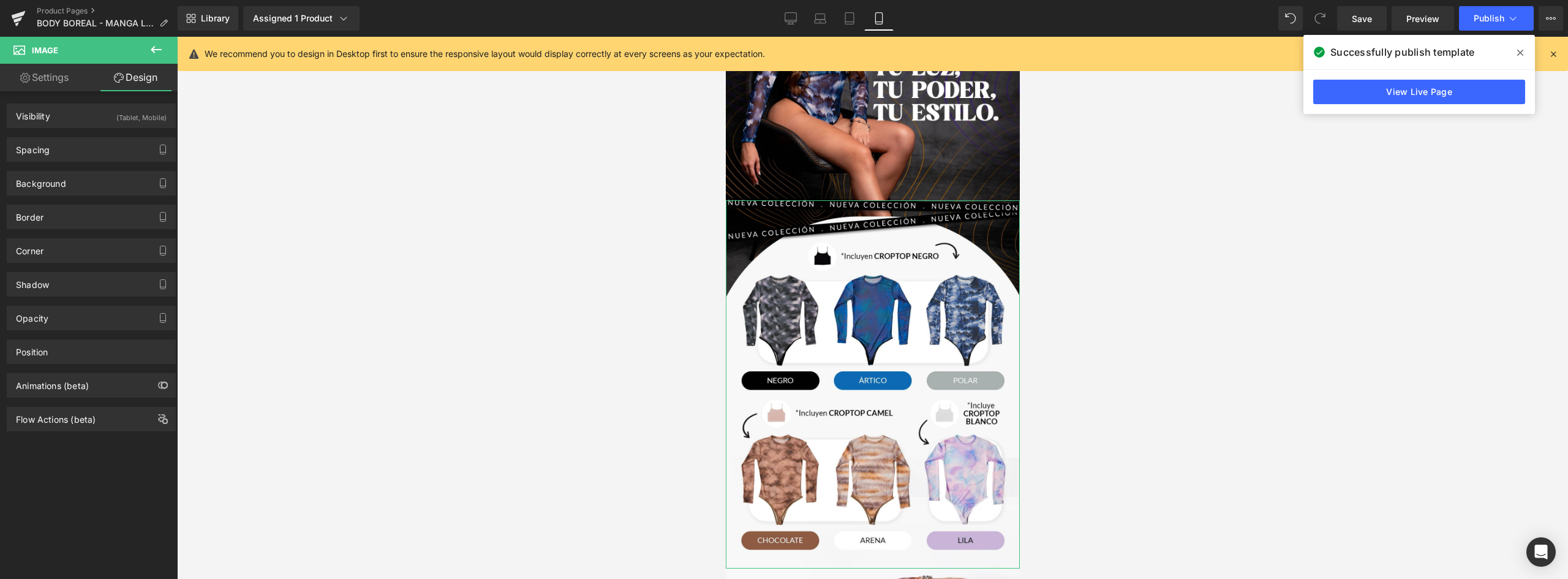
click at [48, 73] on link "Settings" at bounding box center [44, 77] width 88 height 28
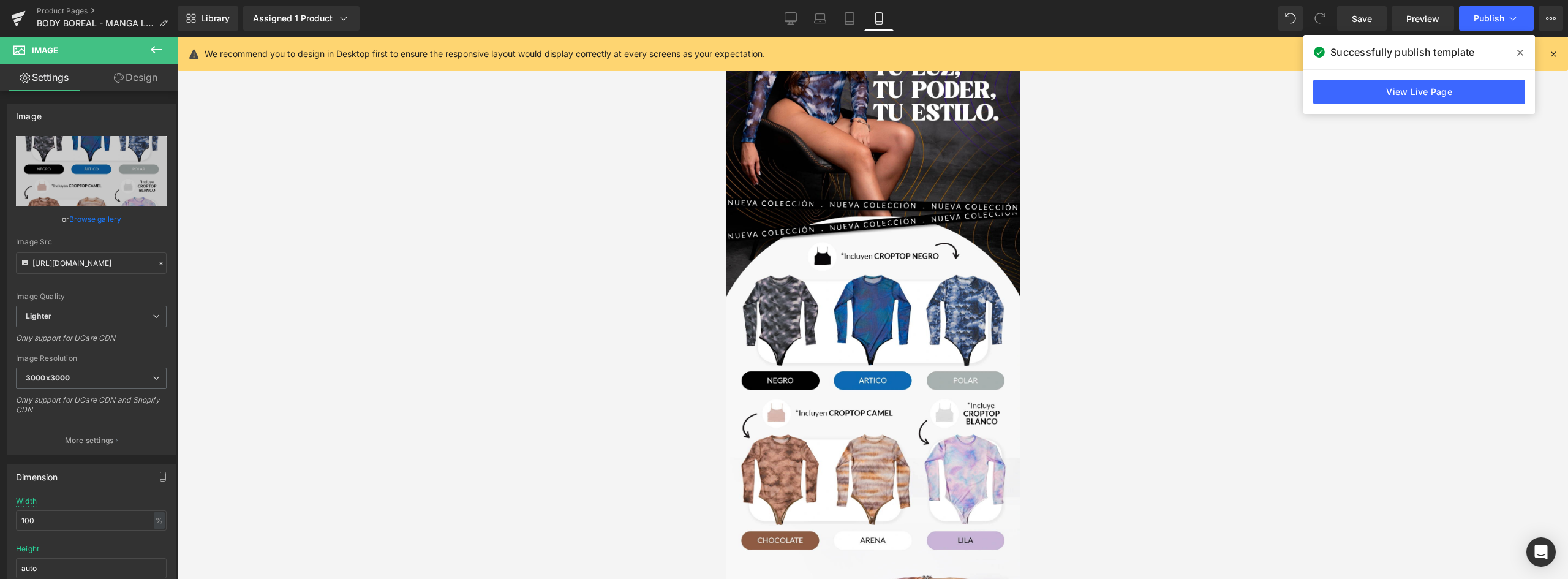
click at [155, 52] on icon at bounding box center [156, 50] width 15 height 15
